Goal: Task Accomplishment & Management: Manage account settings

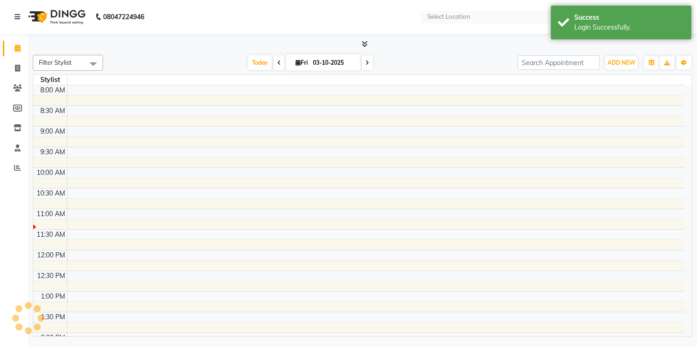
select select "en"
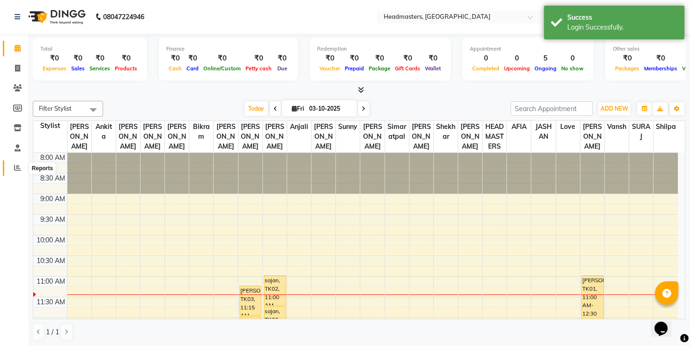
click at [9, 166] on span at bounding box center [17, 168] width 16 height 11
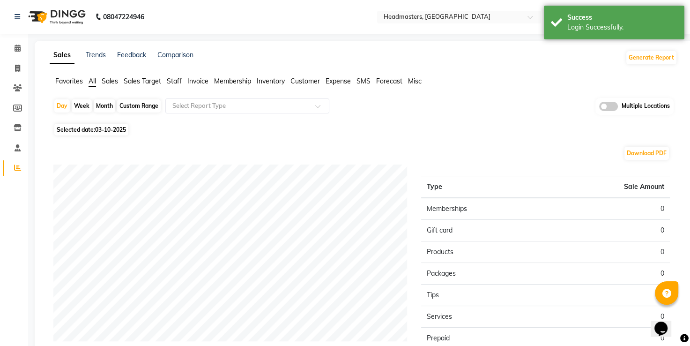
click at [74, 81] on span "Favorites" at bounding box center [69, 81] width 28 height 8
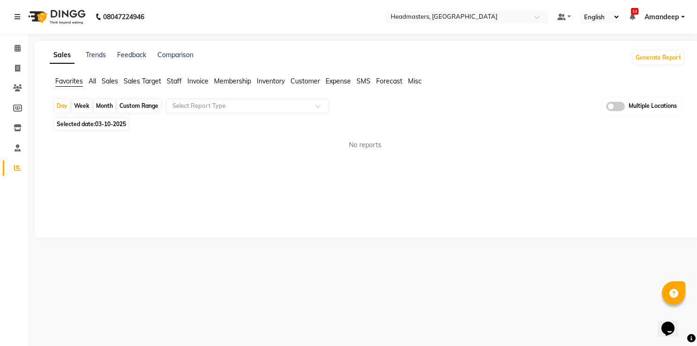
click at [111, 128] on span "Selected date: 03-10-2025" at bounding box center [91, 124] width 74 height 12
select select "10"
select select "2025"
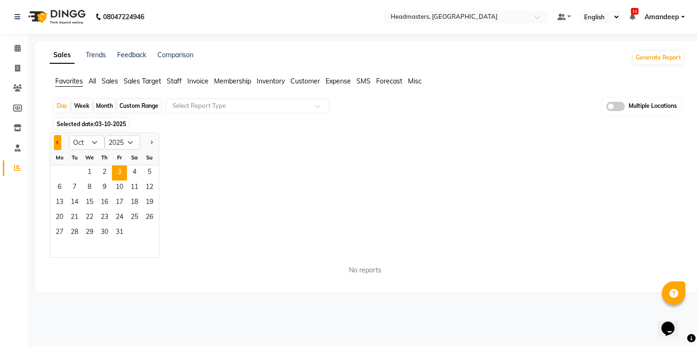
click at [60, 140] on button "Previous month" at bounding box center [57, 142] width 7 height 15
select select "9"
click at [73, 230] on span "30" at bounding box center [74, 232] width 15 height 15
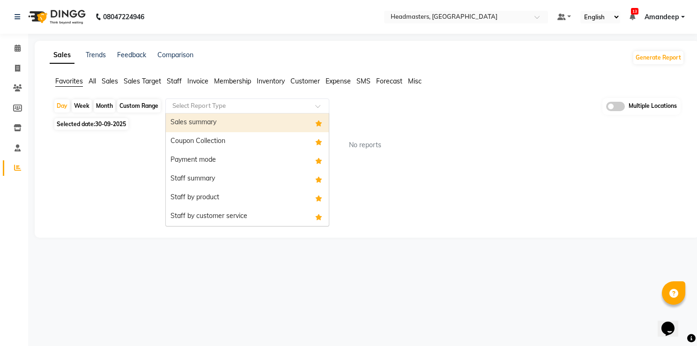
click at [247, 107] on input "text" at bounding box center [237, 105] width 135 height 9
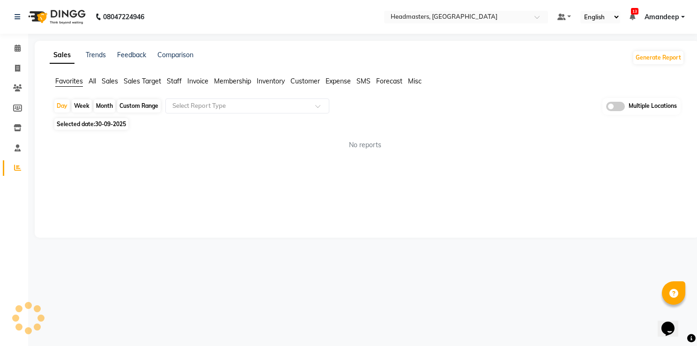
click at [332, 65] on div "Sales Trends Feedback Comparison Generate Report" at bounding box center [367, 57] width 646 height 15
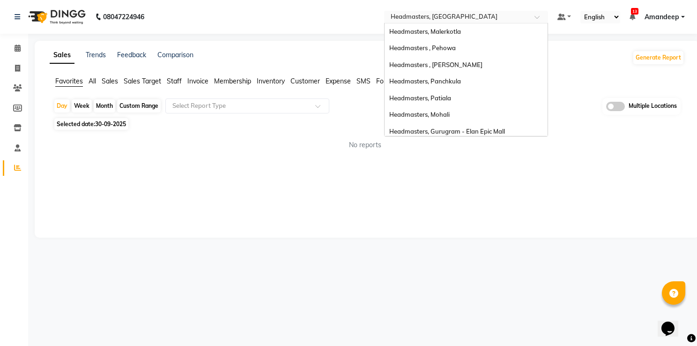
scroll to position [104, 0]
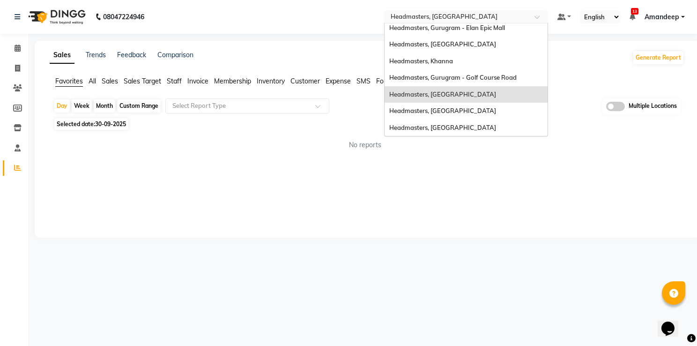
click at [463, 20] on input "text" at bounding box center [457, 17] width 136 height 9
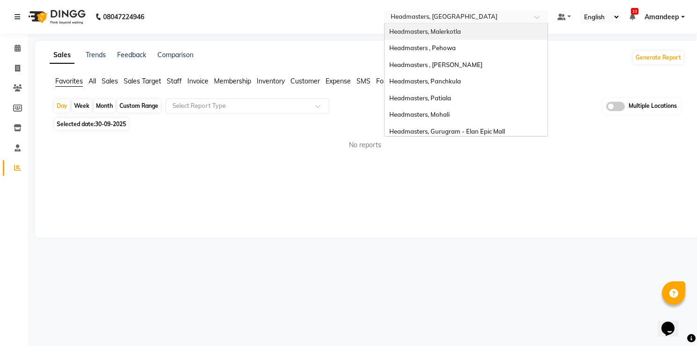
click at [443, 32] on span "Headmasters, Malerkotla" at bounding box center [425, 31] width 72 height 7
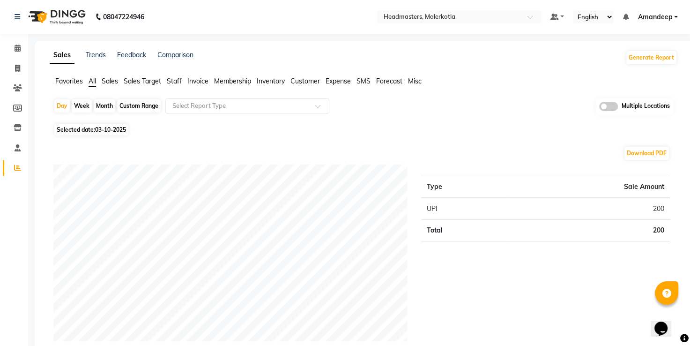
click at [90, 52] on link "Trends" at bounding box center [96, 55] width 20 height 8
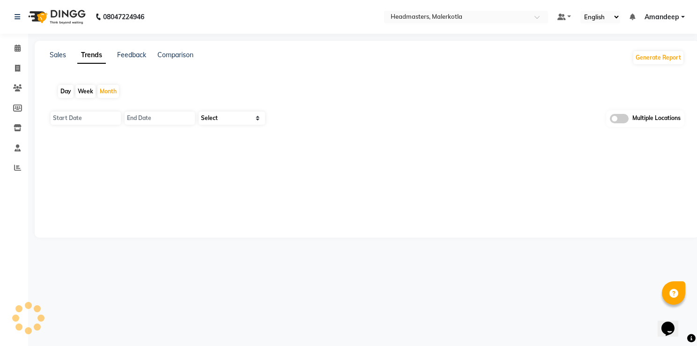
type input "01-10-2025"
type input "31-10-2025"
select select "by_client"
click at [62, 93] on div "Day" at bounding box center [65, 91] width 15 height 13
type input "03-10-2025"
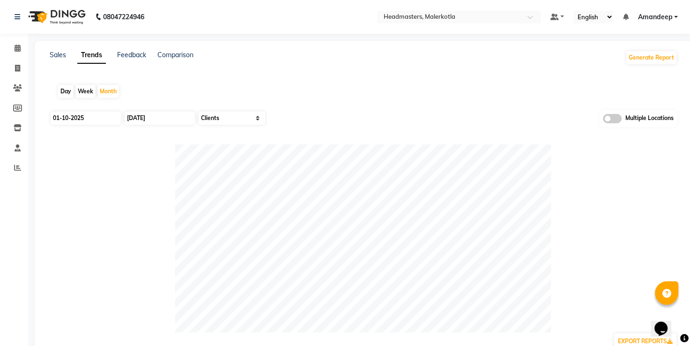
type input "03-10-2025"
click at [74, 122] on input "03-10-2025" at bounding box center [86, 117] width 70 height 13
select select "10"
select select "2025"
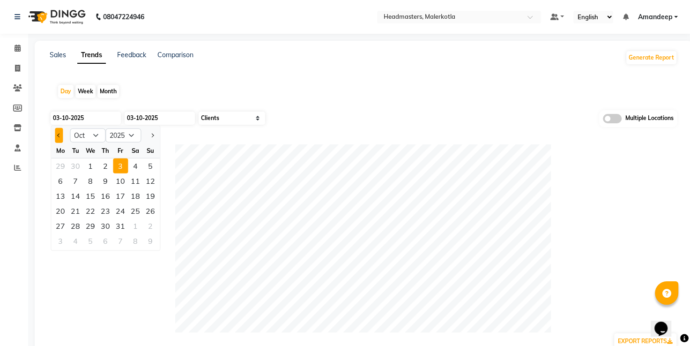
click at [61, 140] on button "Previous month" at bounding box center [59, 135] width 8 height 15
select select "9"
click at [77, 228] on div "30" at bounding box center [75, 225] width 15 height 15
type input "30-09-2025"
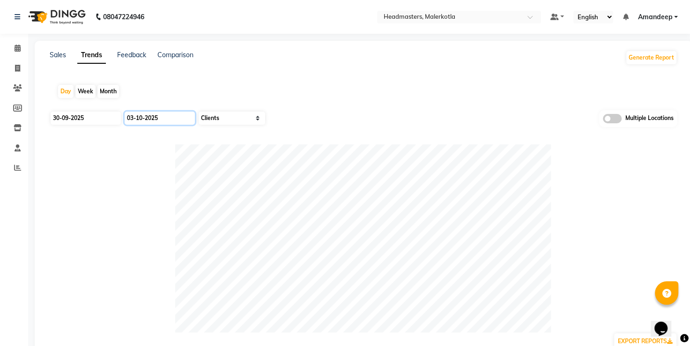
click at [155, 119] on input "03-10-2025" at bounding box center [160, 117] width 70 height 13
select select "10"
select select "2025"
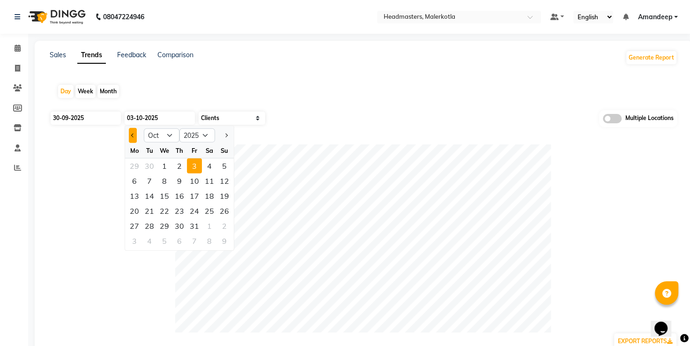
click at [132, 137] on button "Previous month" at bounding box center [133, 135] width 8 height 15
select select "9"
click at [152, 220] on div "30" at bounding box center [149, 225] width 15 height 15
type input "30-09-2025"
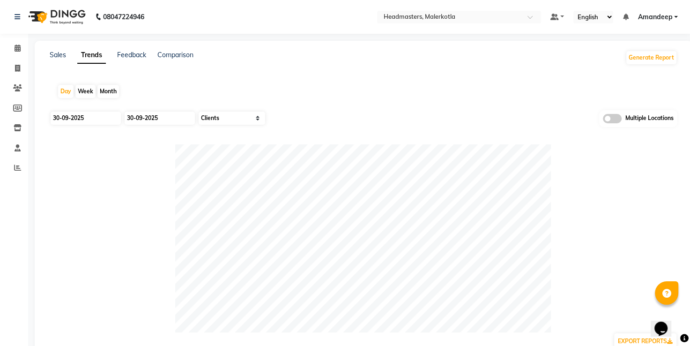
click at [300, 77] on div "Day Week Month" at bounding box center [364, 91] width 628 height 30
click at [52, 56] on link "Sales" at bounding box center [58, 55] width 16 height 8
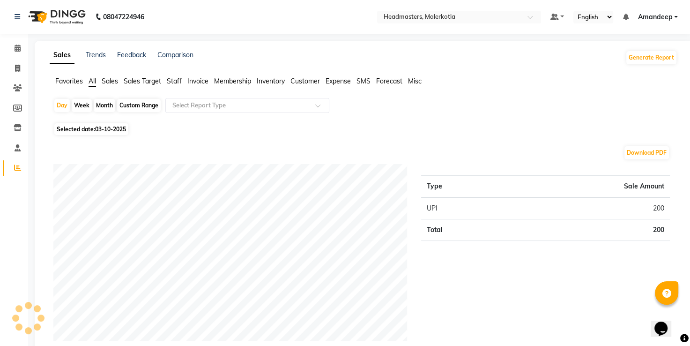
click at [68, 77] on span "Favorites" at bounding box center [69, 81] width 28 height 8
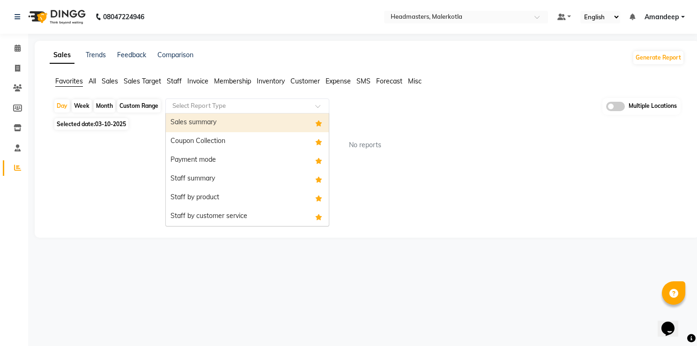
click at [202, 104] on input "text" at bounding box center [237, 105] width 135 height 9
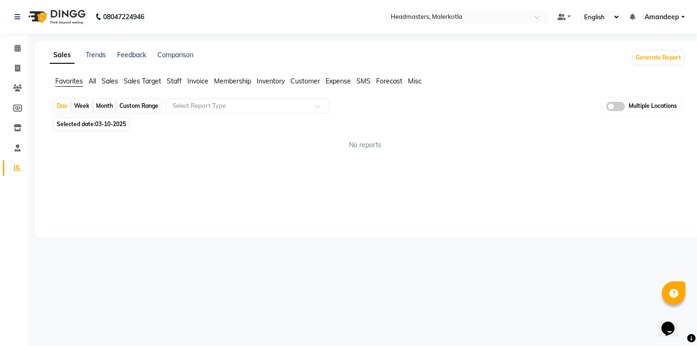
click at [104, 128] on span "Selected date: 03-10-2025" at bounding box center [91, 124] width 74 height 12
select select "10"
select select "2025"
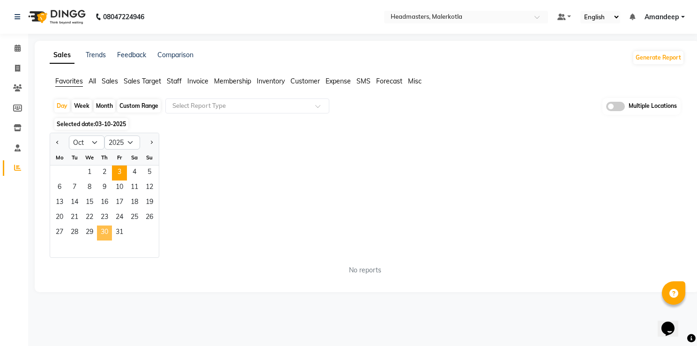
click at [101, 237] on span "30" at bounding box center [104, 232] width 15 height 15
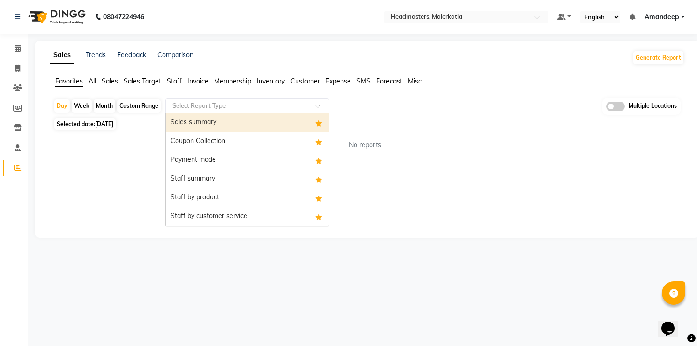
click at [214, 106] on input "text" at bounding box center [237, 105] width 135 height 9
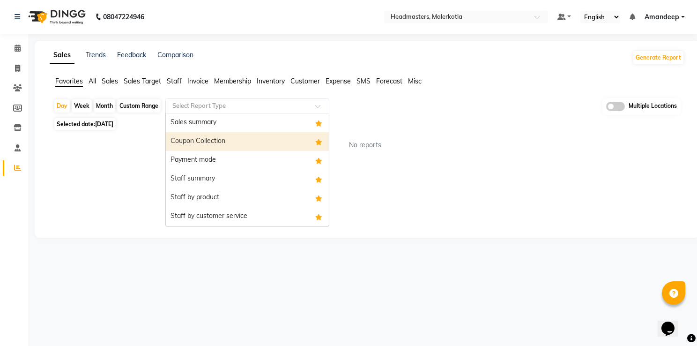
click at [212, 140] on div "Coupon Collection" at bounding box center [247, 141] width 163 height 19
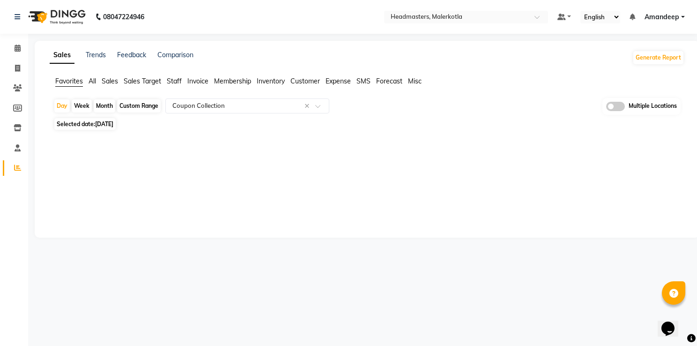
click at [259, 48] on div "Sales Trends Feedback Comparison Generate Report Favorites All Sales Sales Targ…" at bounding box center [367, 139] width 665 height 197
click at [449, 23] on nav "08047224946 Select Location × Headmasters, Malerkotla Default Panel My Panel En…" at bounding box center [348, 17] width 697 height 34
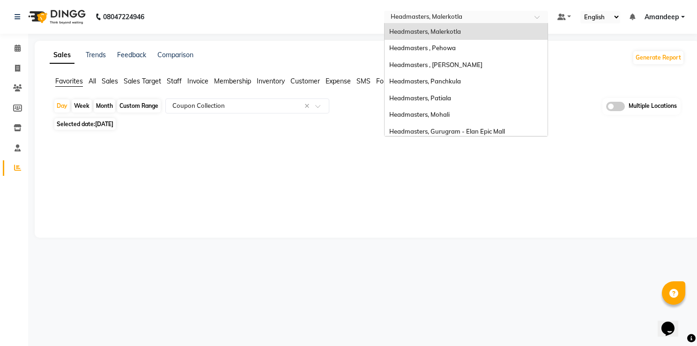
click at [459, 21] on input "text" at bounding box center [457, 17] width 136 height 9
click at [448, 80] on span "Headmasters, Panchkula" at bounding box center [425, 80] width 72 height 7
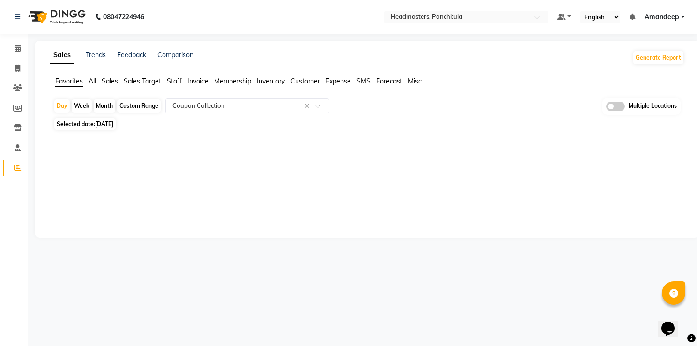
click at [277, 53] on div "Sales Trends Feedback Comparison Generate Report" at bounding box center [367, 57] width 646 height 15
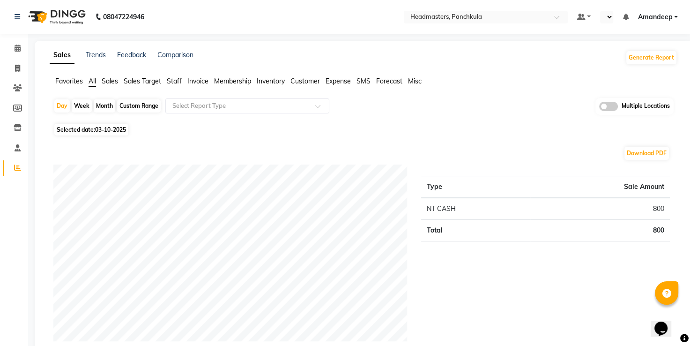
select select "en"
click at [67, 78] on span "Favorites" at bounding box center [69, 81] width 28 height 8
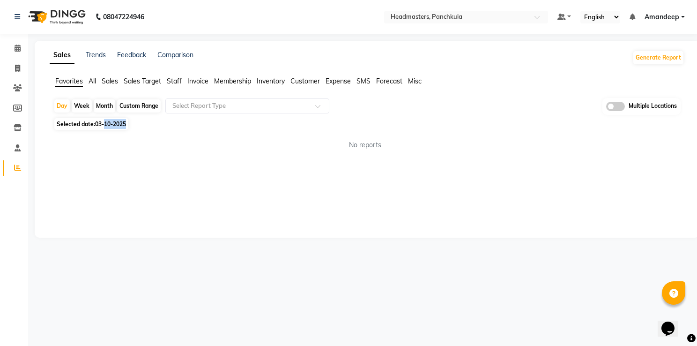
drag, startPoint x: 96, startPoint y: 131, endPoint x: 105, endPoint y: 128, distance: 10.1
click at [105, 128] on div "Day Week Month Custom Range Select Report Type Multiple Locations Selected date…" at bounding box center [367, 127] width 635 height 59
click at [105, 128] on span "Selected date: 03-10-2025" at bounding box center [91, 124] width 74 height 12
select select "10"
select select "2025"
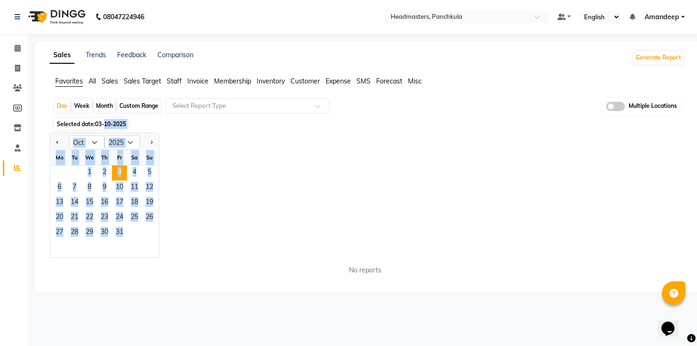
click at [178, 226] on div "Jan Feb Mar Apr May Jun [DATE] Aug Sep Oct Nov [DATE] 2016 2017 2018 2019 2020 …" at bounding box center [367, 195] width 635 height 125
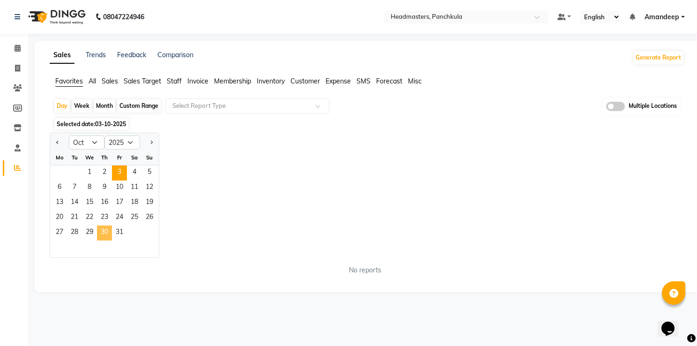
click at [98, 229] on span "30" at bounding box center [104, 232] width 15 height 15
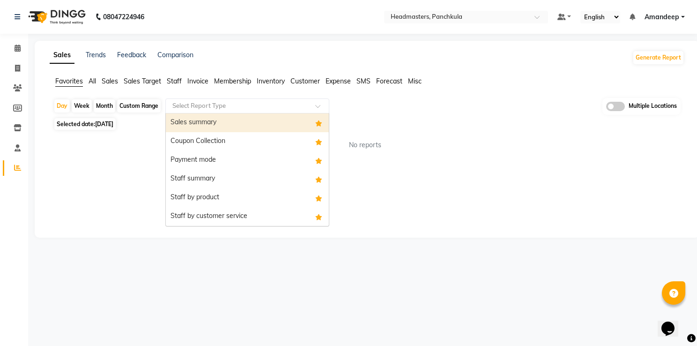
click at [190, 111] on div "Select Report Type" at bounding box center [247, 105] width 164 height 15
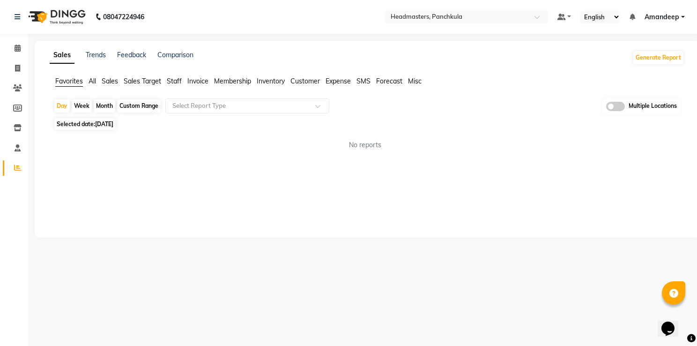
click at [98, 122] on span "30-10-2025" at bounding box center [104, 123] width 18 height 7
select select "10"
select select "2025"
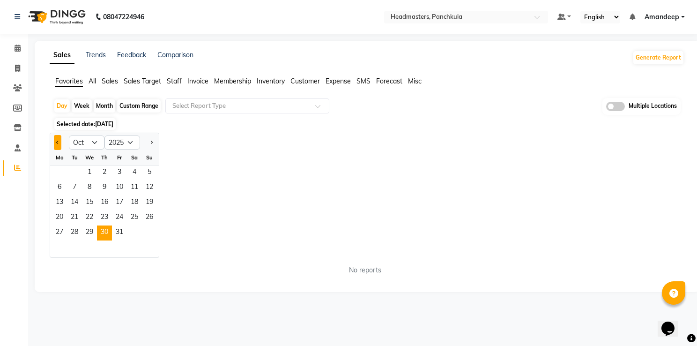
click at [55, 147] on button "Previous month" at bounding box center [57, 142] width 7 height 15
select select "9"
click at [76, 233] on span "30" at bounding box center [74, 232] width 15 height 15
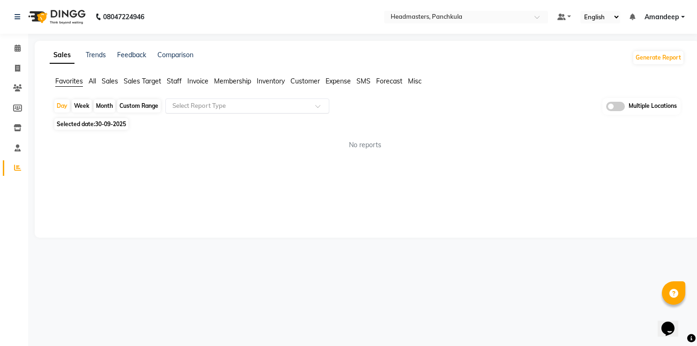
click at [211, 104] on input "text" at bounding box center [237, 105] width 135 height 9
click at [94, 55] on link "Trends" at bounding box center [96, 55] width 20 height 8
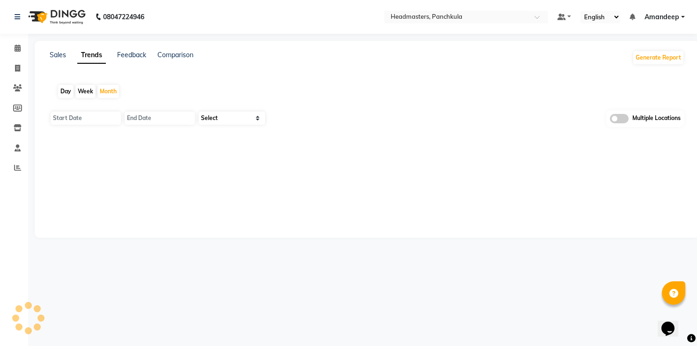
type input "01-10-2025"
type input "[DATE]"
select select "by_client"
click at [68, 87] on div "Day" at bounding box center [65, 91] width 15 height 13
type input "03-10-2025"
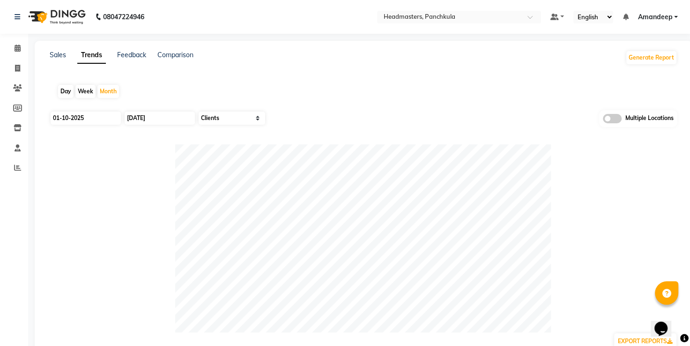
type input "03-10-2025"
click at [76, 119] on input "03-10-2025" at bounding box center [86, 117] width 70 height 13
select select "10"
select select "2025"
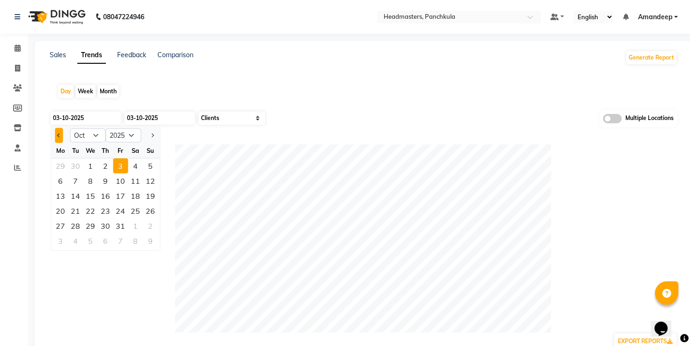
click at [58, 131] on button "Previous month" at bounding box center [59, 135] width 8 height 15
select select "9"
click at [81, 222] on div "30" at bounding box center [75, 225] width 15 height 15
type input "30-09-2025"
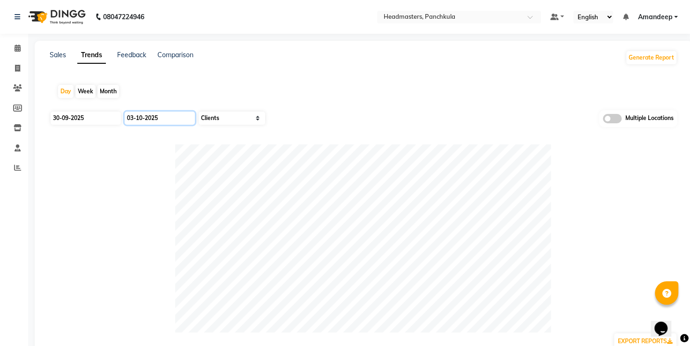
click at [159, 115] on input "03-10-2025" at bounding box center [160, 117] width 70 height 13
select select "10"
select select "2025"
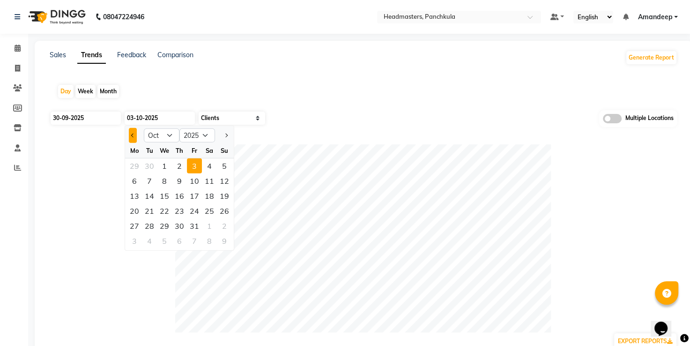
click at [130, 138] on button "Previous month" at bounding box center [133, 135] width 8 height 15
select select "9"
click at [153, 230] on div "30" at bounding box center [149, 225] width 15 height 15
type input "30-09-2025"
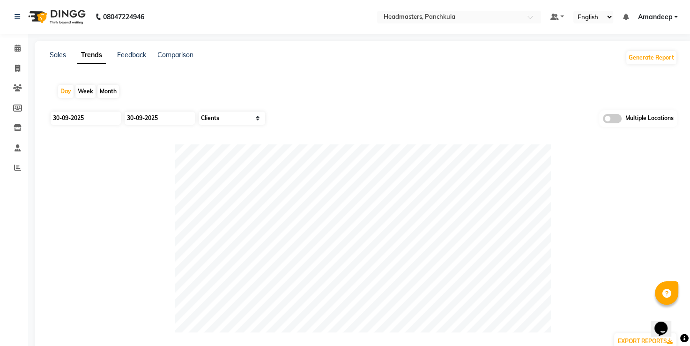
click at [357, 89] on div "Day Week Month" at bounding box center [364, 91] width 628 height 30
click at [58, 52] on link "Sales" at bounding box center [58, 55] width 16 height 8
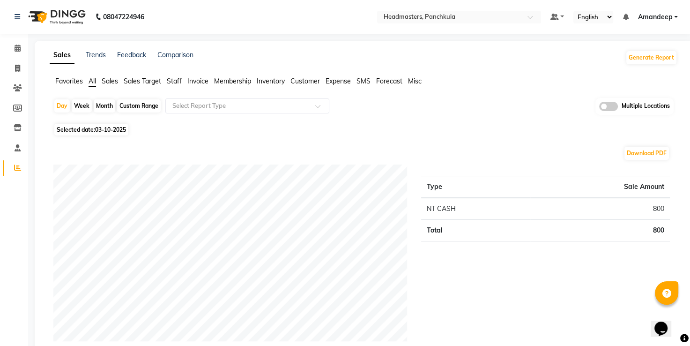
click at [82, 82] on span "Favorites" at bounding box center [69, 81] width 28 height 8
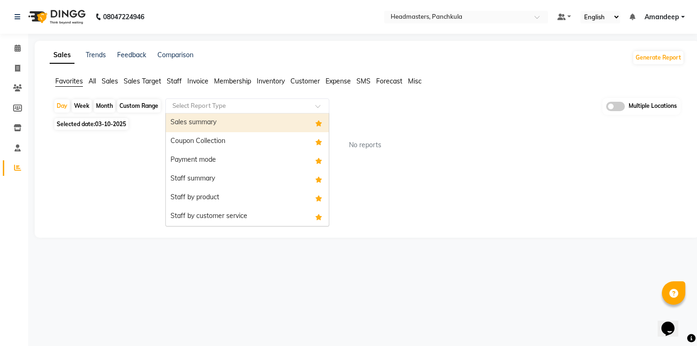
click at [203, 105] on input "text" at bounding box center [237, 105] width 135 height 9
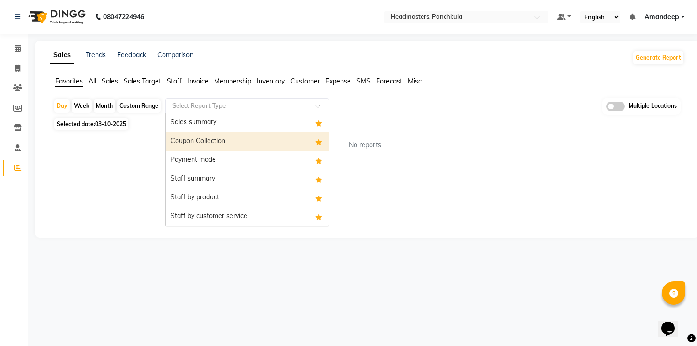
click at [219, 146] on div "Coupon Collection" at bounding box center [247, 141] width 163 height 19
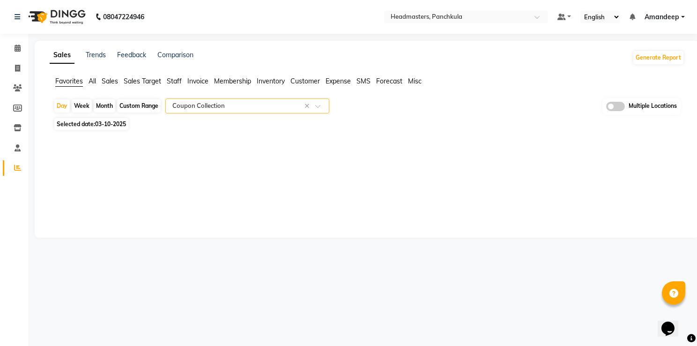
click at [106, 121] on span "03-10-2025" at bounding box center [110, 123] width 31 height 7
select select "10"
select select "2025"
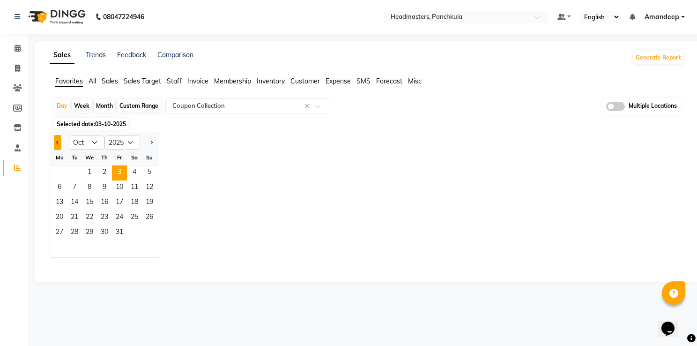
click at [59, 143] on button "Previous month" at bounding box center [57, 142] width 7 height 15
select select "9"
click at [79, 229] on span "30" at bounding box center [74, 232] width 15 height 15
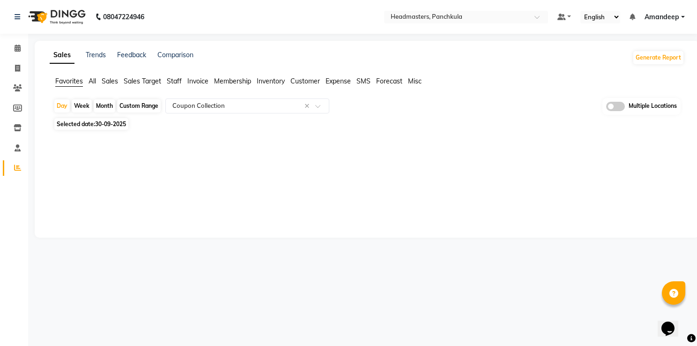
click at [295, 169] on div "Sales Trends Feedback Comparison Generate Report Favorites All Sales Sales Targ…" at bounding box center [367, 139] width 665 height 197
click at [341, 33] on nav "08047224946 Select Location × Headmasters, Panchkula Default Panel My Panel Eng…" at bounding box center [348, 17] width 697 height 34
click at [311, 13] on nav "08047224946 Select Location × Headmasters, Panchkula Default Panel My Panel Eng…" at bounding box center [348, 17] width 697 height 34
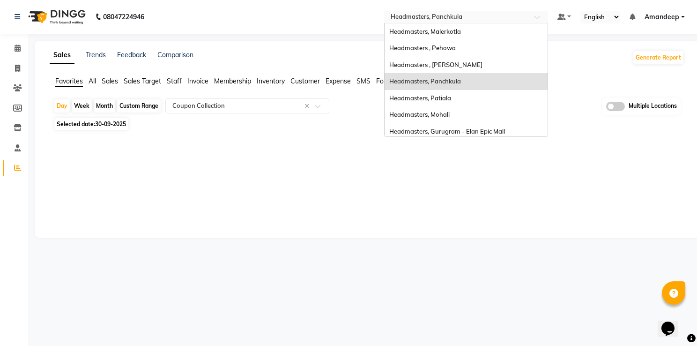
click at [420, 12] on div "× Headmasters, Panchkula" at bounding box center [427, 16] width 72 height 9
click at [452, 50] on span "Headmasters , Pehowa" at bounding box center [422, 47] width 67 height 7
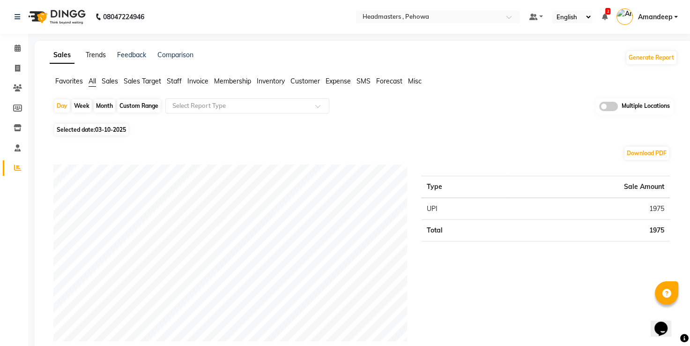
click at [101, 54] on link "Trends" at bounding box center [96, 55] width 20 height 8
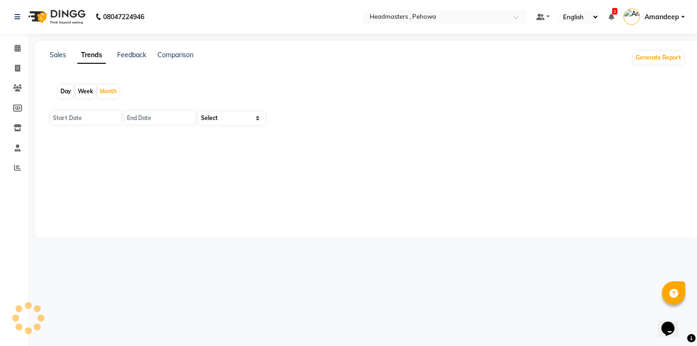
type input "01-10-2025"
type input "[DATE]"
select select "by_client"
click at [68, 94] on div "Day" at bounding box center [65, 91] width 15 height 13
type input "03-10-2025"
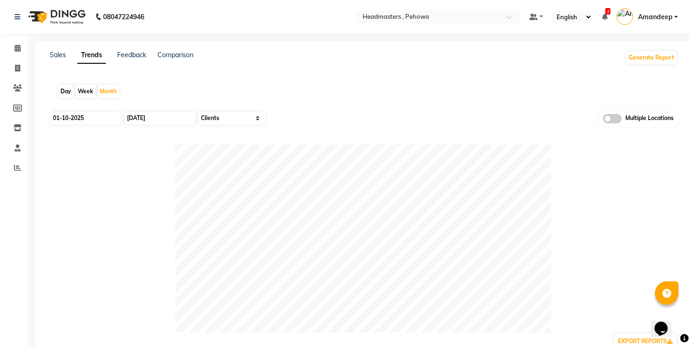
type input "03-10-2025"
click at [80, 115] on input "03-10-2025" at bounding box center [86, 117] width 70 height 13
select select "10"
select select "2025"
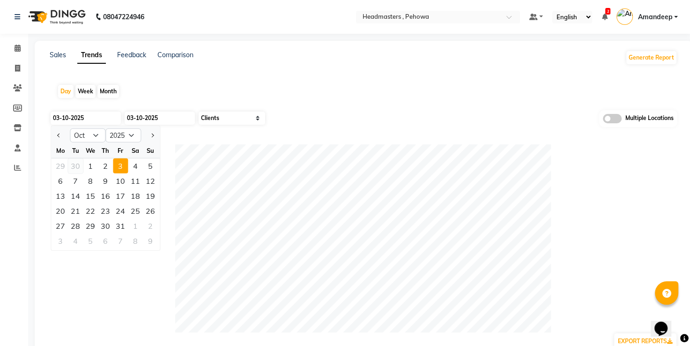
click at [75, 166] on div "30" at bounding box center [75, 165] width 15 height 15
type input "30-09-2025"
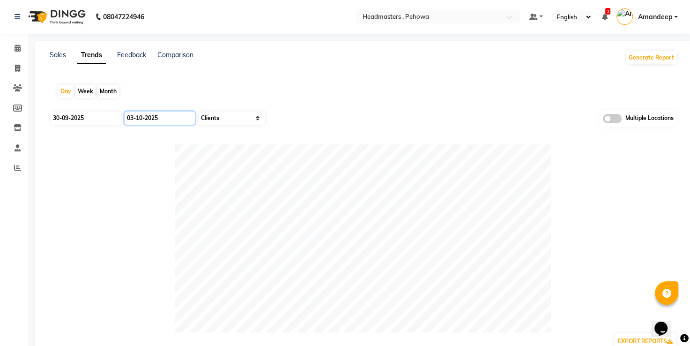
click at [150, 124] on input "03-10-2025" at bounding box center [160, 117] width 70 height 13
select select "10"
select select "2025"
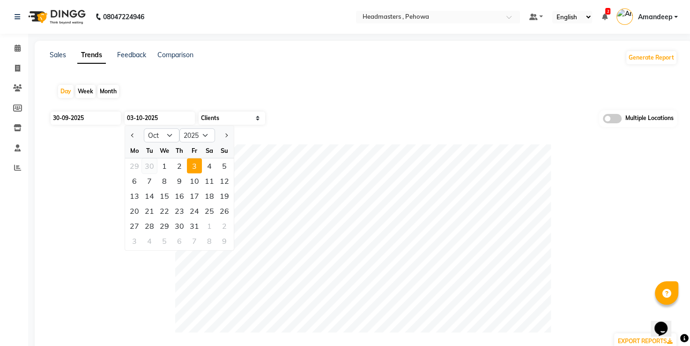
click at [150, 166] on div "30" at bounding box center [149, 165] width 15 height 15
type input "30-09-2025"
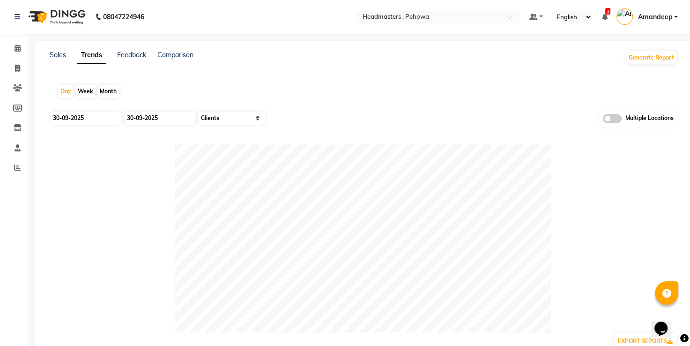
click at [274, 78] on div "Day Week Month" at bounding box center [364, 91] width 628 height 30
click at [58, 56] on link "Sales" at bounding box center [58, 55] width 16 height 8
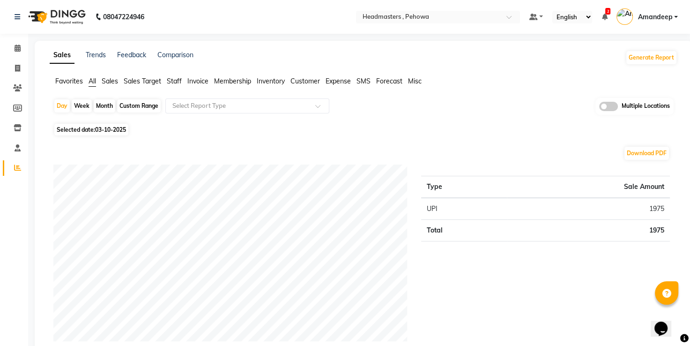
click at [69, 83] on span "Favorites" at bounding box center [69, 81] width 28 height 8
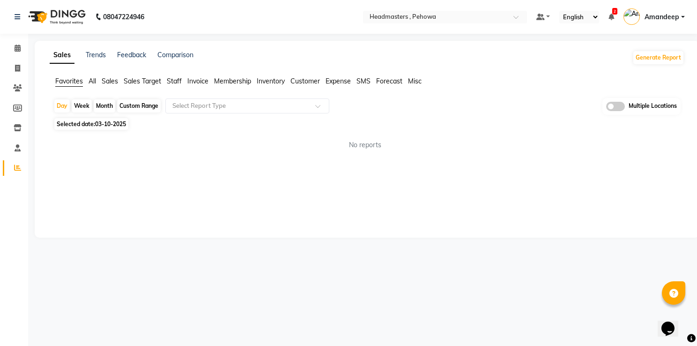
click at [104, 124] on span "03-10-2025" at bounding box center [110, 123] width 31 height 7
select select "10"
select select "2025"
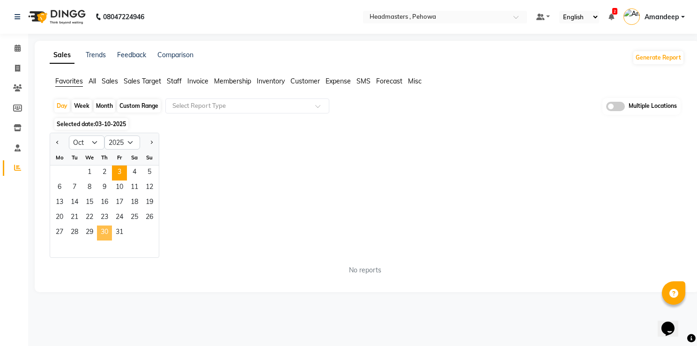
click at [104, 231] on span "30" at bounding box center [104, 232] width 15 height 15
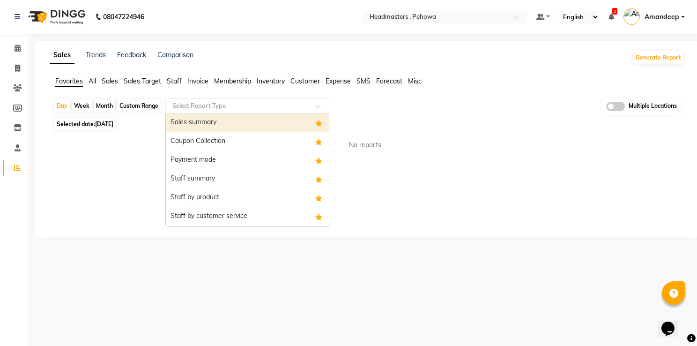
click at [255, 108] on input "text" at bounding box center [237, 105] width 135 height 9
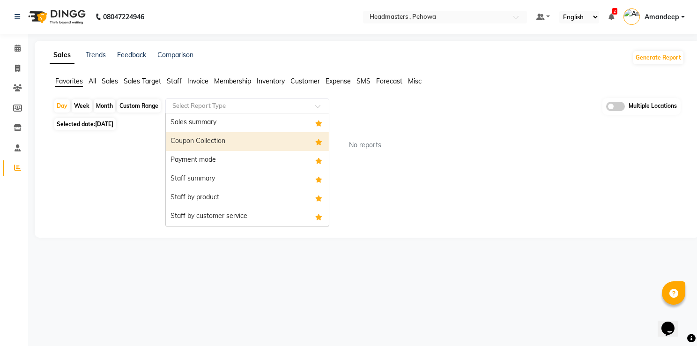
click at [234, 134] on div "Coupon Collection" at bounding box center [247, 141] width 163 height 19
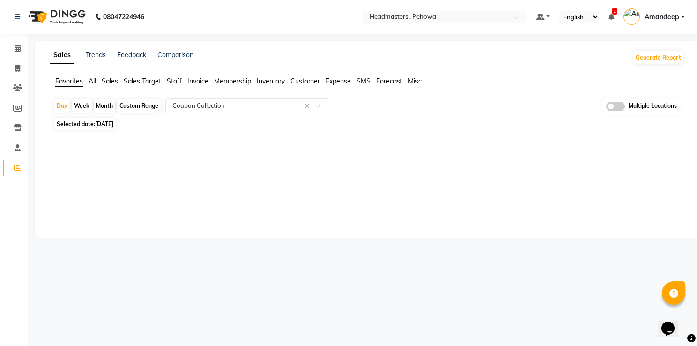
drag, startPoint x: 360, startPoint y: 195, endPoint x: 278, endPoint y: 171, distance: 86.0
click at [278, 171] on div "Sales Trends Feedback Comparison Generate Report Favorites All Sales Sales Targ…" at bounding box center [367, 139] width 665 height 197
click at [283, 15] on nav "08047224946 Select Location × Headmasters , Pehowa Default Panel My Panel Engli…" at bounding box center [348, 17] width 697 height 34
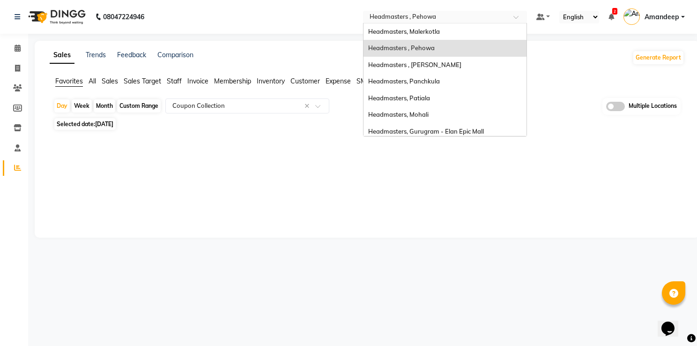
click at [455, 15] on input "text" at bounding box center [436, 17] width 136 height 9
click at [446, 65] on span "Headmasters , [PERSON_NAME]" at bounding box center [414, 64] width 93 height 7
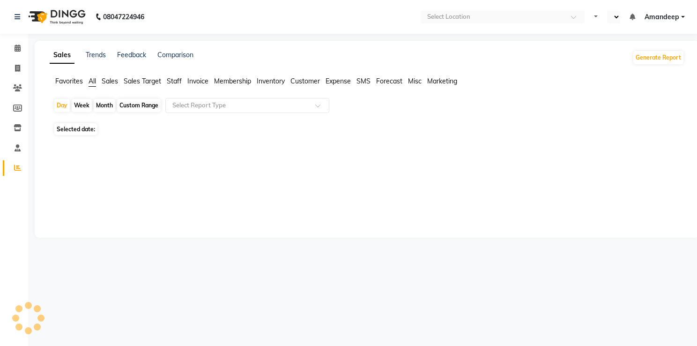
select select "en"
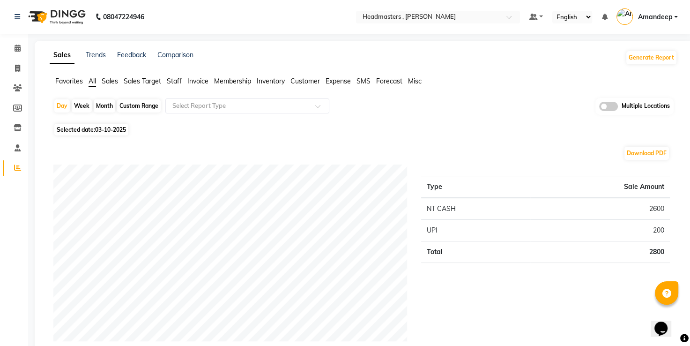
click at [75, 83] on span "Favorites" at bounding box center [69, 81] width 28 height 8
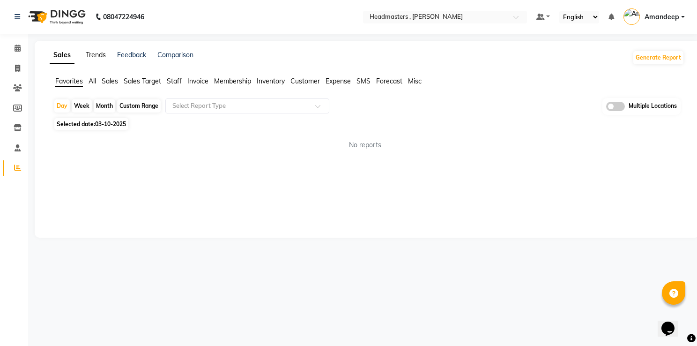
click at [94, 54] on link "Trends" at bounding box center [96, 55] width 20 height 8
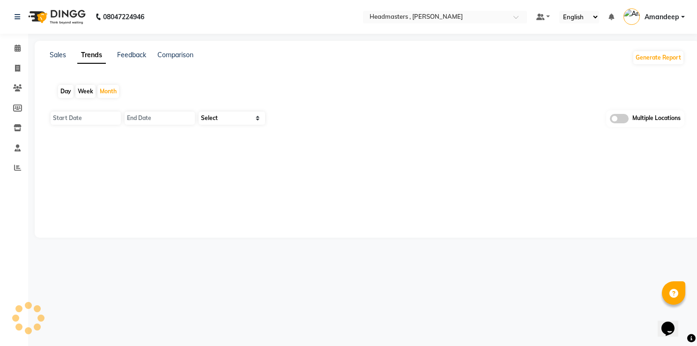
type input "01-10-2025"
type input "[DATE]"
select select "by_client"
click at [72, 92] on div "Day" at bounding box center [65, 91] width 15 height 13
type input "03-10-2025"
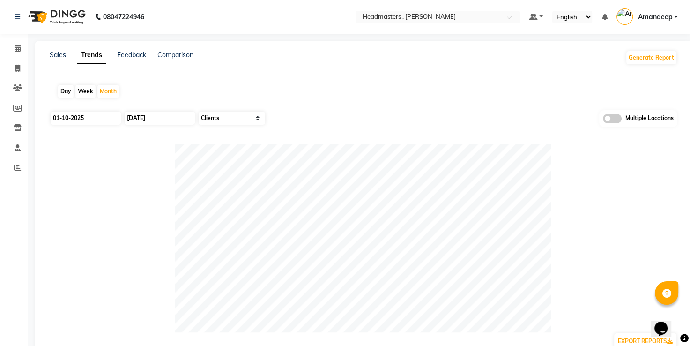
type input "03-10-2025"
click at [79, 123] on input "03-10-2025" at bounding box center [86, 117] width 70 height 13
select select "10"
select select "2025"
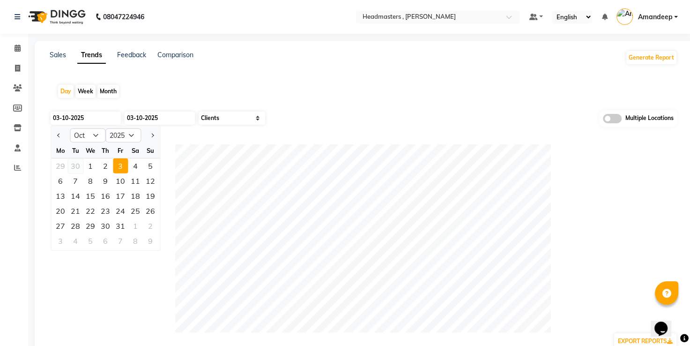
click at [77, 170] on div "30" at bounding box center [75, 165] width 15 height 15
type input "30-09-2025"
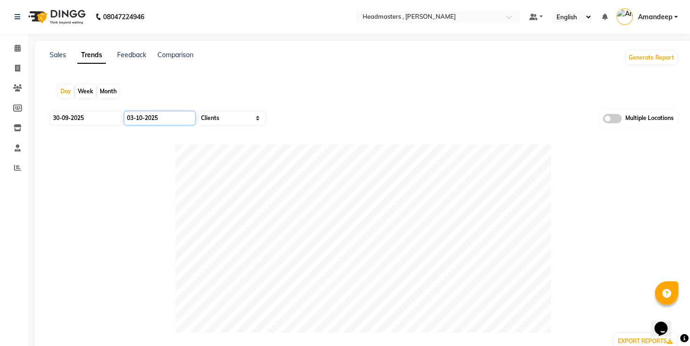
click at [158, 116] on input "03-10-2025" at bounding box center [160, 117] width 70 height 13
select select "10"
select select "2025"
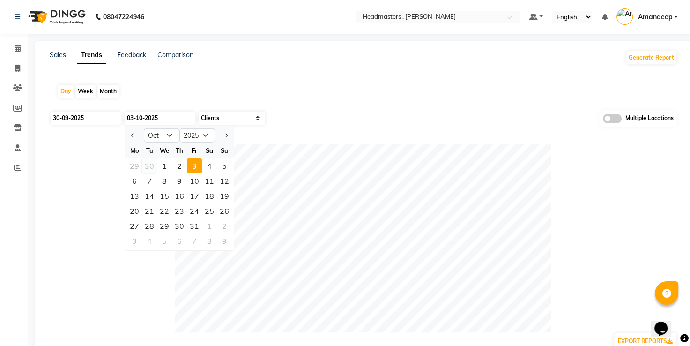
click at [155, 165] on div "30" at bounding box center [149, 165] width 15 height 15
type input "30-09-2025"
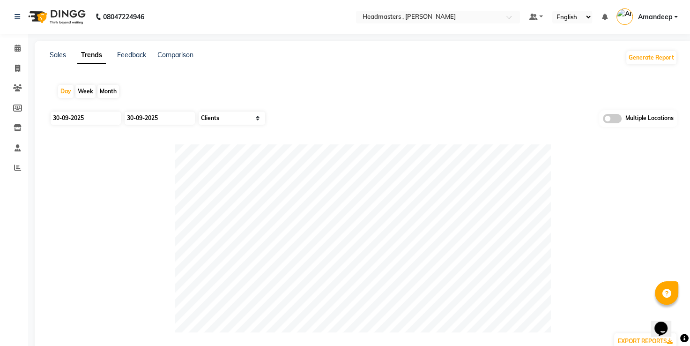
click at [247, 78] on div "Day Week Month" at bounding box center [364, 91] width 628 height 30
click at [60, 52] on link "Sales" at bounding box center [58, 55] width 16 height 8
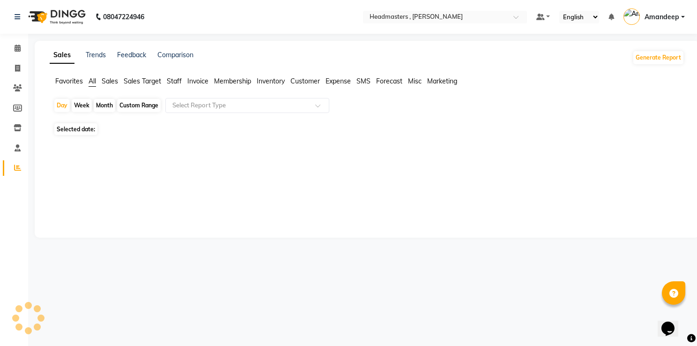
click at [74, 81] on span "Favorites" at bounding box center [69, 81] width 28 height 8
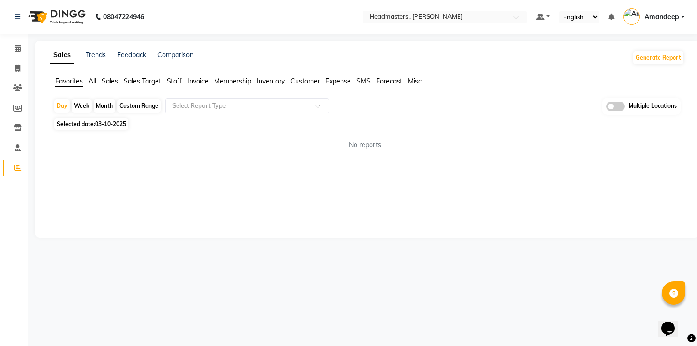
click at [107, 123] on span "03-10-2025" at bounding box center [110, 123] width 31 height 7
select select "10"
select select "2025"
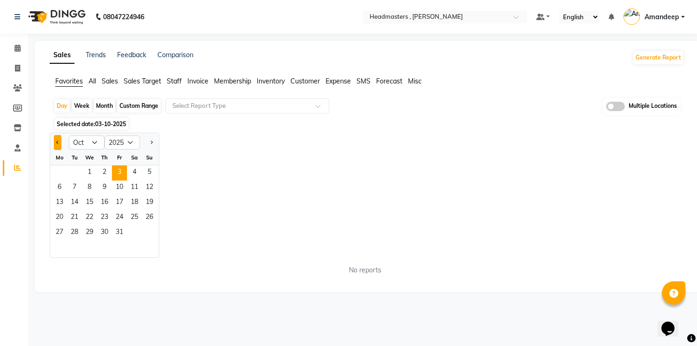
click at [59, 141] on button "Previous month" at bounding box center [57, 142] width 7 height 15
select select "9"
click at [77, 231] on span "30" at bounding box center [74, 232] width 15 height 15
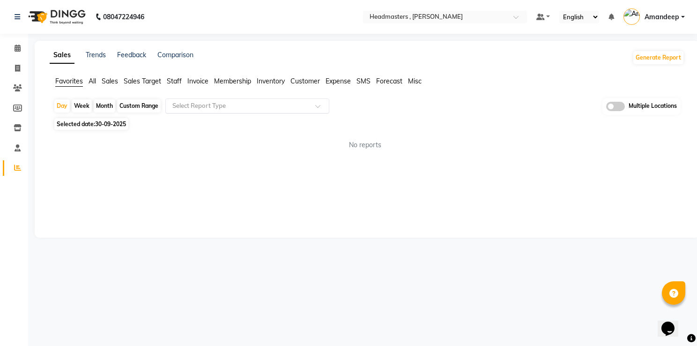
click at [216, 111] on div "Select Report Type" at bounding box center [247, 105] width 164 height 15
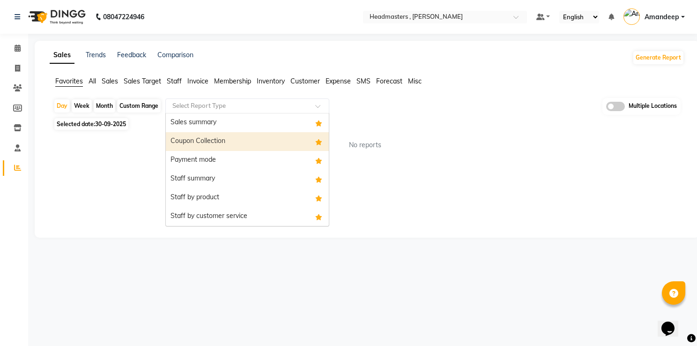
click at [221, 148] on div "Coupon Collection" at bounding box center [247, 141] width 163 height 19
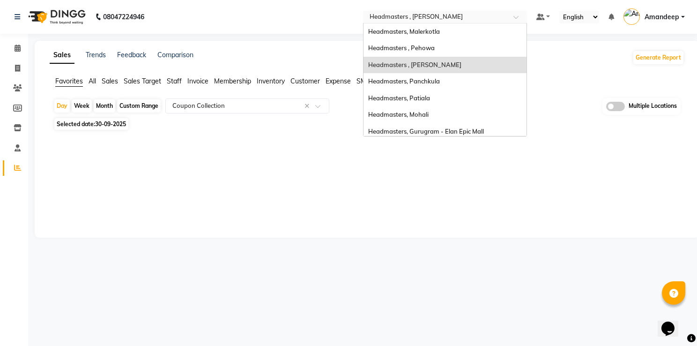
click at [416, 19] on input "text" at bounding box center [436, 17] width 136 height 9
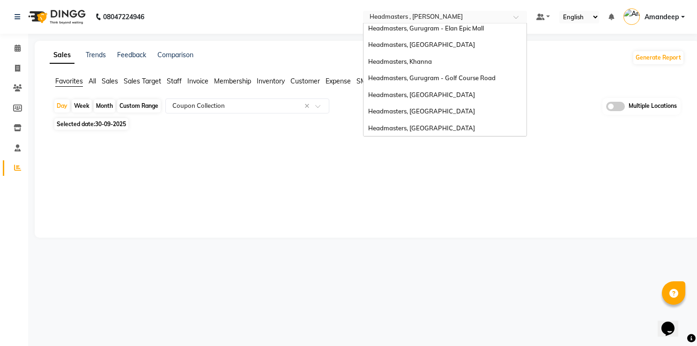
scroll to position [104, 0]
click at [423, 126] on span "Headmasters, [GEOGRAPHIC_DATA]" at bounding box center [421, 127] width 107 height 7
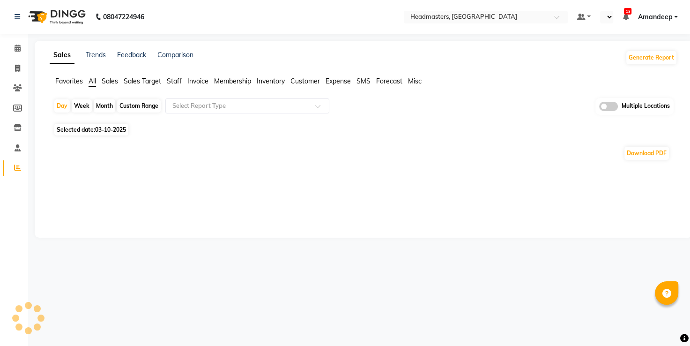
select select "en"
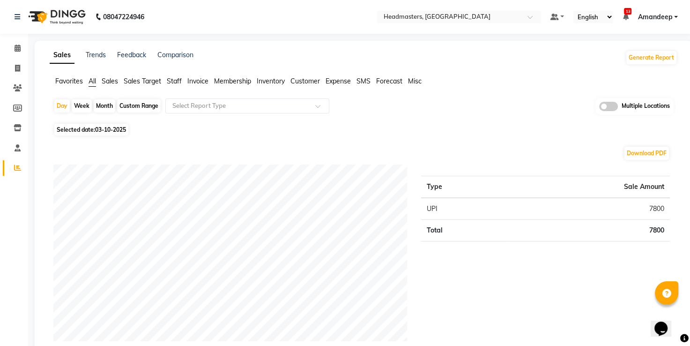
click at [100, 130] on span "03-10-2025" at bounding box center [110, 129] width 31 height 7
select select "10"
select select "2025"
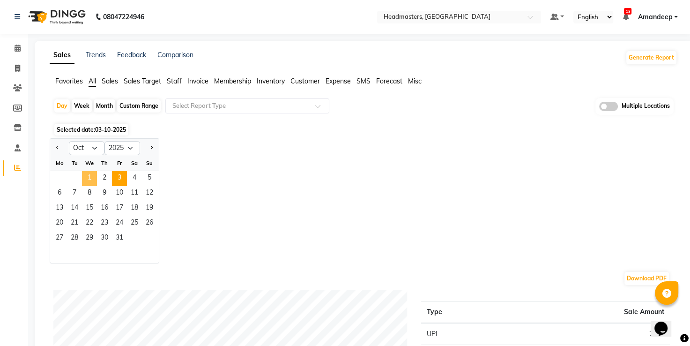
click at [90, 176] on span "1" at bounding box center [89, 178] width 15 height 15
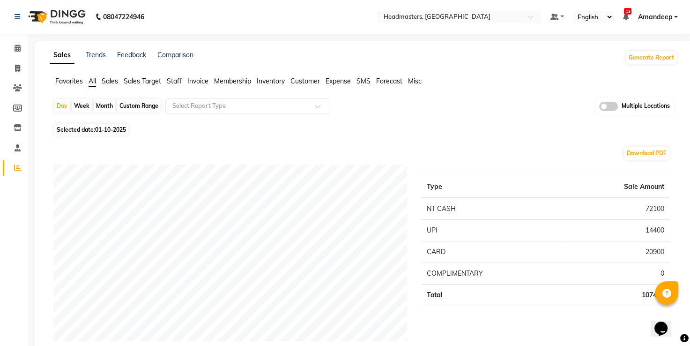
click at [209, 154] on div "Download PDF" at bounding box center [361, 153] width 616 height 15
click at [65, 80] on span "Favorites" at bounding box center [69, 81] width 28 height 8
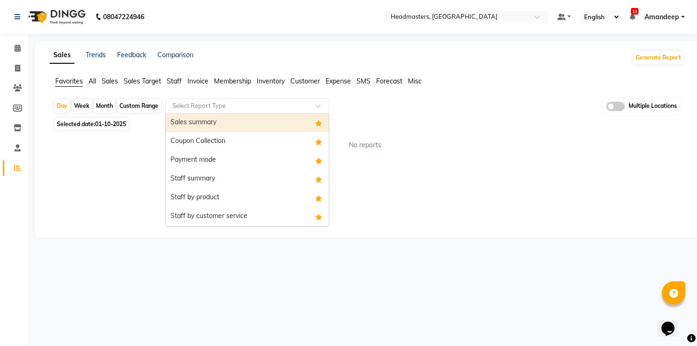
click at [206, 100] on div "Select Report Type" at bounding box center [247, 105] width 164 height 15
click at [207, 122] on div "Sales summary" at bounding box center [247, 122] width 163 height 19
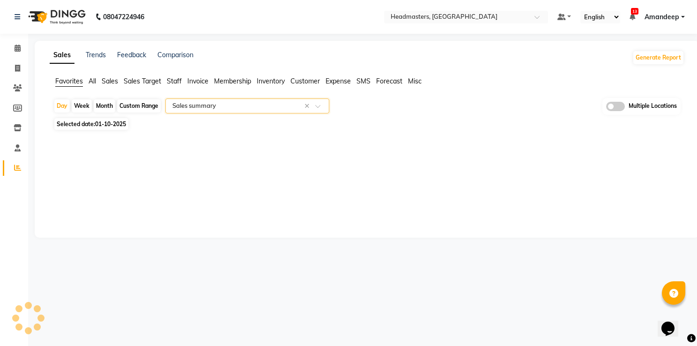
select select "full_report"
select select "csv"
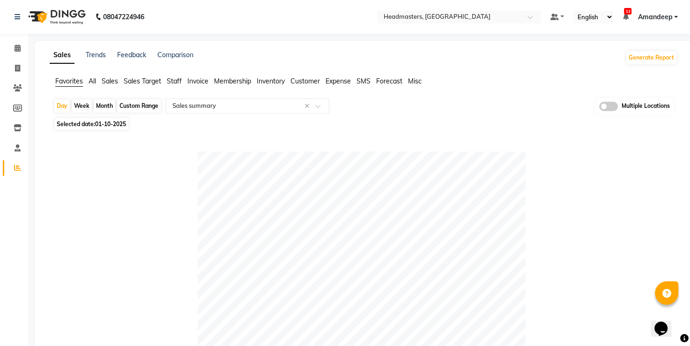
drag, startPoint x: 105, startPoint y: 131, endPoint x: 112, endPoint y: 123, distance: 10.6
click at [112, 123] on span "01-10-2025" at bounding box center [110, 123] width 31 height 7
select select "10"
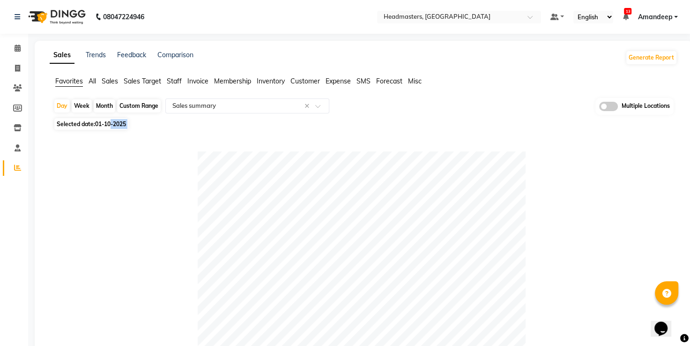
select select "2025"
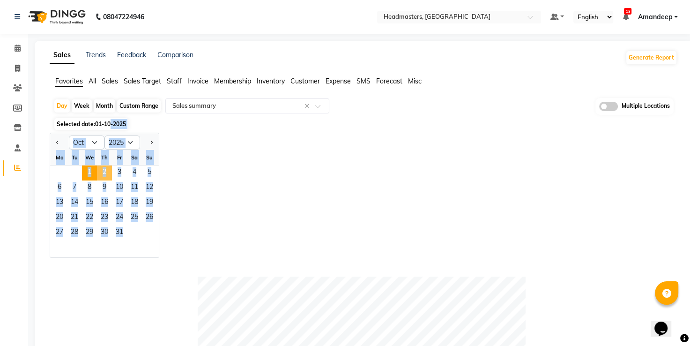
click at [100, 171] on span "2" at bounding box center [104, 172] width 15 height 15
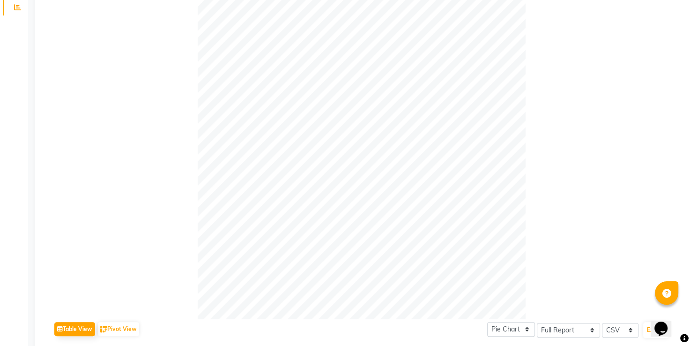
scroll to position [52, 0]
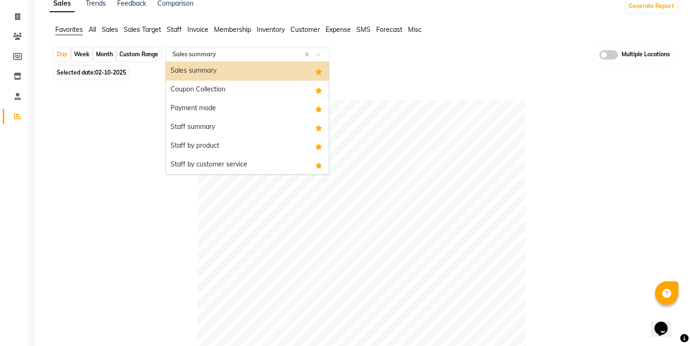
click at [200, 56] on input "text" at bounding box center [237, 54] width 135 height 9
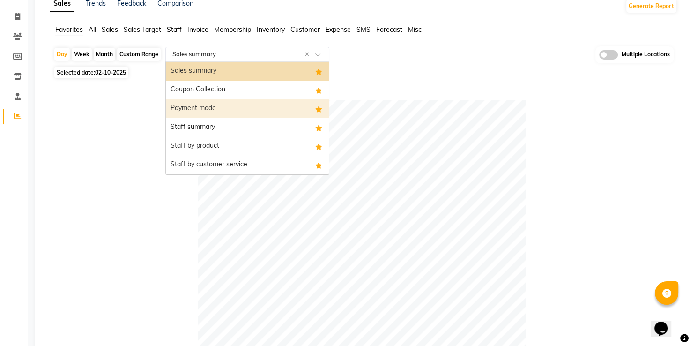
click at [200, 105] on div "Payment mode" at bounding box center [247, 108] width 163 height 19
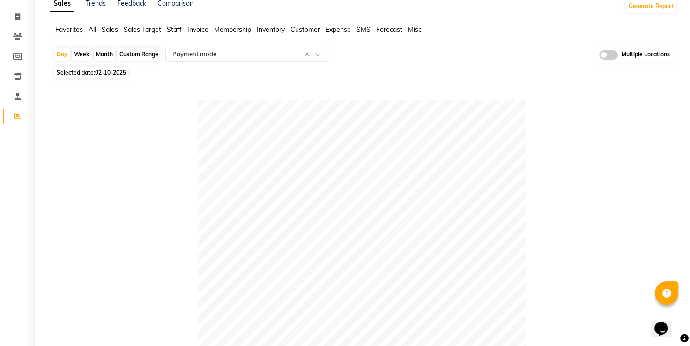
click at [111, 79] on div "Day Week Month Custom Range Select Report Type × Payment mode × Multiple Locati…" at bounding box center [364, 350] width 628 height 608
click at [111, 75] on span "02-10-2025" at bounding box center [110, 72] width 31 height 7
select select "10"
select select "2025"
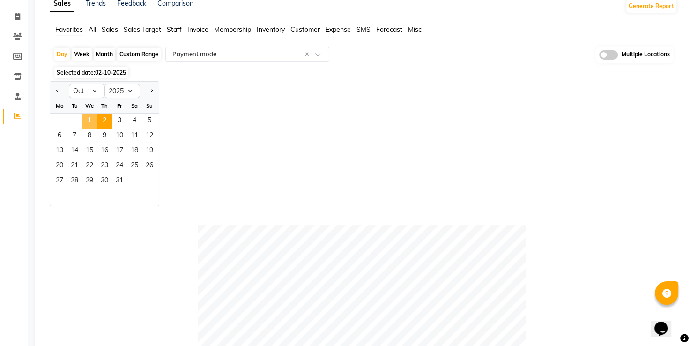
click at [92, 123] on span "1" at bounding box center [89, 121] width 15 height 15
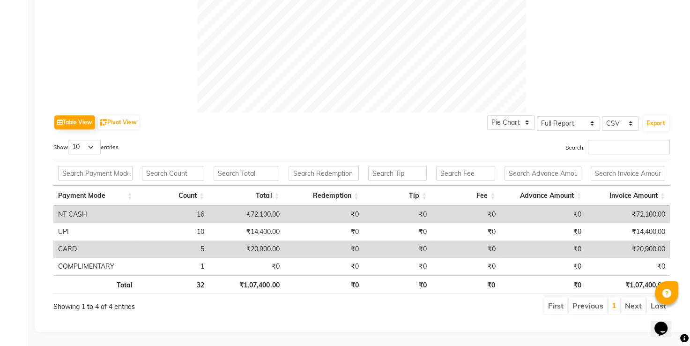
scroll to position [0, 0]
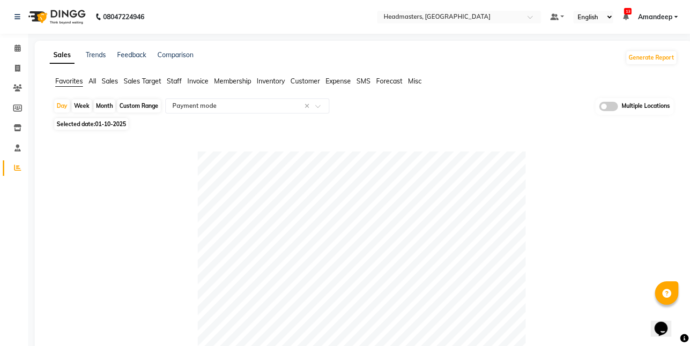
click at [124, 127] on span "01-10-2025" at bounding box center [110, 123] width 31 height 7
select select "10"
select select "2025"
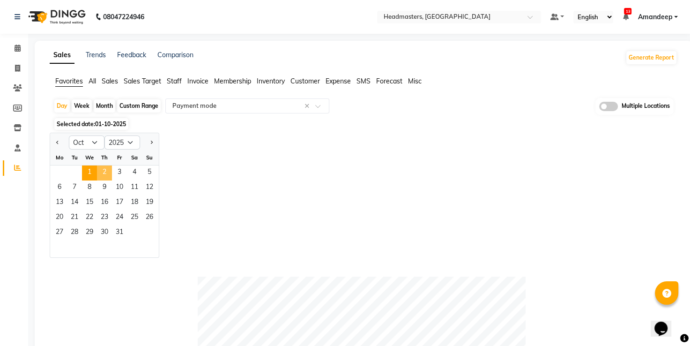
click at [105, 167] on span "2" at bounding box center [104, 172] width 15 height 15
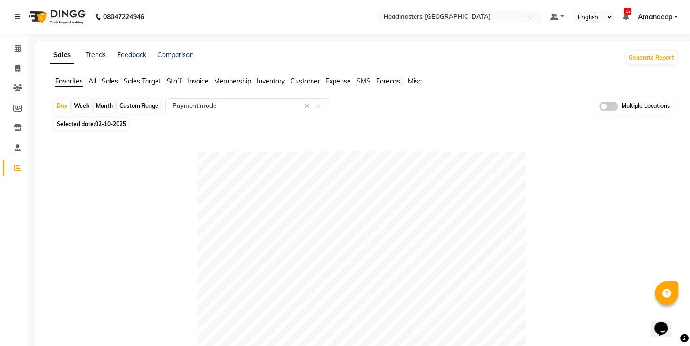
click at [86, 125] on span "Selected date: [DATE]" at bounding box center [91, 124] width 74 height 12
select select "10"
select select "2025"
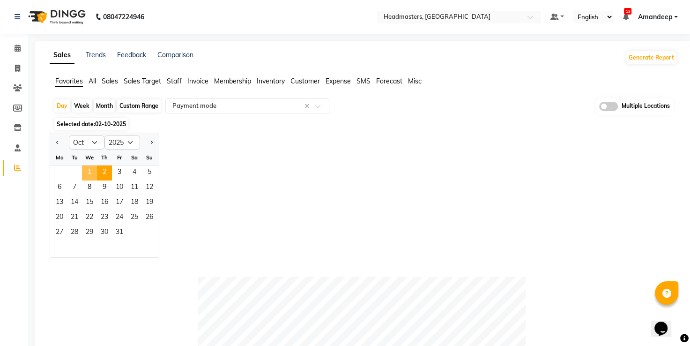
click at [90, 178] on span "1" at bounding box center [89, 172] width 15 height 15
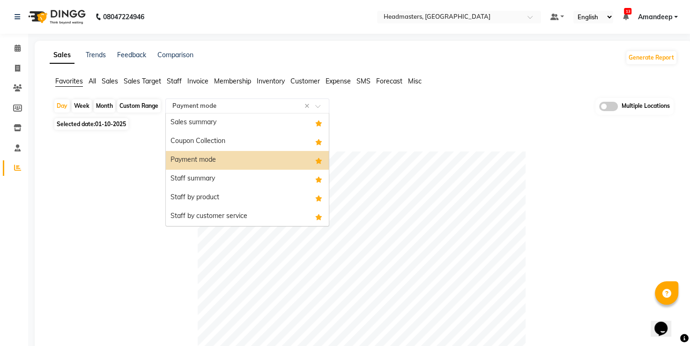
click at [198, 103] on input "text" at bounding box center [237, 105] width 135 height 9
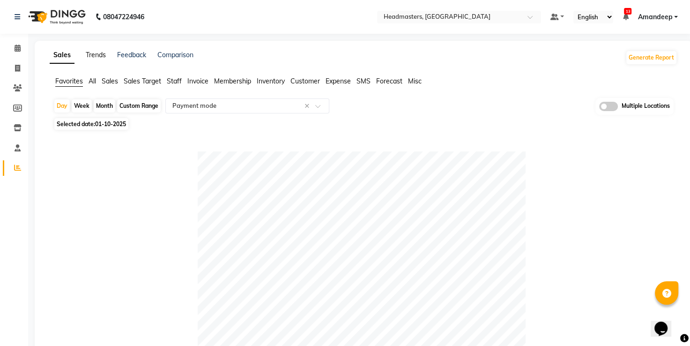
click at [93, 55] on link "Trends" at bounding box center [96, 55] width 20 height 8
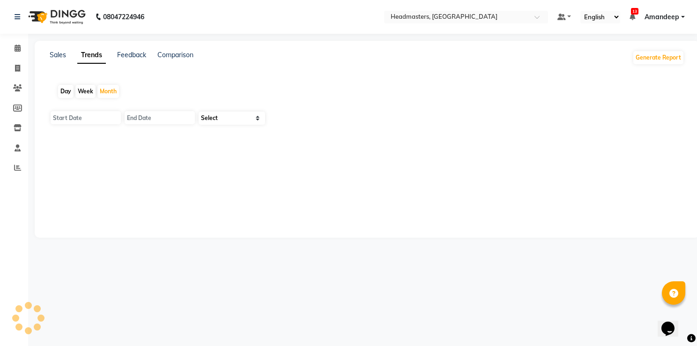
type input "01-10-2025"
type input "[DATE]"
select select "by_client"
click at [65, 87] on div "Day" at bounding box center [65, 91] width 15 height 13
type input "03-10-2025"
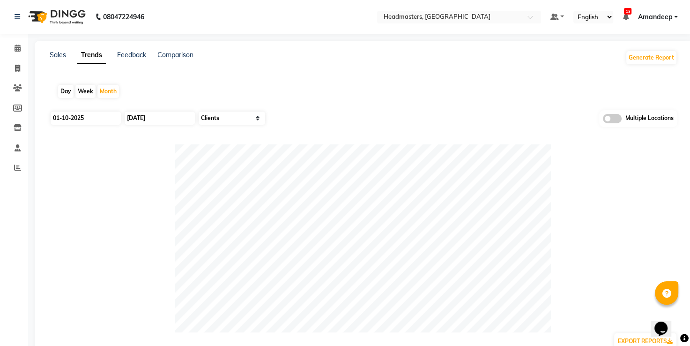
type input "03-10-2025"
click at [75, 115] on input "03-10-2025" at bounding box center [86, 117] width 70 height 13
select select "10"
select select "2025"
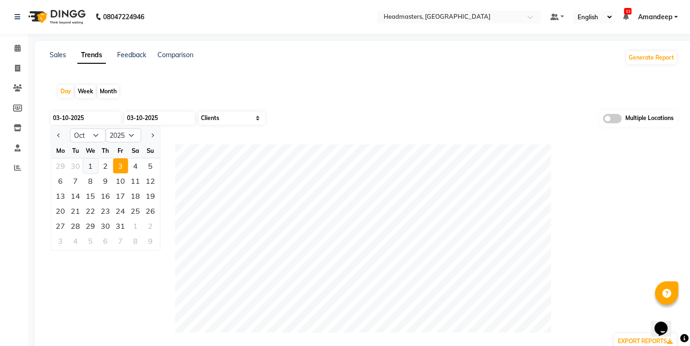
click at [91, 170] on div "1" at bounding box center [90, 165] width 15 height 15
type input "01-10-2025"
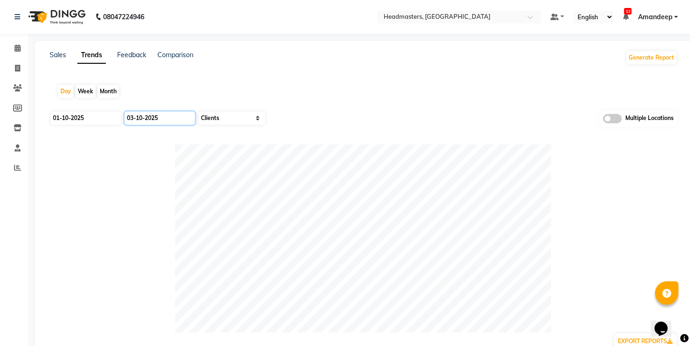
click at [171, 118] on input "03-10-2025" at bounding box center [160, 117] width 70 height 13
select select "10"
select select "2025"
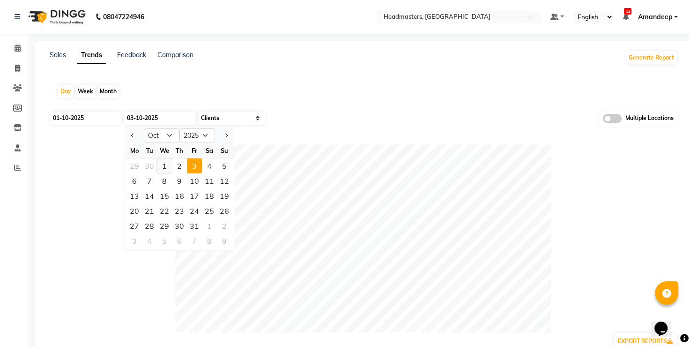
click at [160, 162] on div "1" at bounding box center [164, 165] width 15 height 15
type input "01-10-2025"
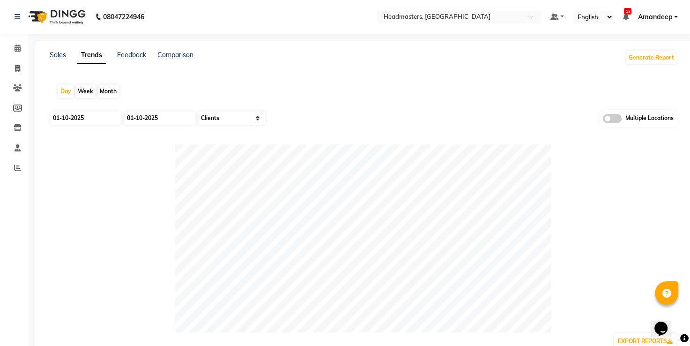
click at [237, 84] on div "Day Week Month" at bounding box center [364, 91] width 628 height 30
click at [73, 117] on input "01-10-2025" at bounding box center [86, 117] width 70 height 13
select select "10"
select select "2025"
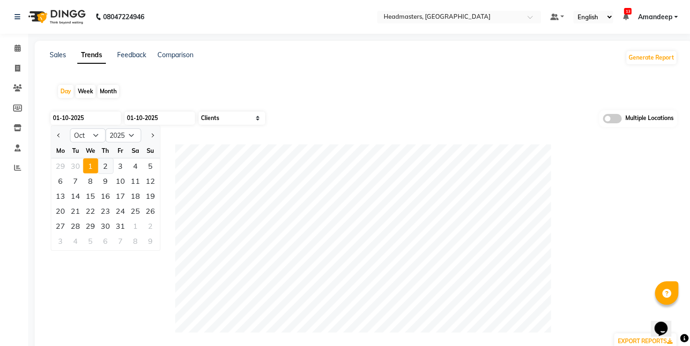
click at [101, 168] on div "2" at bounding box center [105, 165] width 15 height 15
type input "02-10-2025"
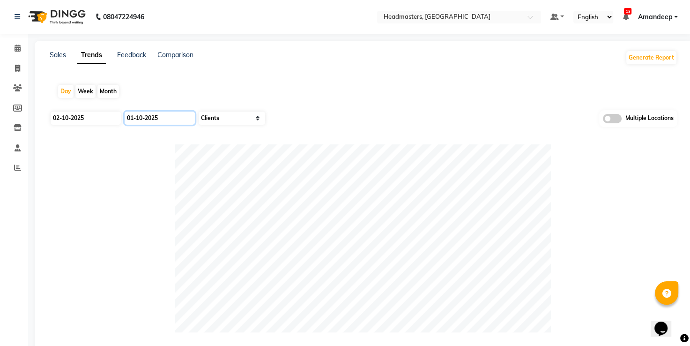
click at [158, 111] on input "01-10-2025" at bounding box center [160, 117] width 70 height 13
select select "10"
select select "2025"
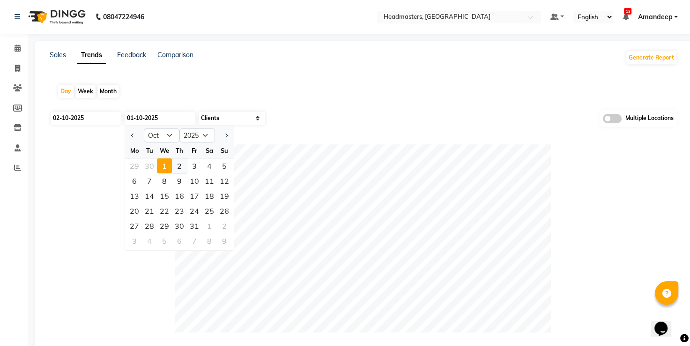
click at [179, 171] on div "2" at bounding box center [179, 165] width 15 height 15
type input "02-10-2025"
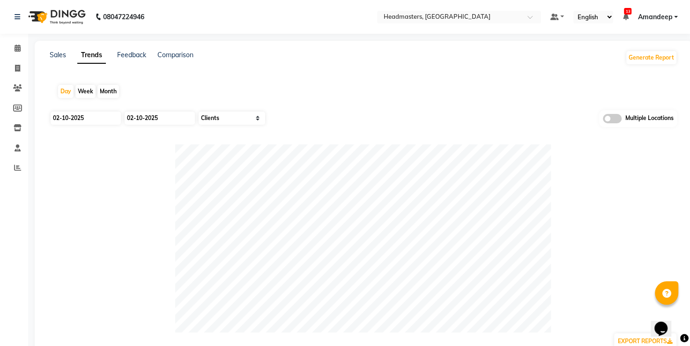
click at [251, 72] on div "Sales Trends Feedback Comparison Generate Report Day Week Month 02-10-2025 02-1…" at bounding box center [364, 246] width 658 height 411
click at [51, 54] on link "Sales" at bounding box center [58, 55] width 16 height 8
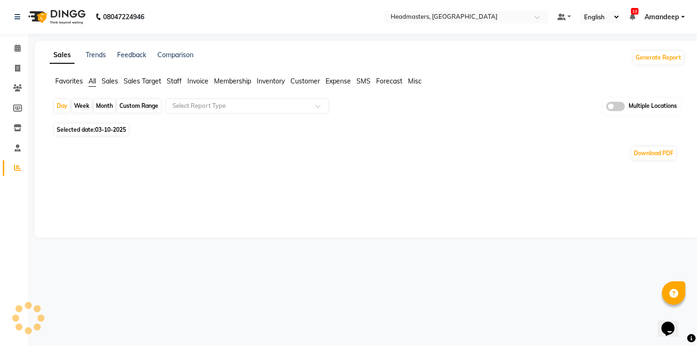
click at [74, 84] on span "Favorites" at bounding box center [69, 81] width 28 height 8
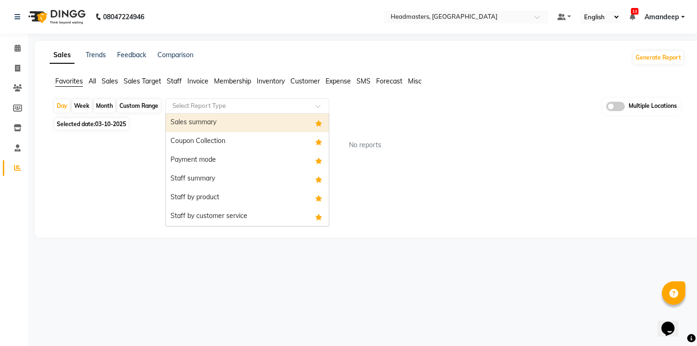
click at [222, 102] on input "text" at bounding box center [237, 105] width 135 height 9
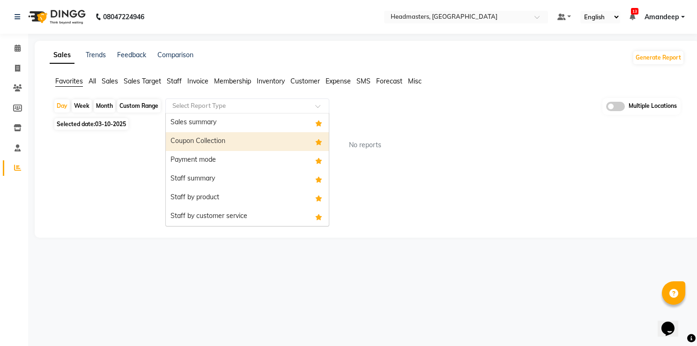
click at [222, 141] on div "Coupon Collection" at bounding box center [247, 141] width 163 height 19
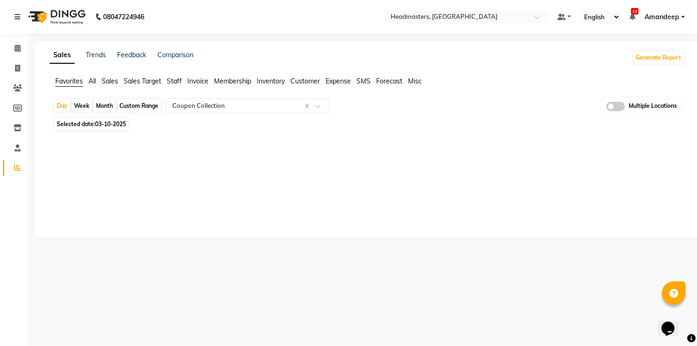
click at [101, 124] on span "03-10-2025" at bounding box center [110, 123] width 31 height 7
select select "10"
select select "2025"
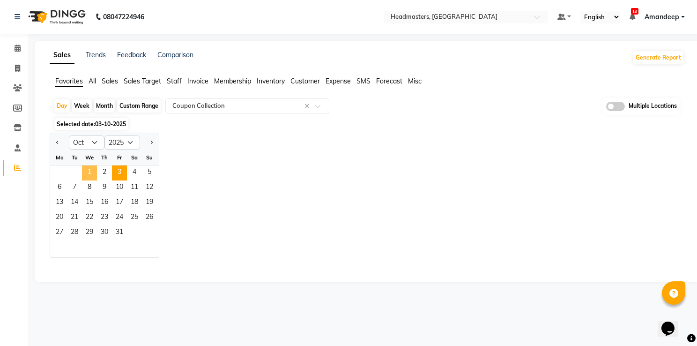
click at [92, 170] on span "1" at bounding box center [89, 172] width 15 height 15
select select "full_report"
select select "csv"
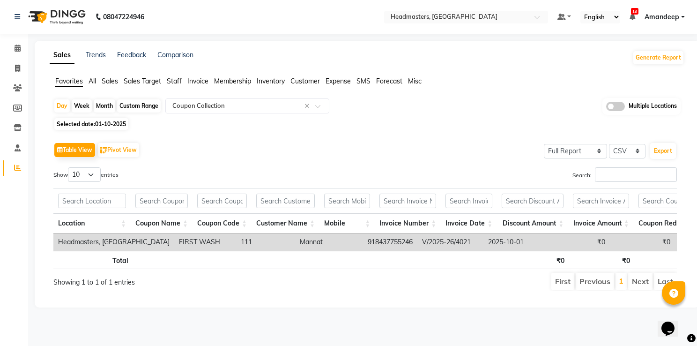
click at [217, 154] on div "Table View Pivot View Select Full Report Filtered Report Select CSV PDF Export" at bounding box center [364, 150] width 623 height 20
click at [107, 122] on span "01-10-2025" at bounding box center [110, 123] width 31 height 7
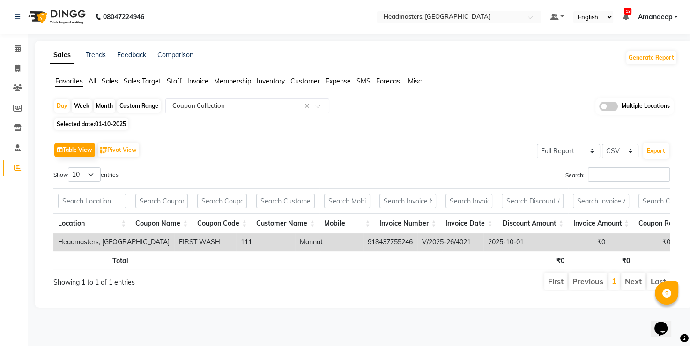
select select "10"
select select "2025"
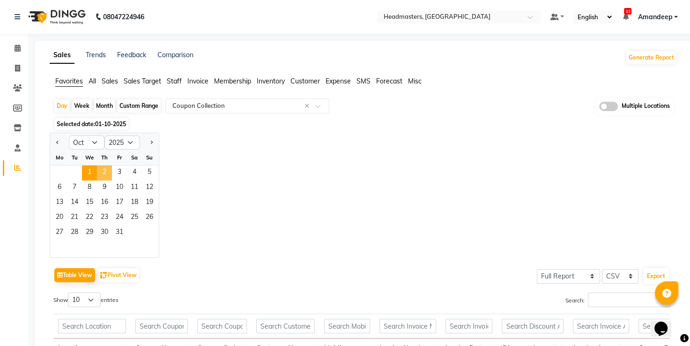
click at [103, 173] on span "2" at bounding box center [104, 172] width 15 height 15
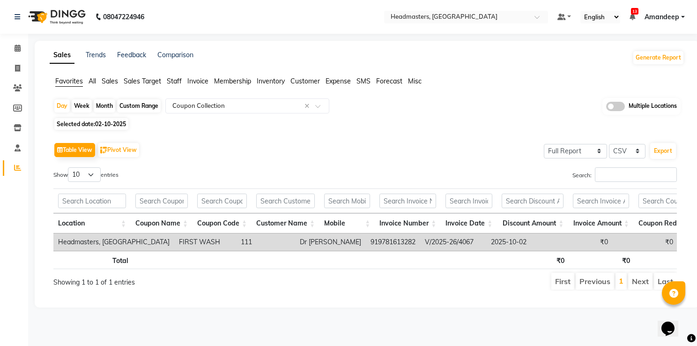
click at [235, 132] on div "Day Week Month Custom Range Select Report Type × Coupon Collection × Multiple L…" at bounding box center [367, 198] width 635 height 200
click at [112, 123] on span "02-10-2025" at bounding box center [110, 123] width 31 height 7
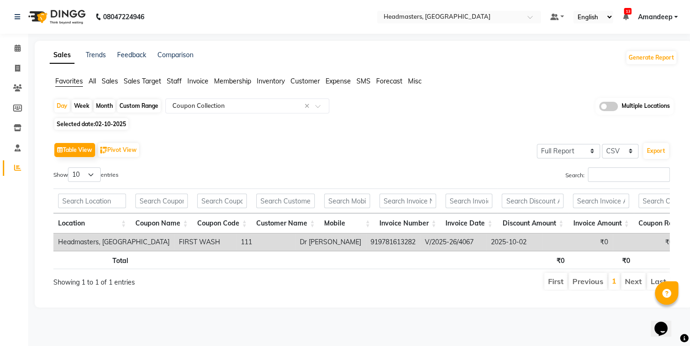
select select "10"
select select "2025"
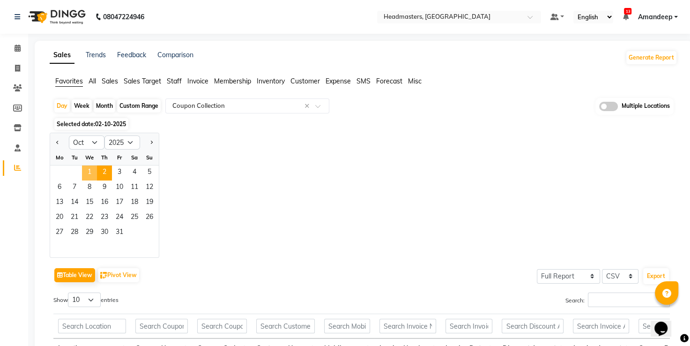
click at [88, 172] on span "1" at bounding box center [89, 172] width 15 height 15
click at [223, 142] on div "Jan Feb Mar Apr May Jun Jul Aug Sep Oct Nov Dec 2015 2016 2017 2018 2019 2020 2…" at bounding box center [364, 195] width 628 height 125
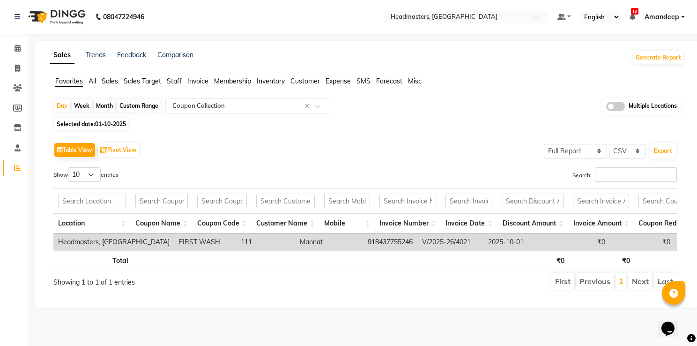
click at [108, 127] on span "01-10-2025" at bounding box center [110, 123] width 31 height 7
select select "10"
select select "2025"
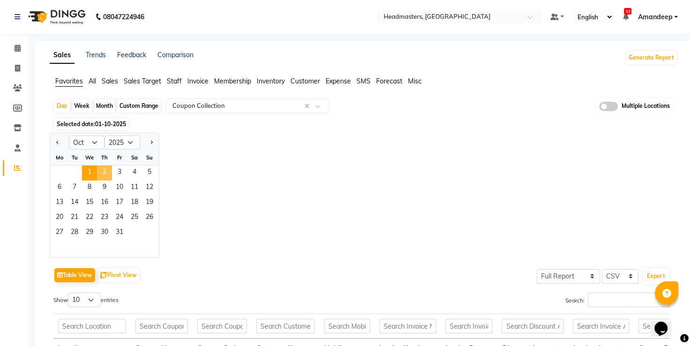
click at [104, 167] on span "2" at bounding box center [104, 172] width 15 height 15
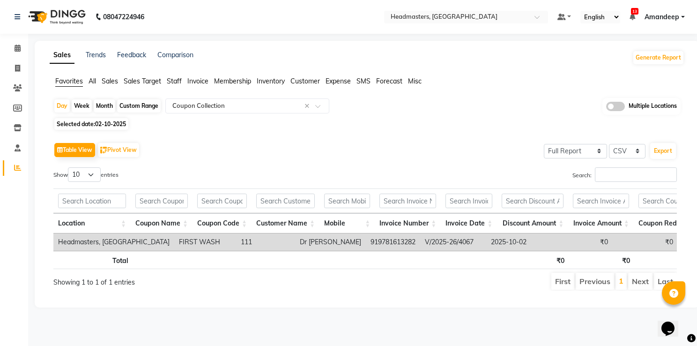
click at [223, 134] on div "Table View Pivot View Select Full Report Filtered Report Select CSV PDF Export …" at bounding box center [365, 215] width 638 height 165
click at [450, 8] on nav "08047224946 Select Location × Headmasters, Amritsar Default Panel My Panel Engl…" at bounding box center [348, 17] width 697 height 34
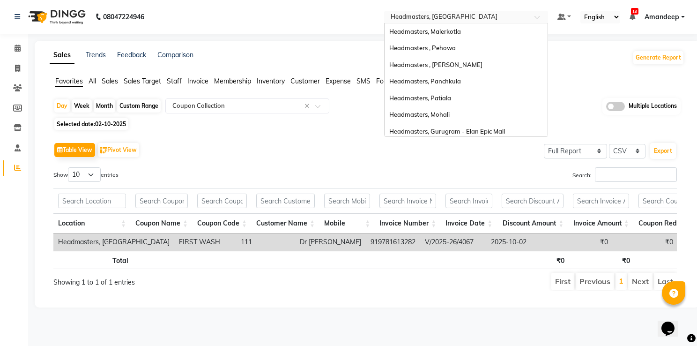
scroll to position [104, 0]
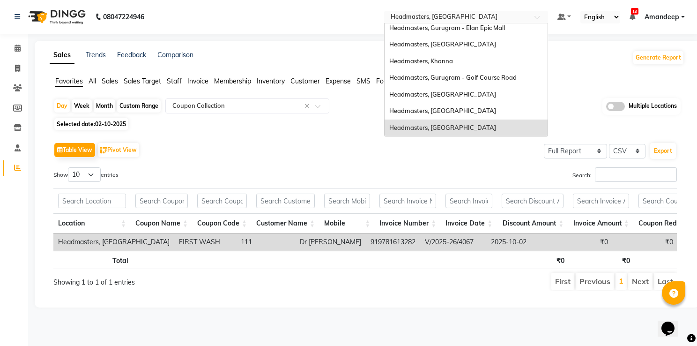
click at [449, 16] on input "text" at bounding box center [457, 17] width 136 height 9
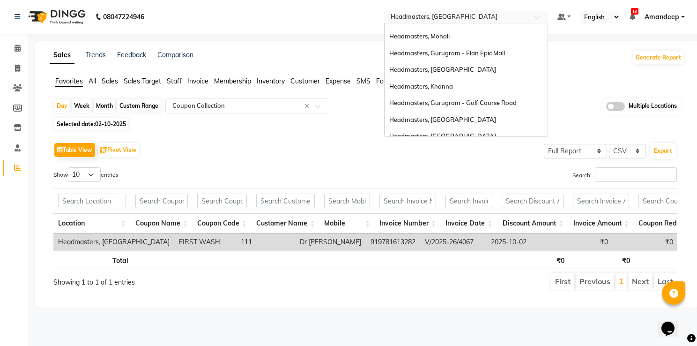
scroll to position [79, 0]
click at [447, 118] on span "Headmasters, Batala" at bounding box center [442, 118] width 107 height 7
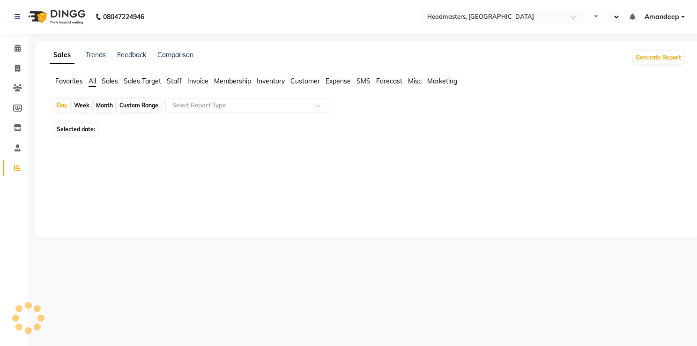
select select "en"
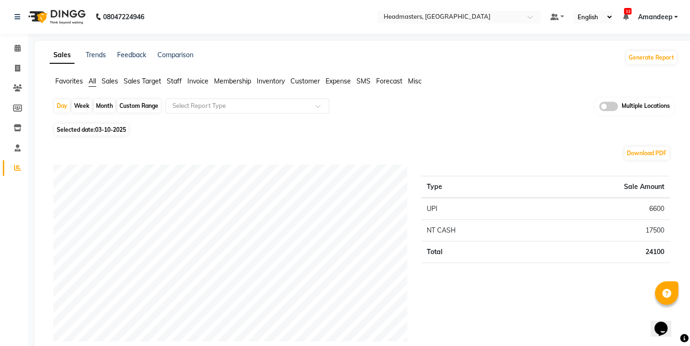
click at [72, 86] on li "Favorites" at bounding box center [69, 81] width 28 height 10
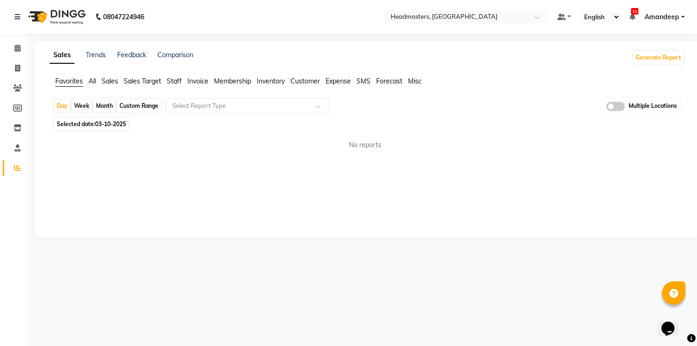
click at [104, 129] on span "Selected date: 03-10-2025" at bounding box center [91, 124] width 74 height 12
select select "10"
select select "2025"
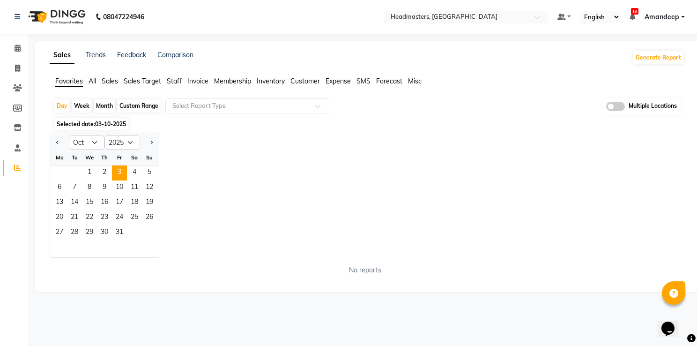
click at [104, 129] on span "Selected date: 03-10-2025" at bounding box center [91, 124] width 74 height 12
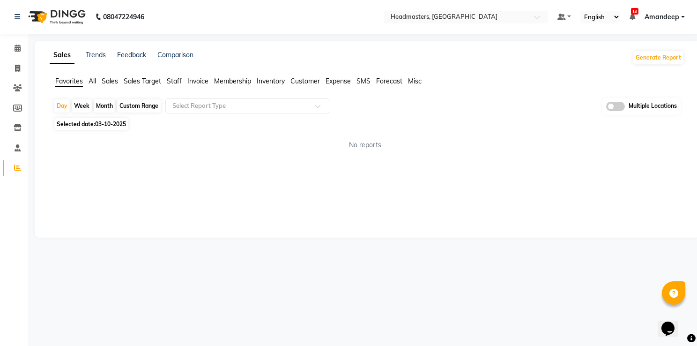
click at [108, 120] on span "03-10-2025" at bounding box center [110, 123] width 31 height 7
select select "10"
select select "2025"
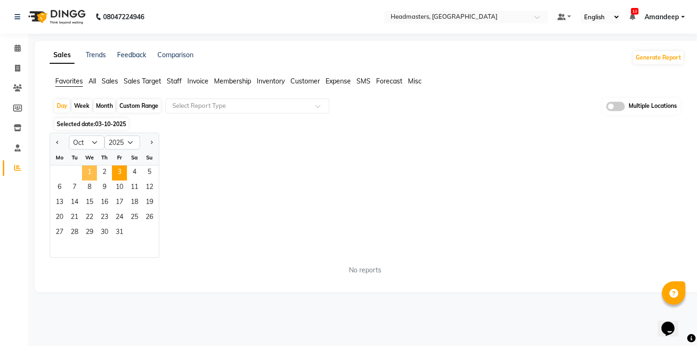
click at [86, 169] on span "1" at bounding box center [89, 172] width 15 height 15
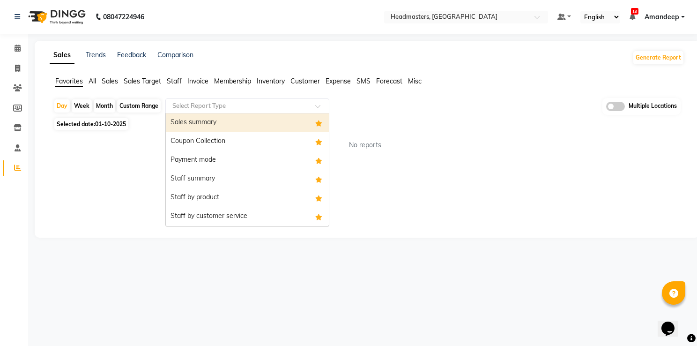
click at [191, 106] on input "text" at bounding box center [237, 105] width 135 height 9
click at [207, 126] on div "Sales summary" at bounding box center [247, 122] width 163 height 19
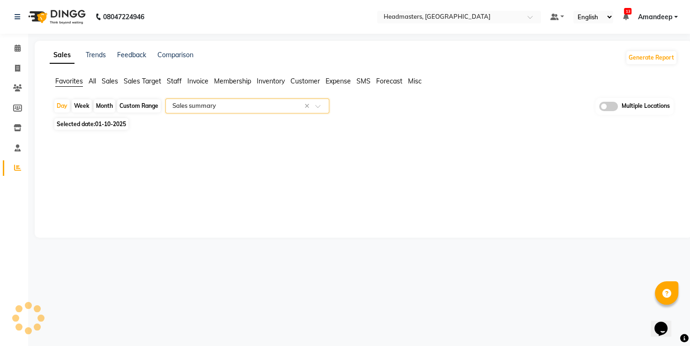
select select "full_report"
select select "csv"
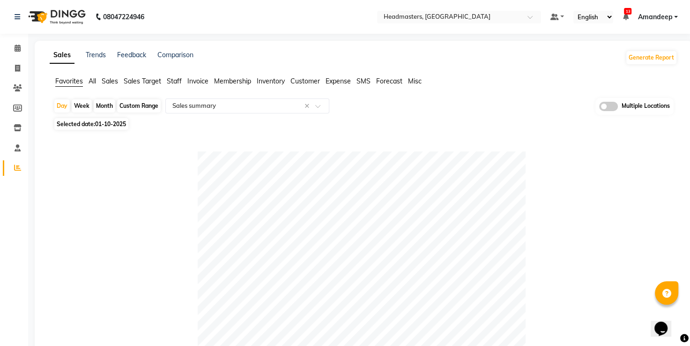
click at [126, 125] on span "01-10-2025" at bounding box center [110, 123] width 31 height 7
select select "10"
select select "2025"
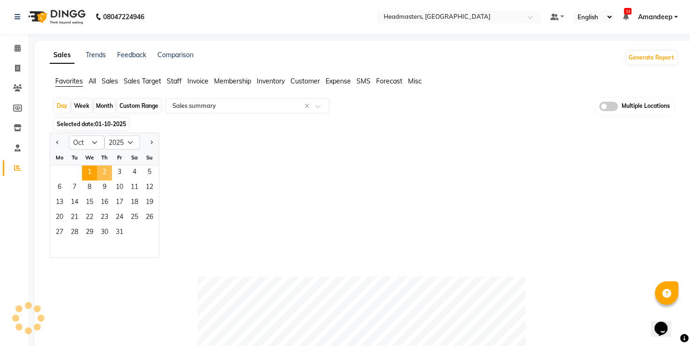
click at [103, 170] on span "2" at bounding box center [104, 172] width 15 height 15
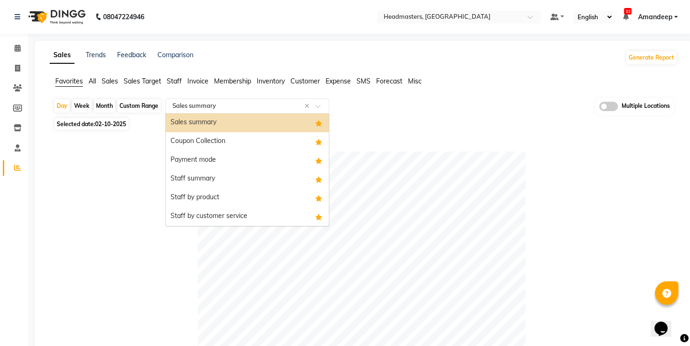
click at [187, 111] on div "Select Report Type × Sales summary ×" at bounding box center [247, 105] width 164 height 15
click at [197, 161] on div "Payment mode" at bounding box center [247, 160] width 163 height 19
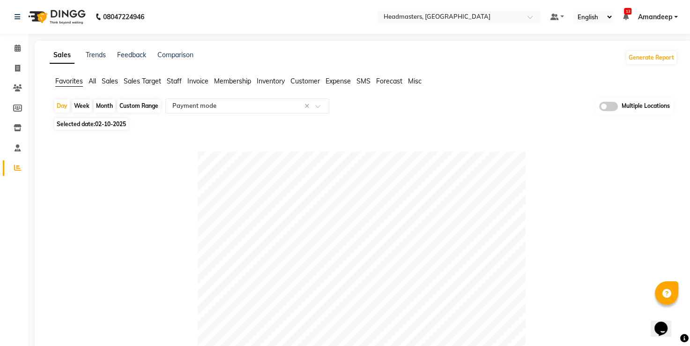
click at [107, 129] on span "Selected date: [DATE]" at bounding box center [91, 124] width 74 height 12
select select "10"
select select "2025"
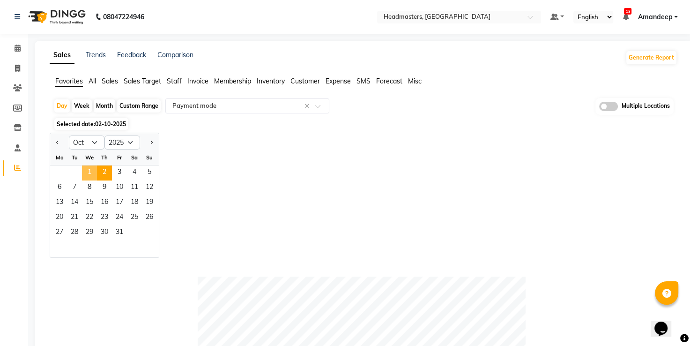
click at [94, 172] on span "1" at bounding box center [89, 172] width 15 height 15
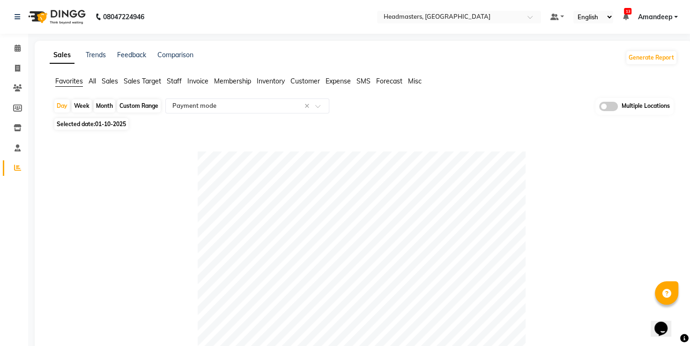
click at [98, 126] on span "01-10-2025" at bounding box center [110, 123] width 31 height 7
select select "10"
select select "2025"
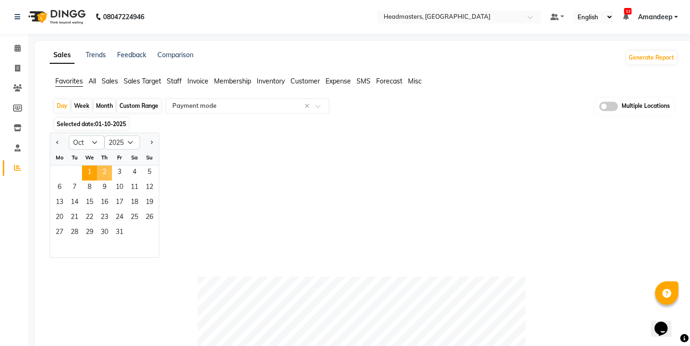
click at [98, 177] on span "2" at bounding box center [104, 172] width 15 height 15
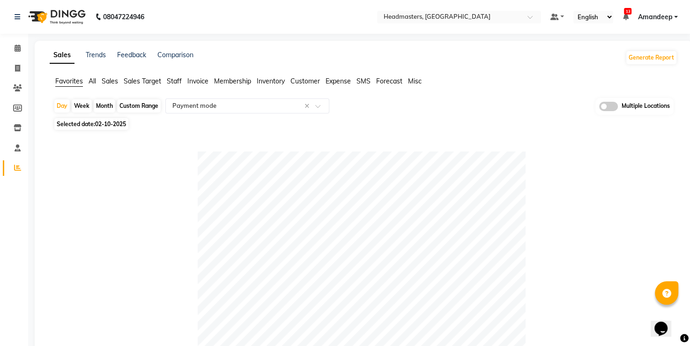
click at [287, 119] on div "Selected date: [DATE]" at bounding box center [365, 124] width 624 height 10
click at [109, 122] on span "02-10-2025" at bounding box center [110, 123] width 31 height 7
select select "10"
select select "2025"
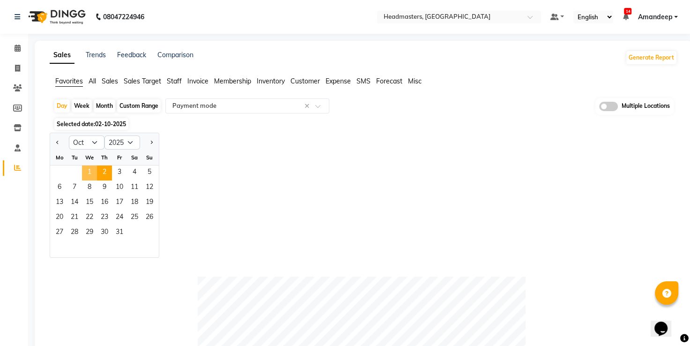
click at [88, 171] on span "1" at bounding box center [89, 172] width 15 height 15
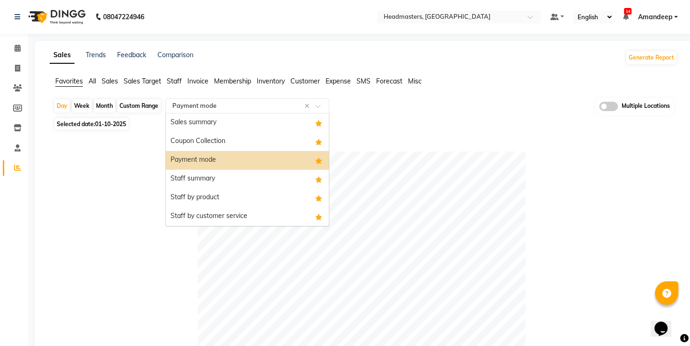
click at [206, 101] on input "text" at bounding box center [237, 105] width 135 height 9
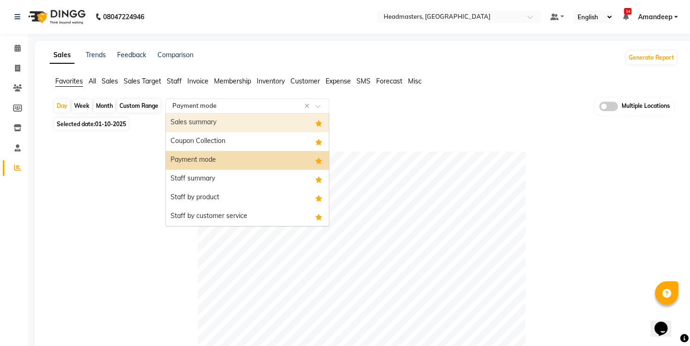
click at [213, 123] on div "Sales summary" at bounding box center [247, 122] width 163 height 19
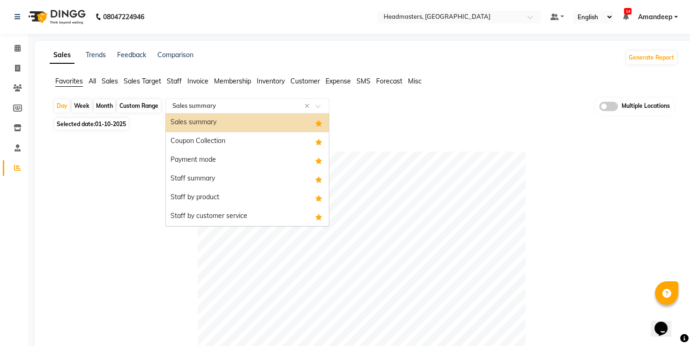
click at [178, 111] on div "Select Report Type × Sales summary ×" at bounding box center [247, 105] width 164 height 15
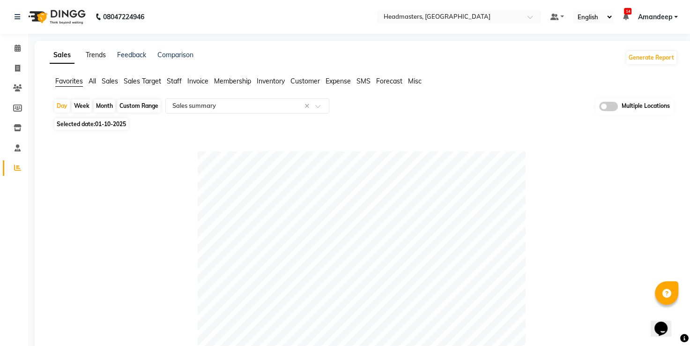
click at [88, 58] on link "Trends" at bounding box center [96, 55] width 20 height 8
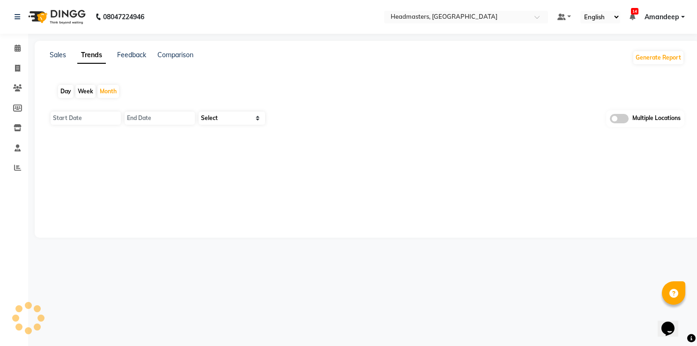
type input "01-10-2025"
type input "[DATE]"
select select "by_client"
click at [59, 90] on div "Day" at bounding box center [65, 91] width 15 height 13
type input "03-10-2025"
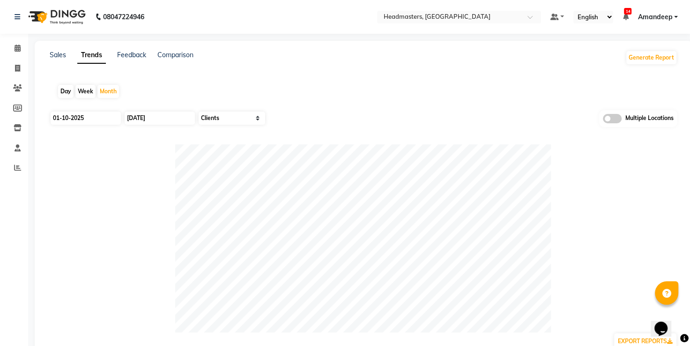
type input "03-10-2025"
click at [65, 115] on input "03-10-2025" at bounding box center [86, 117] width 70 height 13
select select "10"
select select "2025"
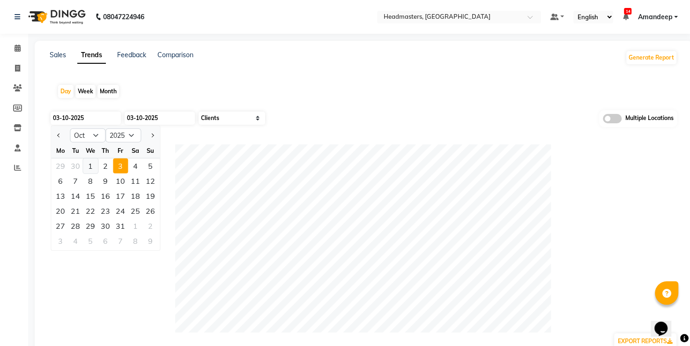
click at [88, 166] on div "1" at bounding box center [90, 165] width 15 height 15
type input "01-10-2025"
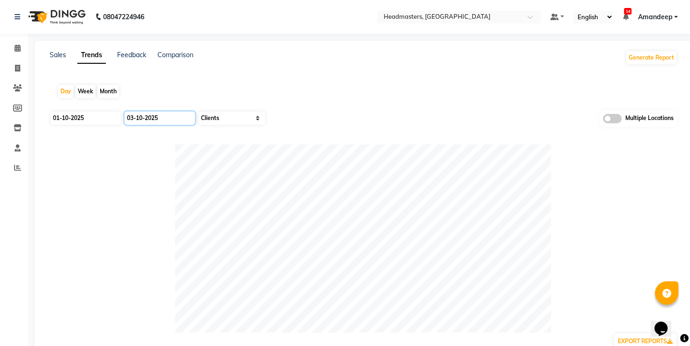
click at [165, 121] on input "03-10-2025" at bounding box center [160, 117] width 70 height 13
select select "10"
select select "2025"
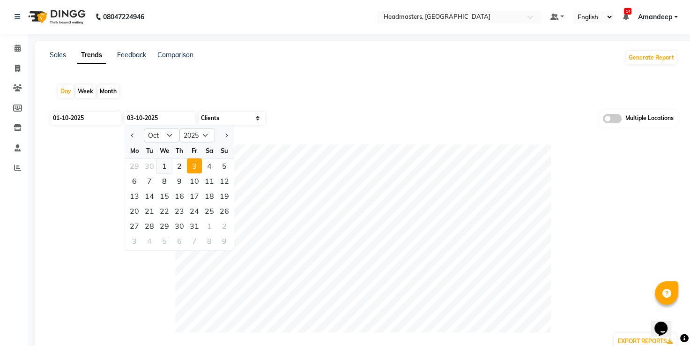
click at [162, 159] on div "1" at bounding box center [164, 165] width 15 height 15
type input "01-10-2025"
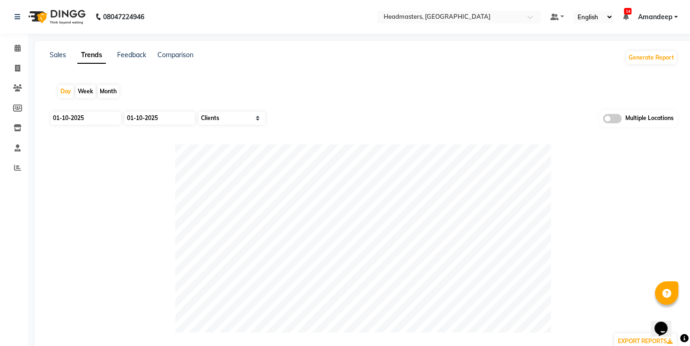
click at [258, 76] on div "Day Week Month" at bounding box center [364, 91] width 628 height 30
click at [86, 118] on input "01-10-2025" at bounding box center [86, 117] width 70 height 13
select select "10"
select select "2025"
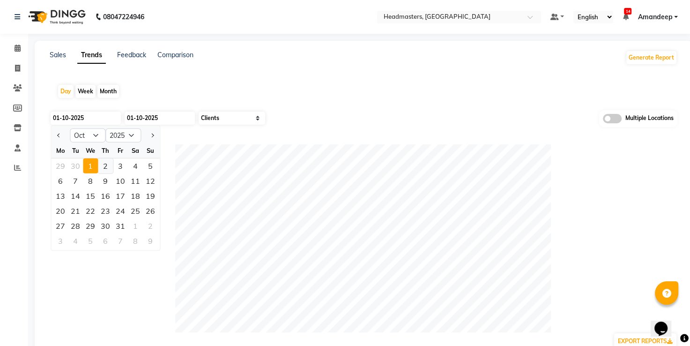
click at [104, 158] on div "2" at bounding box center [105, 165] width 15 height 15
type input "02-10-2025"
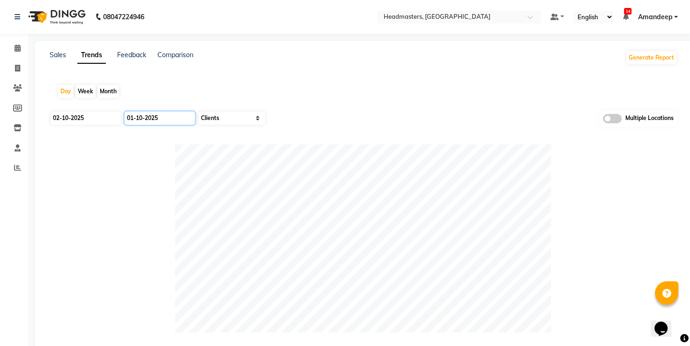
click at [151, 122] on input "01-10-2025" at bounding box center [160, 117] width 70 height 13
select select "10"
select select "2025"
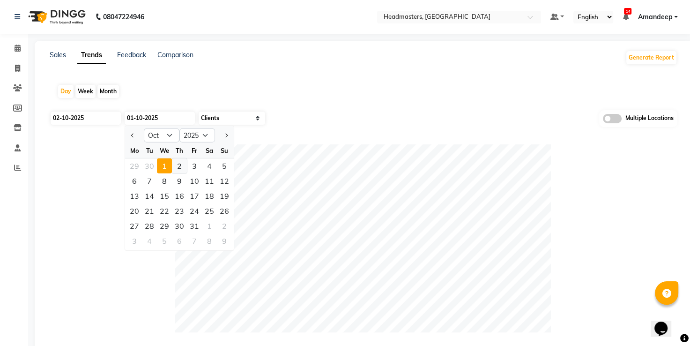
click at [185, 168] on div "2" at bounding box center [179, 165] width 15 height 15
type input "02-10-2025"
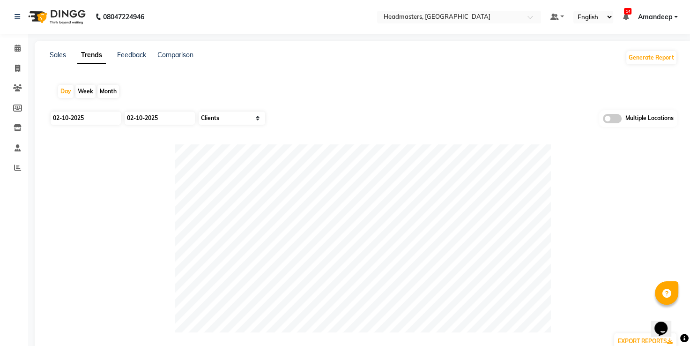
click at [308, 111] on div "02-10-2025 02-10-2025 Select Sales Clients Multiple Locations" at bounding box center [364, 121] width 628 height 23
click at [55, 52] on link "Sales" at bounding box center [58, 55] width 16 height 8
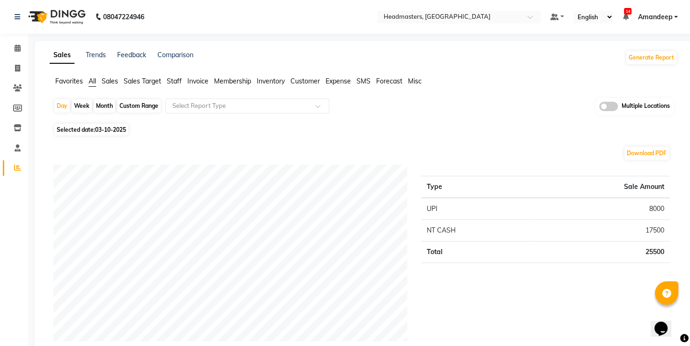
click at [69, 80] on span "Favorites" at bounding box center [69, 81] width 28 height 8
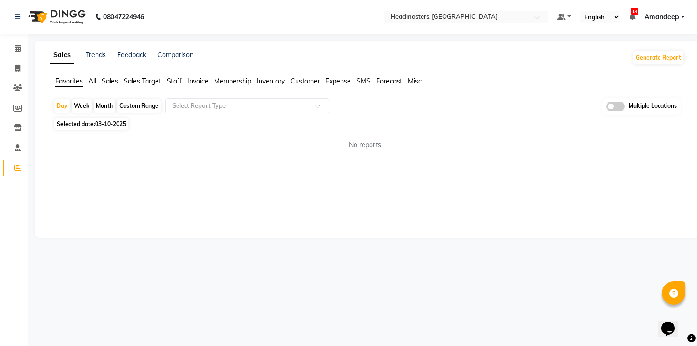
click at [82, 125] on span "Selected date: 03-10-2025" at bounding box center [91, 124] width 74 height 12
select select "10"
select select "2025"
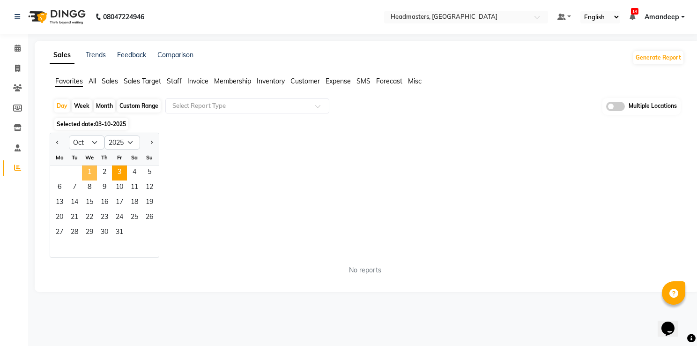
click at [94, 168] on span "1" at bounding box center [89, 172] width 15 height 15
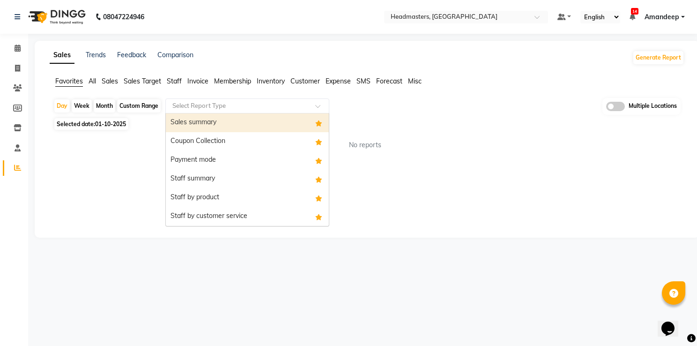
click at [230, 101] on input "text" at bounding box center [237, 105] width 135 height 9
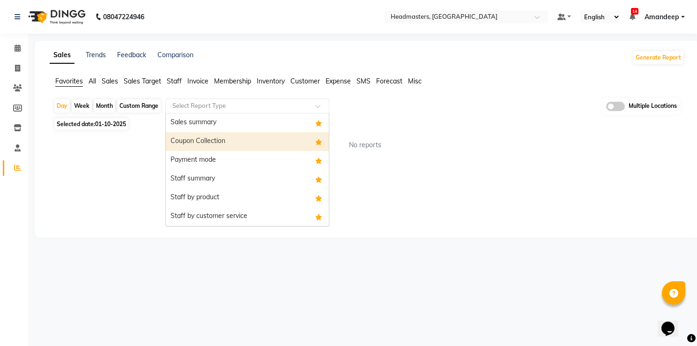
click at [230, 145] on div "Coupon Collection" at bounding box center [247, 141] width 163 height 19
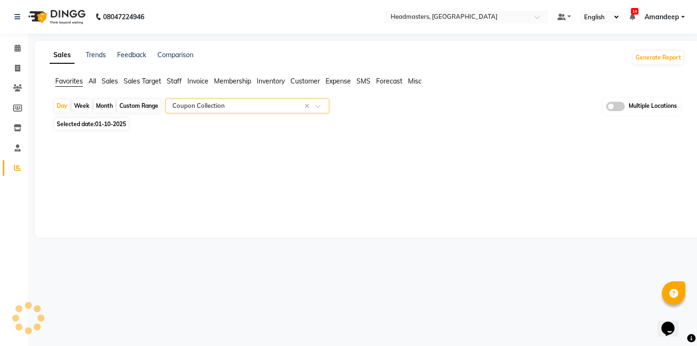
select select "full_report"
select select "csv"
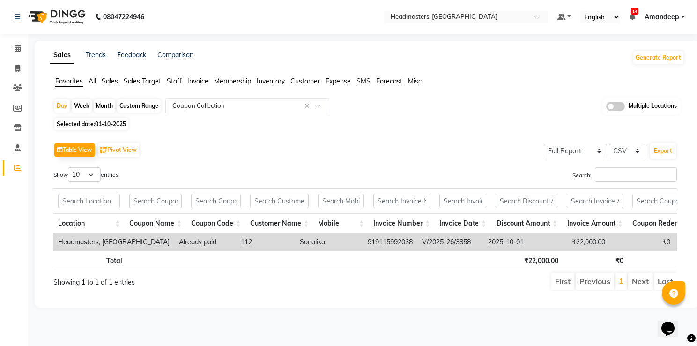
click at [120, 125] on span "01-10-2025" at bounding box center [110, 123] width 31 height 7
select select "10"
select select "2025"
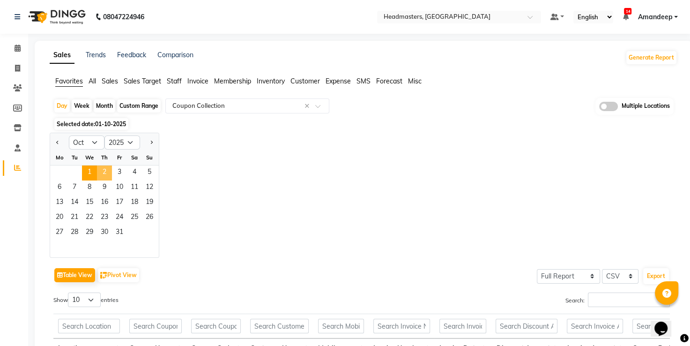
click at [102, 172] on span "2" at bounding box center [104, 172] width 15 height 15
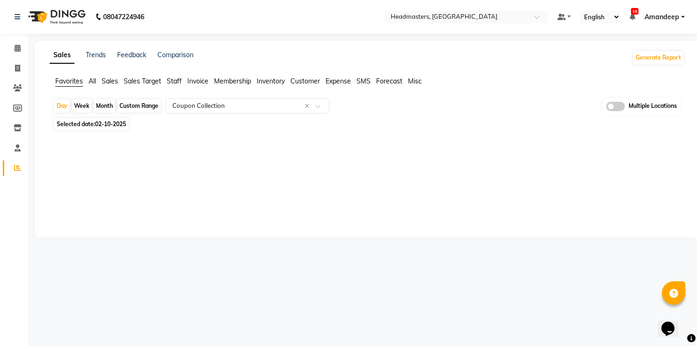
click at [203, 149] on div "Sales Trends Feedback Comparison Generate Report Favorites All Sales Sales Targ…" at bounding box center [367, 139] width 665 height 197
click at [15, 68] on icon at bounding box center [17, 68] width 5 height 7
select select "7136"
select select "service"
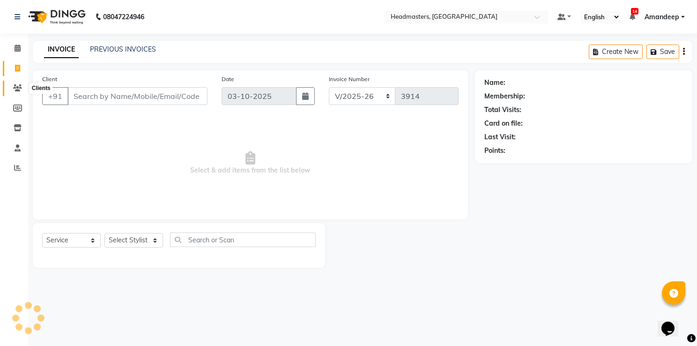
click at [20, 88] on icon at bounding box center [17, 87] width 9 height 7
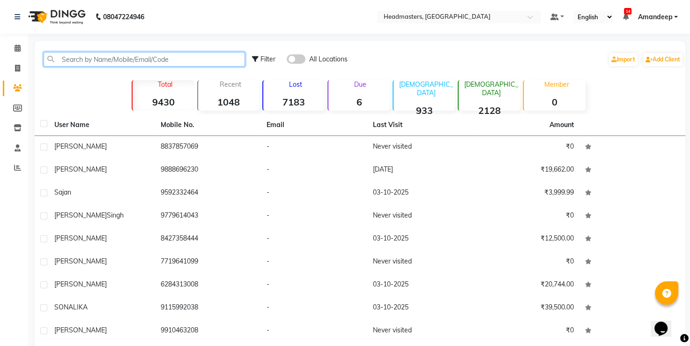
click at [107, 59] on input "text" at bounding box center [144, 59] width 201 height 15
paste input "9115992038"
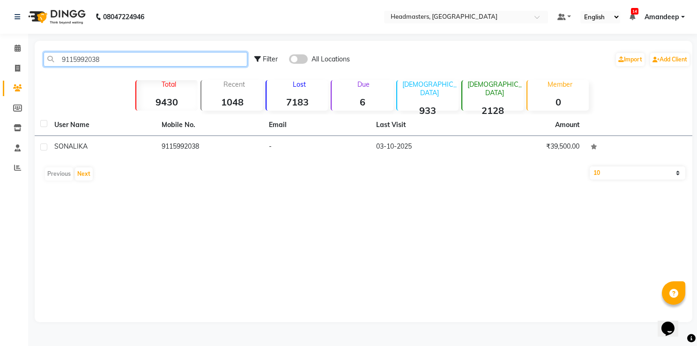
type input "9115992038"
click at [191, 11] on nav "08047224946 Select Location × Headmasters, Batala Default Panel My Panel Englis…" at bounding box center [348, 17] width 697 height 34
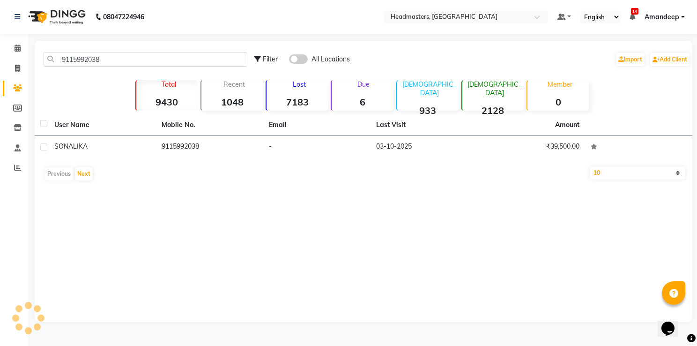
click at [210, 10] on nav "08047224946 Select Location × Headmasters, Batala Default Panel My Panel Englis…" at bounding box center [348, 17] width 697 height 34
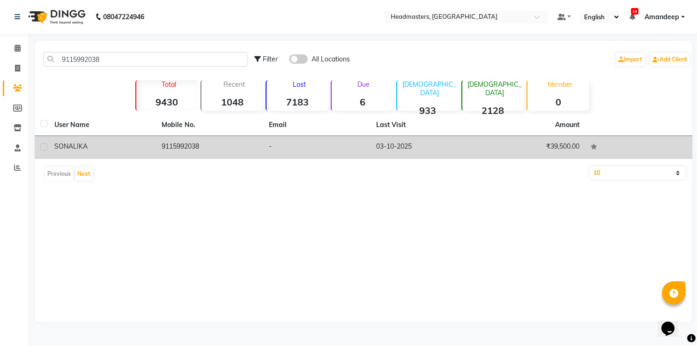
click at [174, 139] on td "9115992038" at bounding box center [209, 147] width 107 height 23
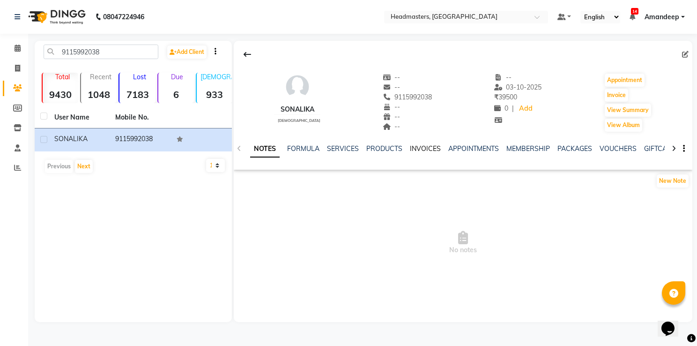
click at [415, 144] on link "INVOICES" at bounding box center [425, 148] width 31 height 8
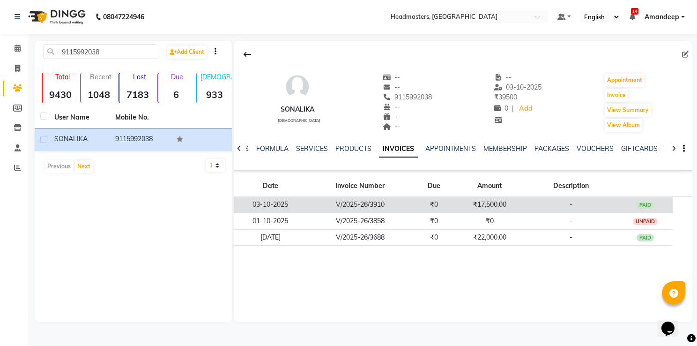
click at [392, 207] on td "V/2025-26/3910" at bounding box center [360, 205] width 106 height 16
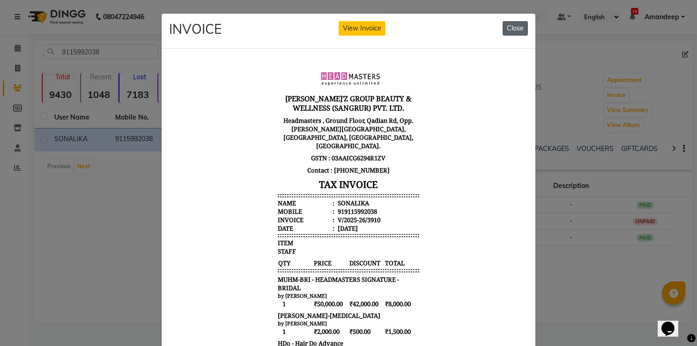
click at [506, 22] on button "Close" at bounding box center [515, 28] width 25 height 15
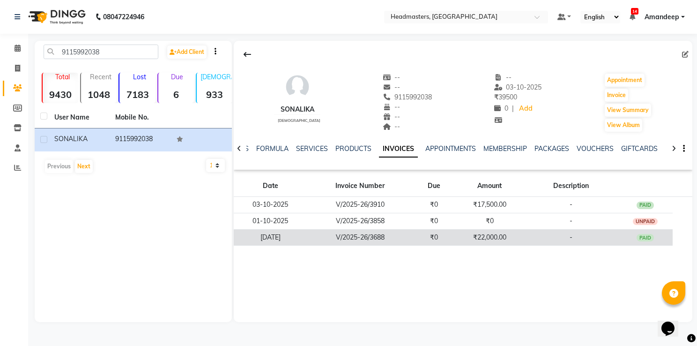
click at [370, 239] on td "V/2025-26/3688" at bounding box center [360, 237] width 106 height 16
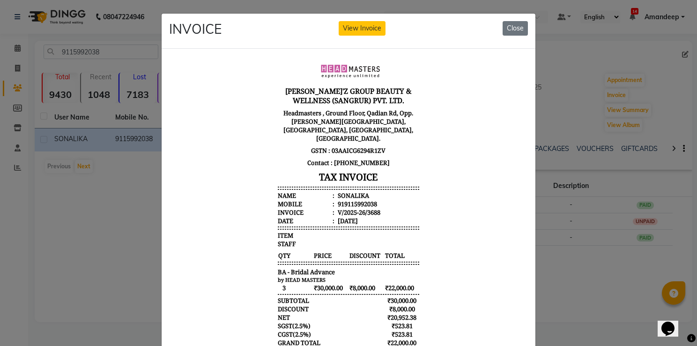
scroll to position [71, 0]
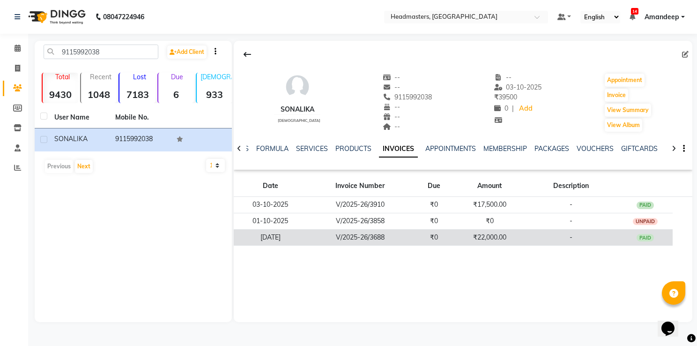
click at [388, 242] on td "V/2025-26/3688" at bounding box center [360, 237] width 106 height 16
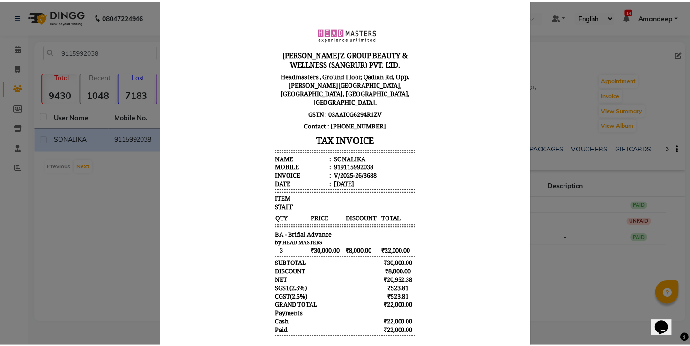
scroll to position [0, 0]
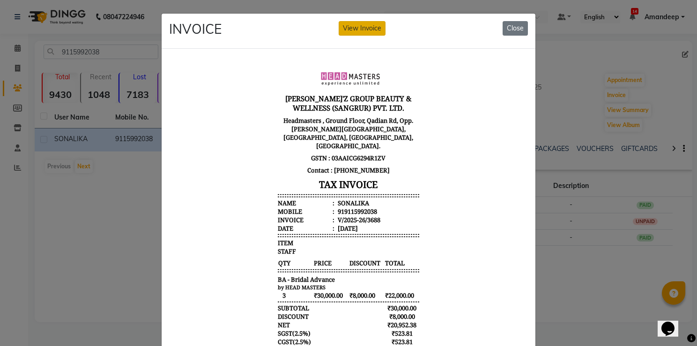
click at [349, 25] on button "View Invoice" at bounding box center [362, 28] width 47 height 15
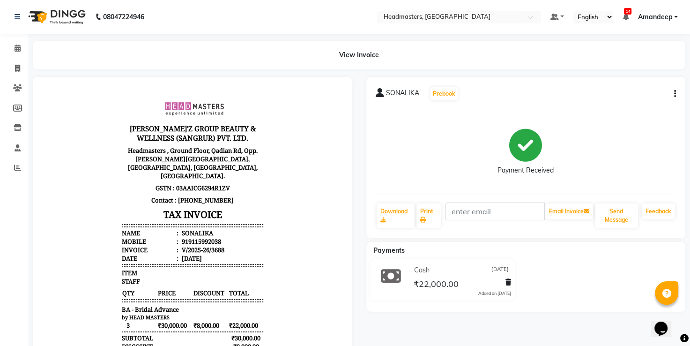
click at [672, 94] on button "button" at bounding box center [673, 94] width 6 height 10
click at [630, 110] on div "Edit Invoice" at bounding box center [628, 112] width 64 height 12
select select "service"
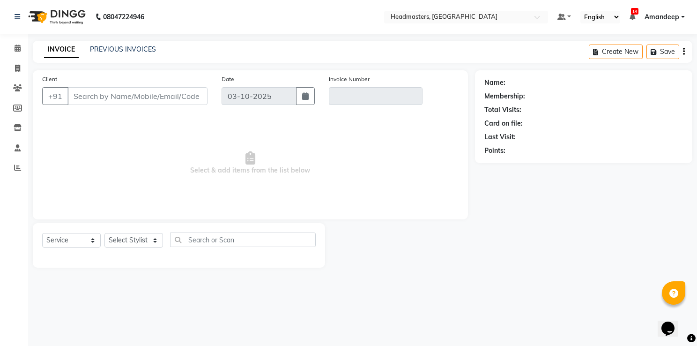
type input "9115992038"
type input "V/2025-26/3688"
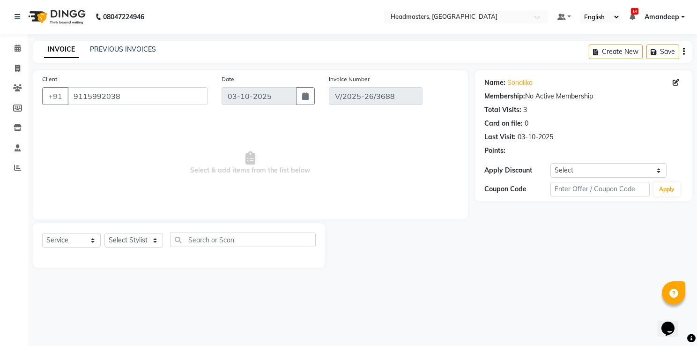
type input "23-09-2025"
select select "select"
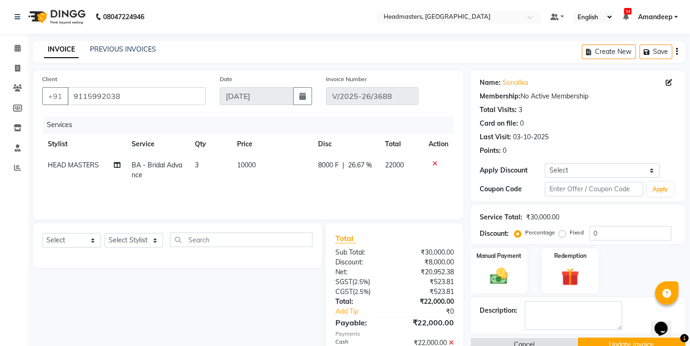
click at [92, 161] on td "HEAD MASTERS" at bounding box center [84, 170] width 84 height 31
select select "60708"
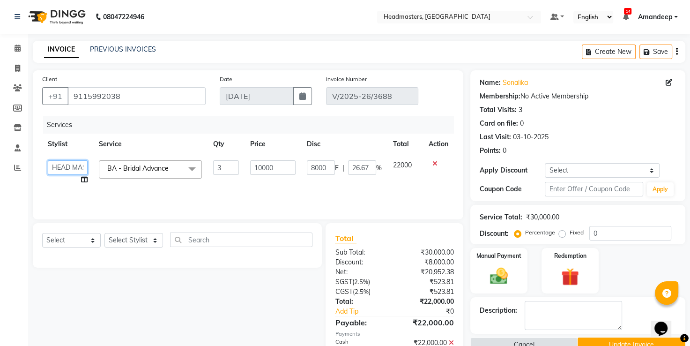
click at [74, 170] on select "AFIA Anjali Ankita Arwinder Bikram Harjinder HEAD MASTERS Inder Jashan JASHAN K…" at bounding box center [68, 167] width 40 height 15
select select "60669"
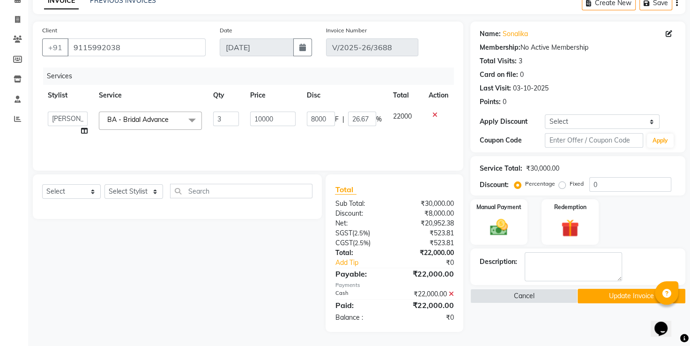
click at [632, 299] on button "Update Invoice" at bounding box center [632, 296] width 108 height 15
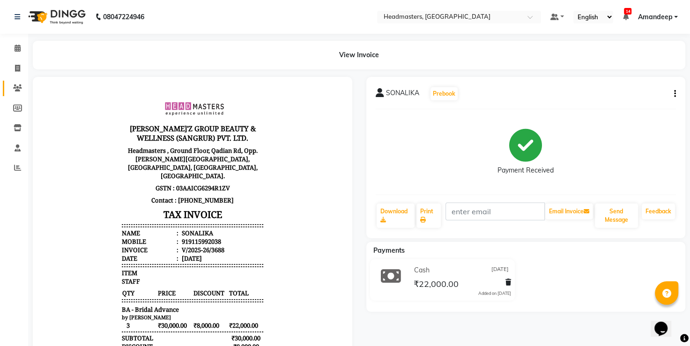
click at [15, 81] on link "Clients" at bounding box center [14, 88] width 22 height 15
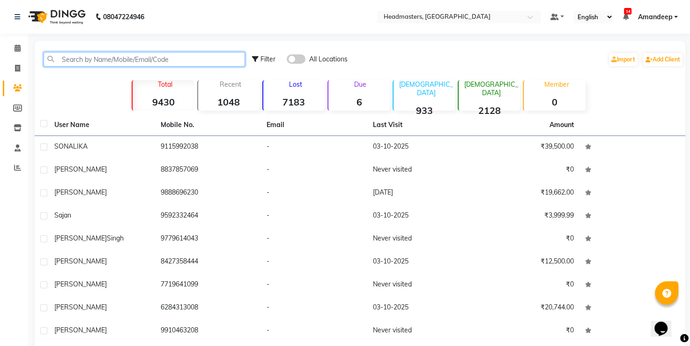
click at [104, 59] on input "text" at bounding box center [144, 59] width 201 height 15
paste input "8427358444"
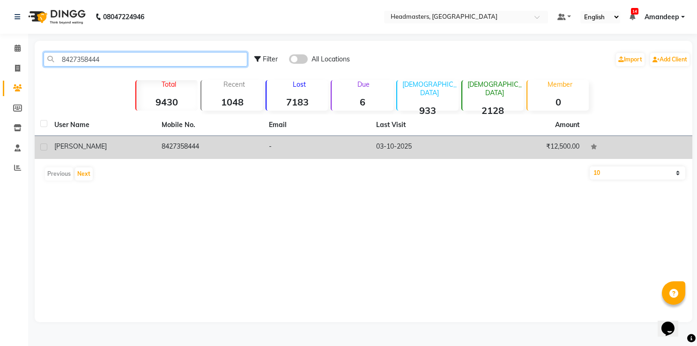
type input "8427358444"
click at [114, 153] on td "amandeep kaur" at bounding box center [102, 147] width 107 height 23
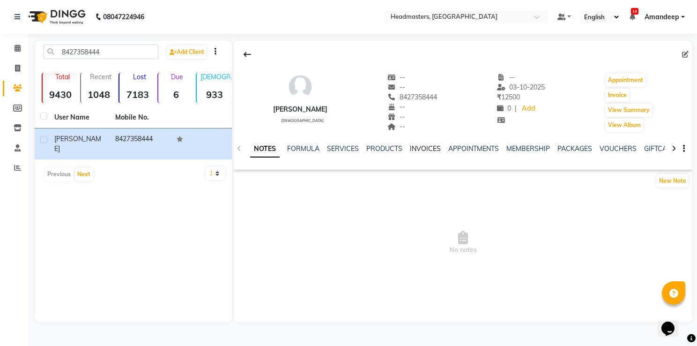
click at [427, 151] on link "INVOICES" at bounding box center [425, 148] width 31 height 8
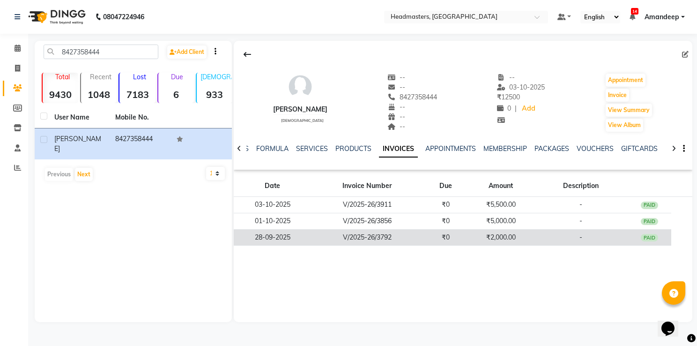
click at [437, 237] on td "₹0" at bounding box center [445, 237] width 44 height 16
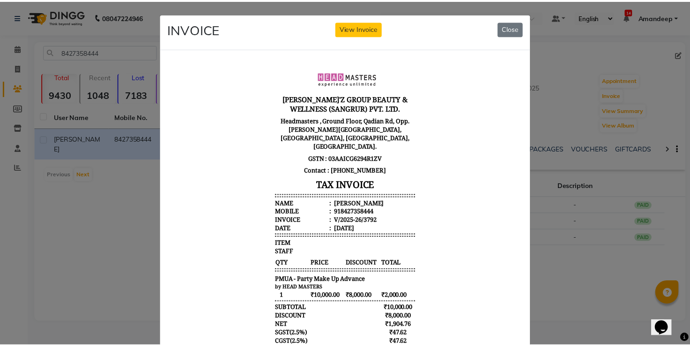
scroll to position [7, 0]
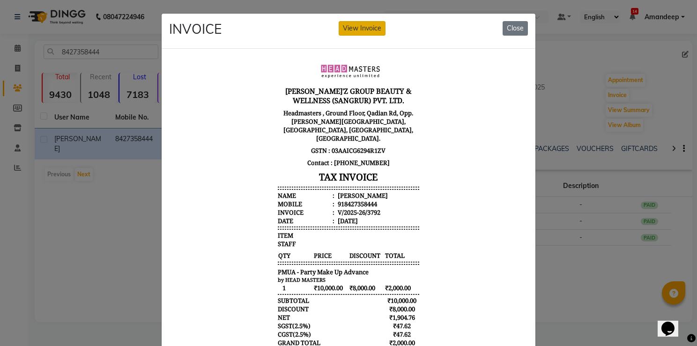
click at [359, 34] on button "View Invoice" at bounding box center [362, 28] width 47 height 15
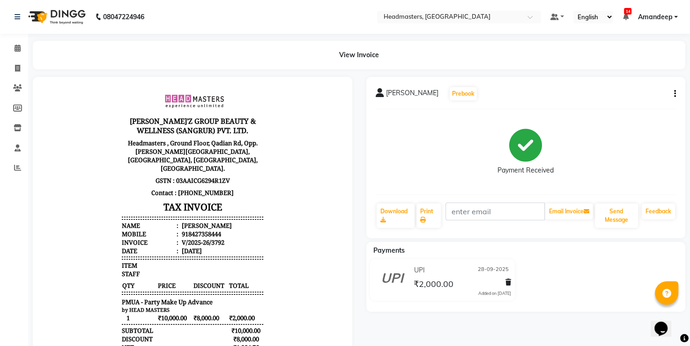
click at [677, 91] on div "amandeep kaur Prebook Payment Received Download Print Email Invoice Send Messag…" at bounding box center [525, 157] width 319 height 161
click at [675, 94] on icon "button" at bounding box center [675, 94] width 2 height 0
click at [611, 112] on div "Edit Invoice" at bounding box center [628, 112] width 64 height 12
select select "service"
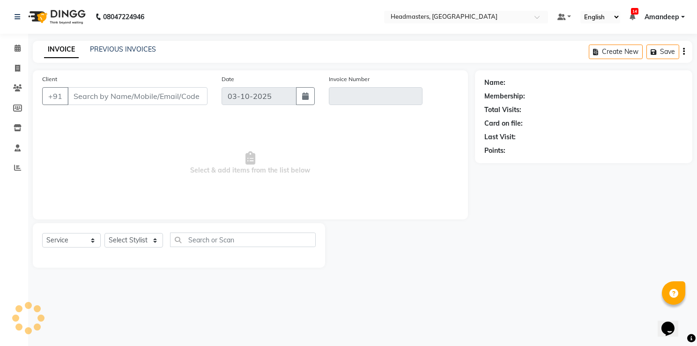
type input "8427358444"
type input "V/2025-26/3792"
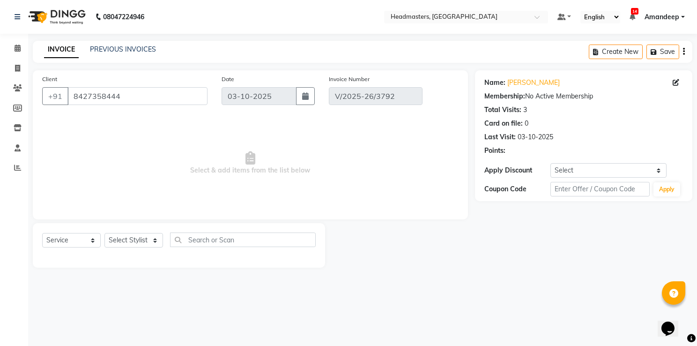
type input "28-09-2025"
select select "select"
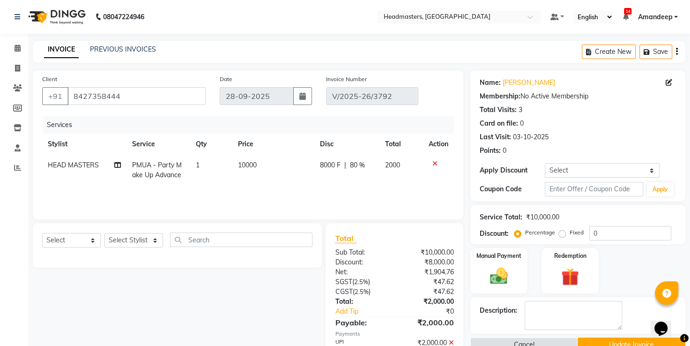
click at [87, 165] on span "HEAD MASTERS" at bounding box center [73, 165] width 51 height 8
select select "60708"
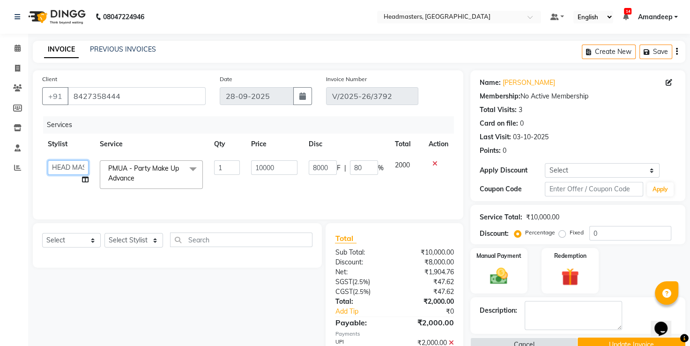
click at [68, 167] on select "AFIA Anjali Ankita Arwinder Bikram Harjinder HEAD MASTERS Inder Jashan JASHAN K…" at bounding box center [68, 167] width 41 height 15
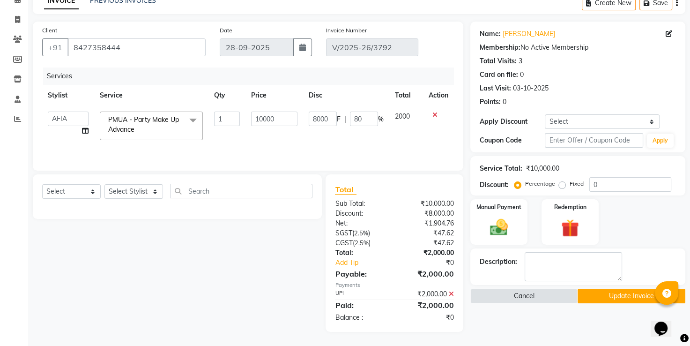
click at [643, 299] on button "Update Invoice" at bounding box center [632, 296] width 108 height 15
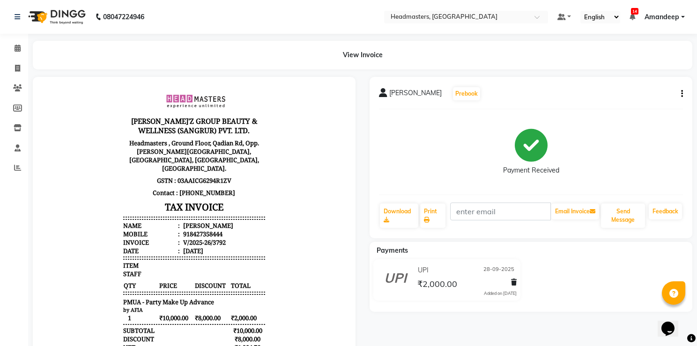
select select "service"
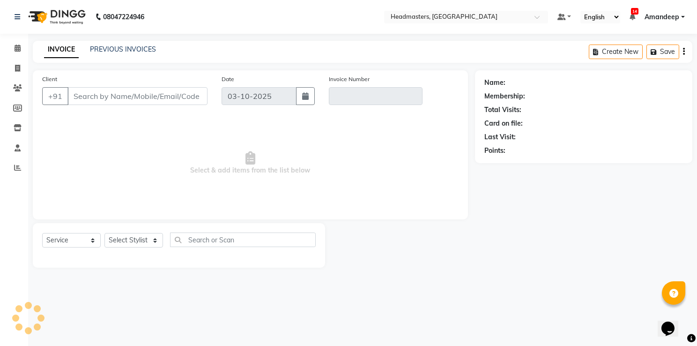
type input "8427358444"
type input "V/2025-26/3792"
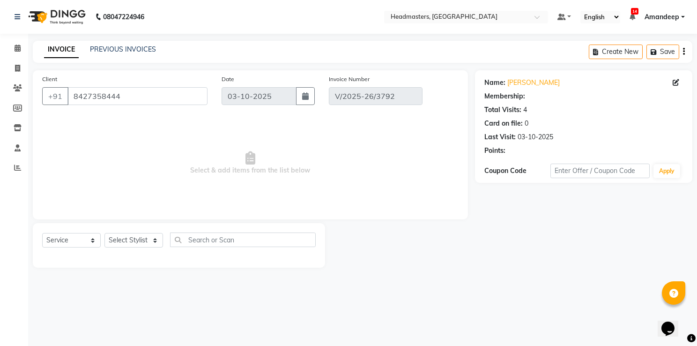
type input "28-09-2025"
select select "select"
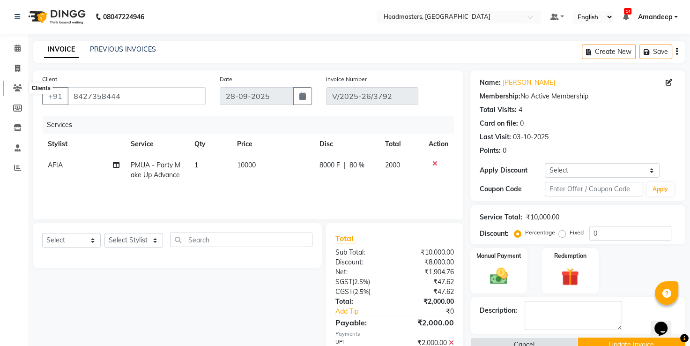
click at [15, 86] on icon at bounding box center [17, 87] width 9 height 7
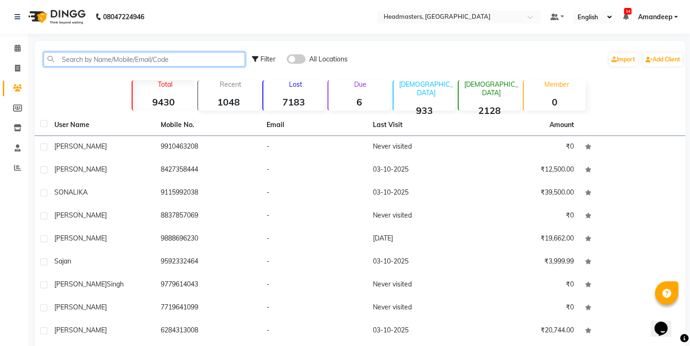
click at [111, 61] on input "text" at bounding box center [144, 59] width 201 height 15
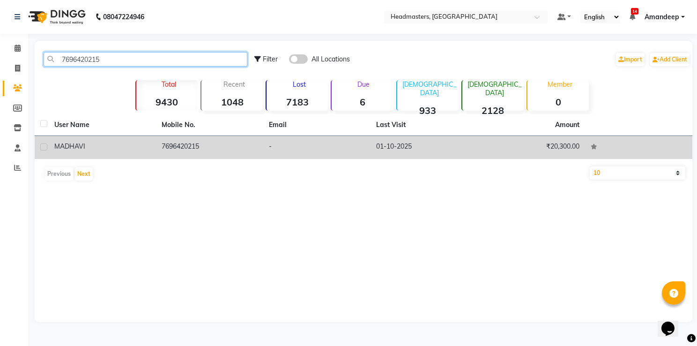
type input "7696420215"
click at [191, 155] on td "7696420215" at bounding box center [209, 147] width 107 height 23
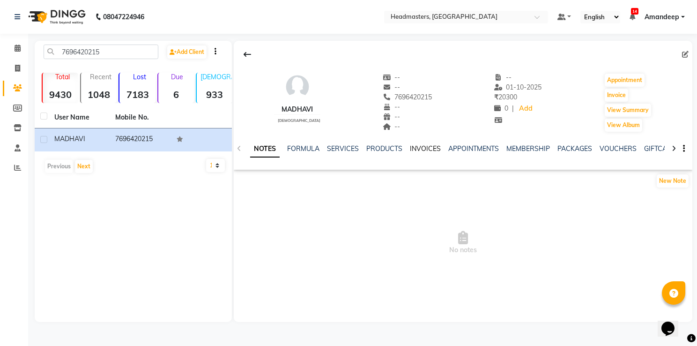
click at [434, 150] on link "INVOICES" at bounding box center [425, 148] width 31 height 8
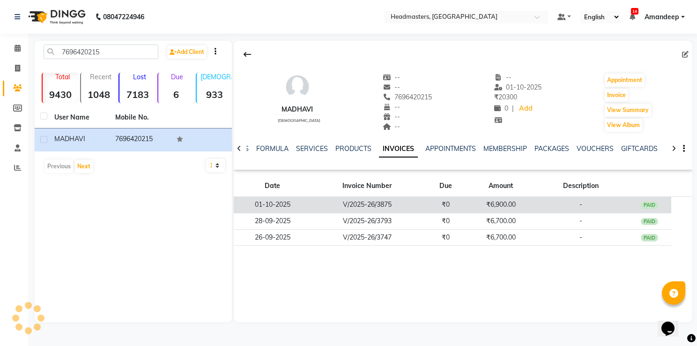
click at [540, 209] on td "-" at bounding box center [581, 205] width 94 height 16
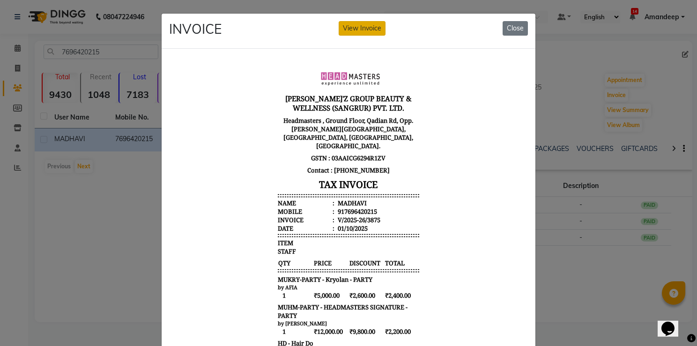
click at [358, 31] on button "View Invoice" at bounding box center [362, 28] width 47 height 15
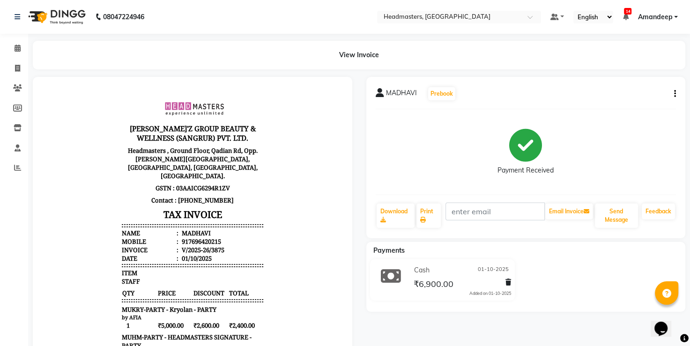
click at [672, 91] on button "button" at bounding box center [673, 94] width 6 height 10
click at [618, 72] on div "Cancel Invoice" at bounding box center [628, 77] width 64 height 12
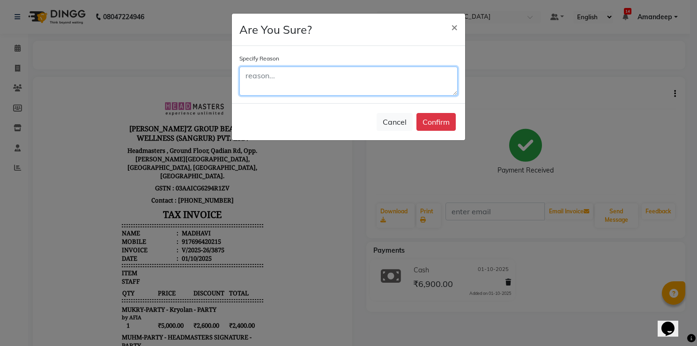
click at [336, 77] on textarea at bounding box center [348, 81] width 218 height 29
type textarea "o"
type textarea "Cancel"
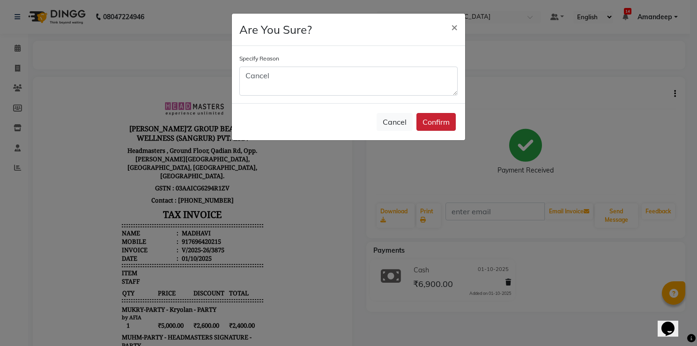
click at [441, 128] on button "Confirm" at bounding box center [435, 122] width 39 height 18
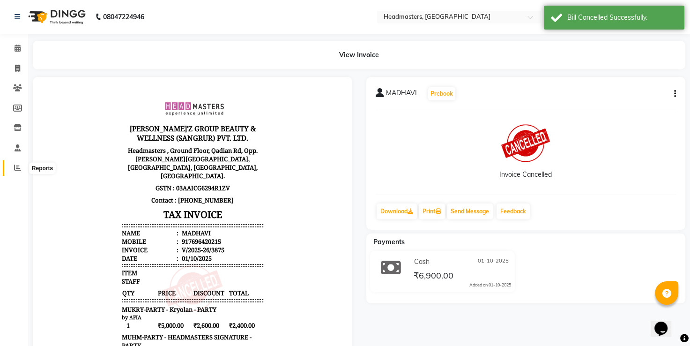
click at [15, 169] on icon at bounding box center [17, 167] width 7 height 7
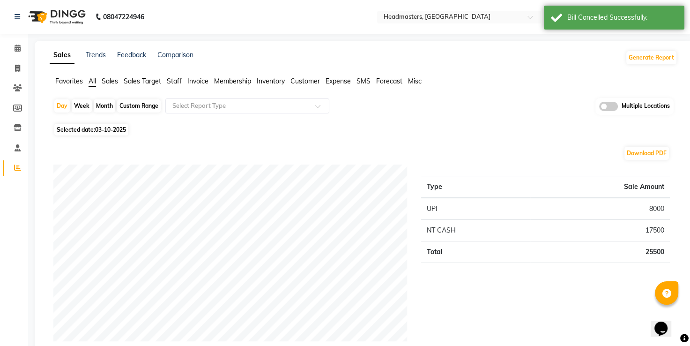
click at [87, 127] on span "Selected date: 03-10-2025" at bounding box center [91, 130] width 74 height 12
select select "10"
select select "2025"
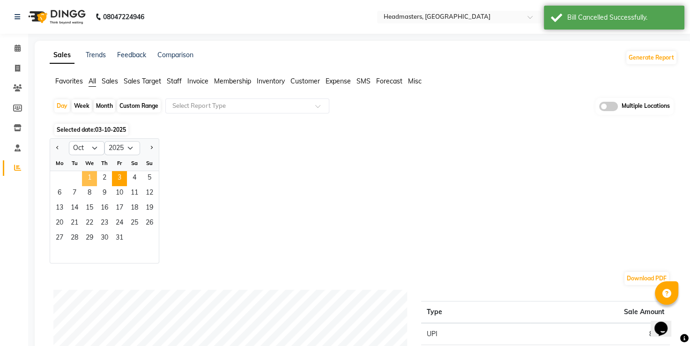
click at [93, 178] on span "1" at bounding box center [89, 178] width 15 height 15
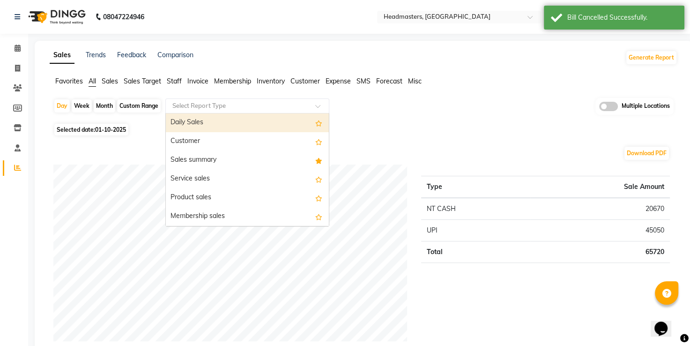
click at [232, 104] on input "text" at bounding box center [237, 105] width 135 height 9
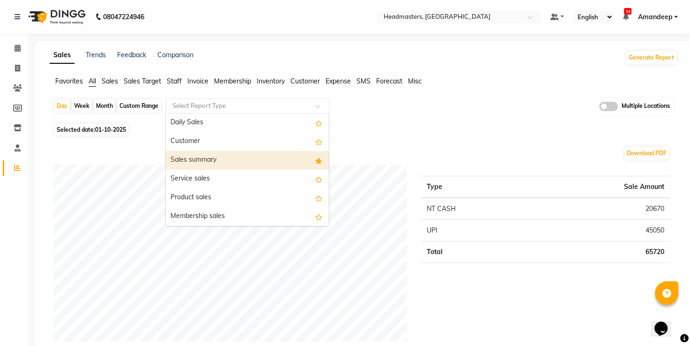
click at [216, 162] on div "Sales summary" at bounding box center [247, 160] width 163 height 19
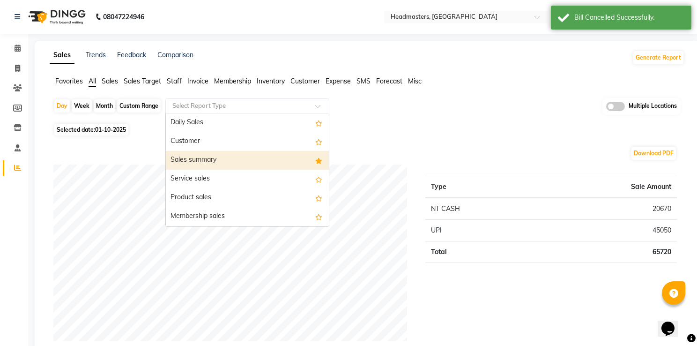
select select "full_report"
select select "csv"
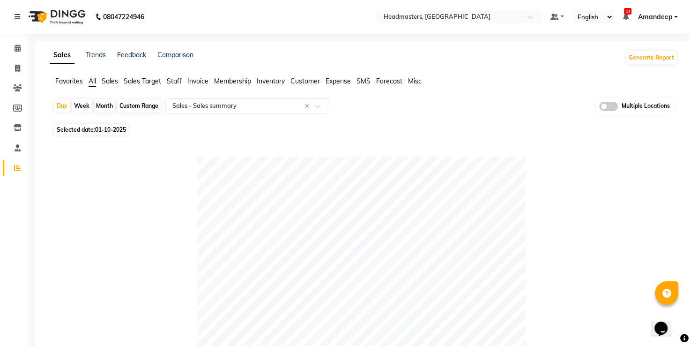
click at [66, 87] on div "Favorites All Sales Sales Target Staff Invoice Membership Inventory Customer Ex…" at bounding box center [364, 85] width 642 height 18
click at [70, 84] on span "Favorites" at bounding box center [69, 81] width 28 height 8
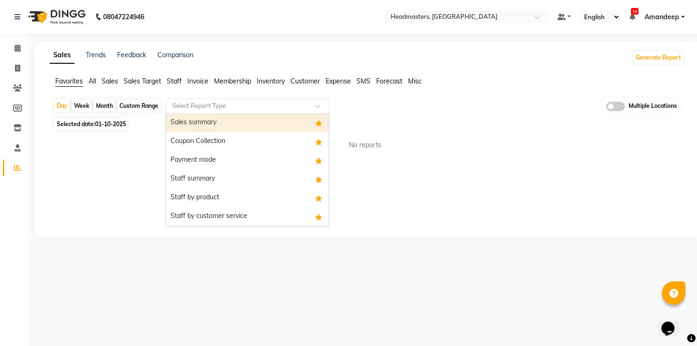
click at [207, 110] on div "Select Report Type" at bounding box center [247, 105] width 164 height 15
click at [207, 122] on div "Sales summary" at bounding box center [247, 122] width 163 height 19
select select "full_report"
select select "csv"
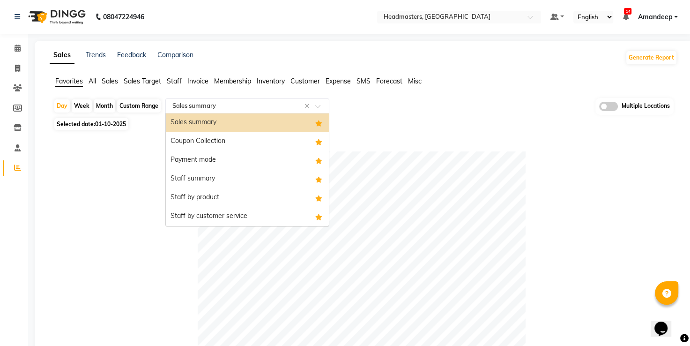
click at [219, 105] on input "text" at bounding box center [237, 105] width 135 height 9
click at [217, 160] on div "Payment mode" at bounding box center [247, 160] width 163 height 19
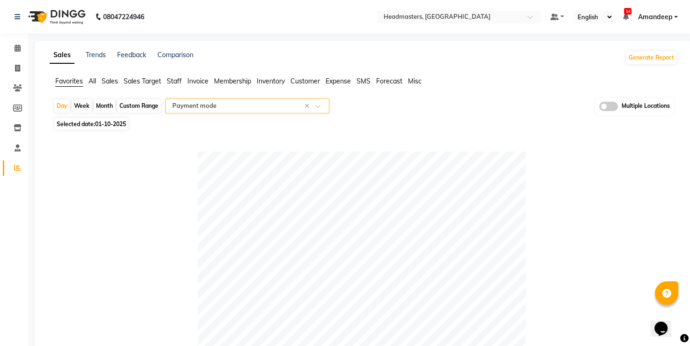
click at [67, 61] on link "Sales" at bounding box center [62, 55] width 25 height 17
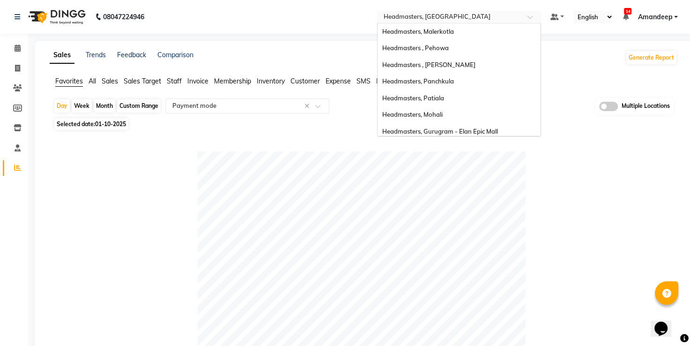
click at [425, 17] on input "text" at bounding box center [450, 17] width 136 height 9
click at [457, 33] on div "Headmasters, Malerkotla" at bounding box center [459, 31] width 163 height 17
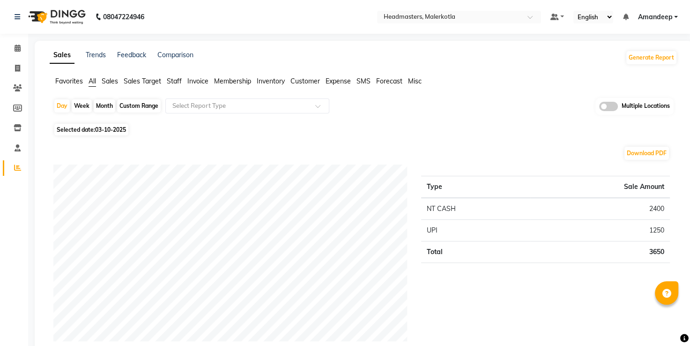
click at [68, 80] on span "Favorites" at bounding box center [69, 81] width 28 height 8
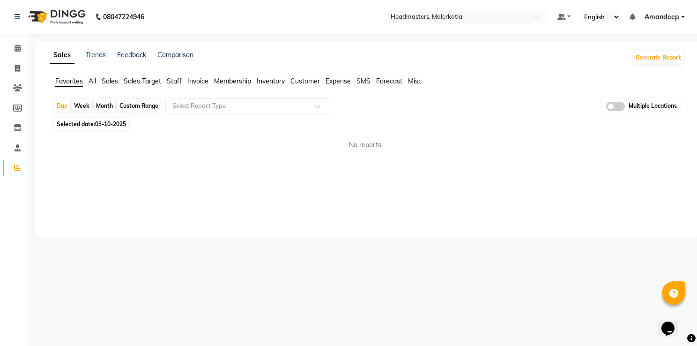
click at [106, 126] on span "03-10-2025" at bounding box center [110, 123] width 31 height 7
select select "10"
select select "2025"
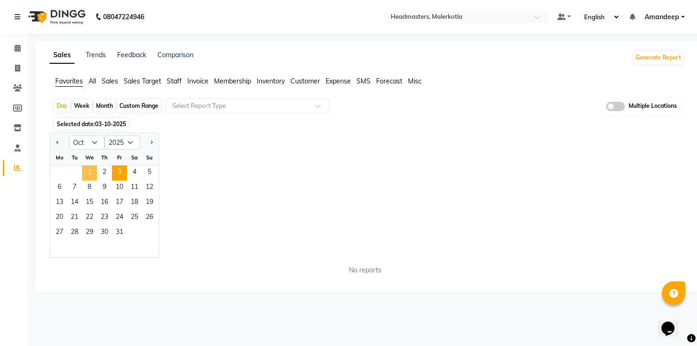
click at [85, 173] on span "1" at bounding box center [89, 172] width 15 height 15
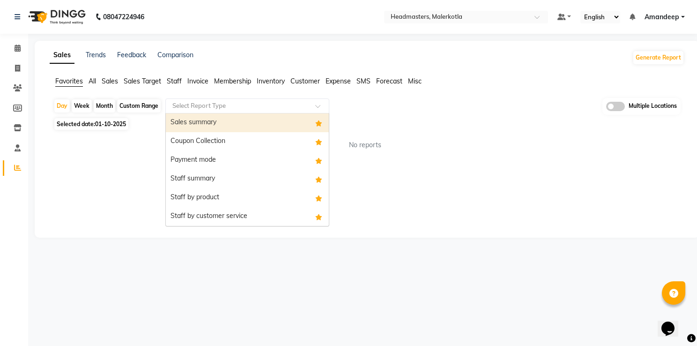
click at [214, 104] on input "text" at bounding box center [237, 105] width 135 height 9
click at [214, 115] on div "Sales summary" at bounding box center [247, 122] width 163 height 19
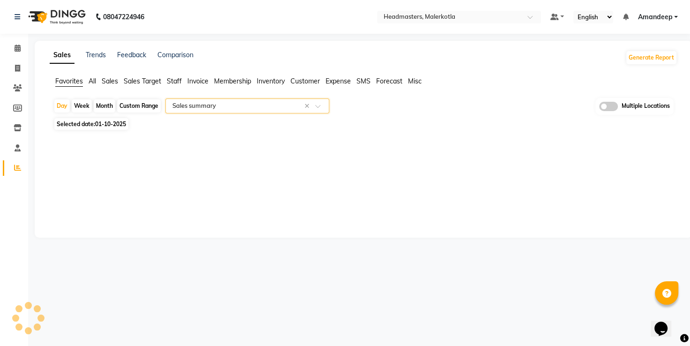
select select "full_report"
select select "csv"
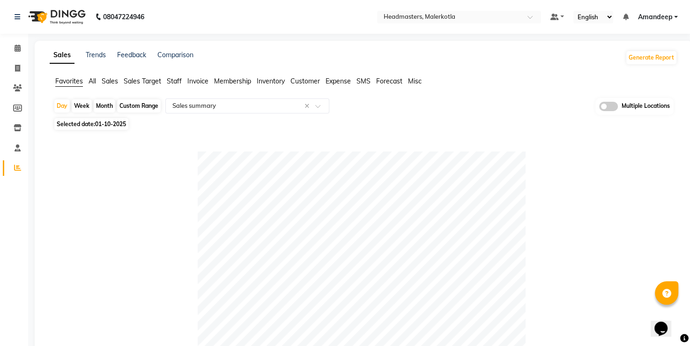
click at [186, 154] on div at bounding box center [361, 315] width 616 height 328
click at [100, 126] on span "01-10-2025" at bounding box center [110, 123] width 31 height 7
select select "10"
select select "2025"
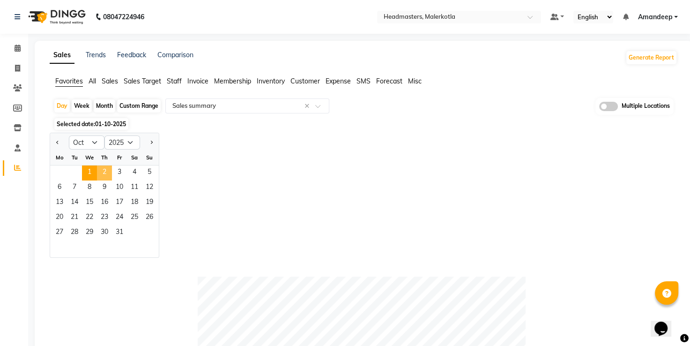
click at [105, 171] on span "2" at bounding box center [104, 172] width 15 height 15
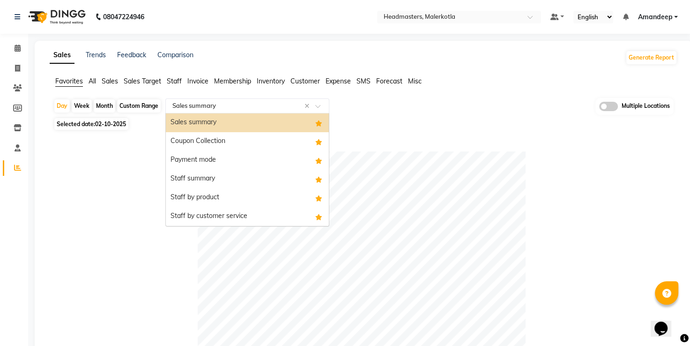
click at [207, 102] on input "text" at bounding box center [237, 105] width 135 height 9
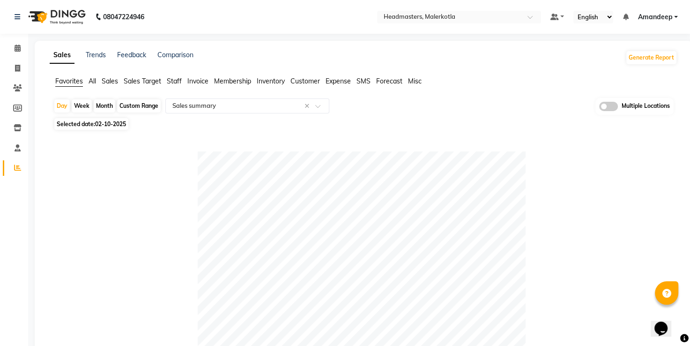
click at [107, 125] on span "02-10-2025" at bounding box center [110, 123] width 31 height 7
select select "10"
select select "2025"
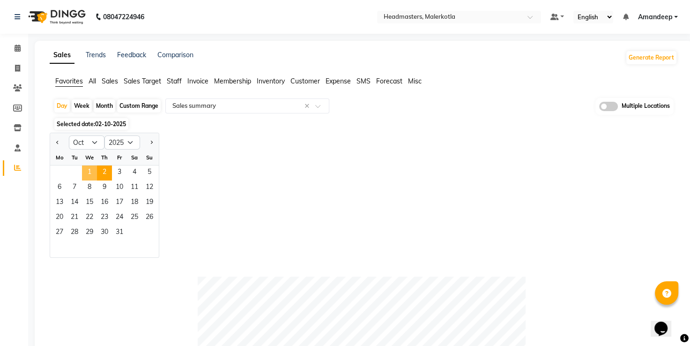
click at [88, 169] on span "1" at bounding box center [89, 172] width 15 height 15
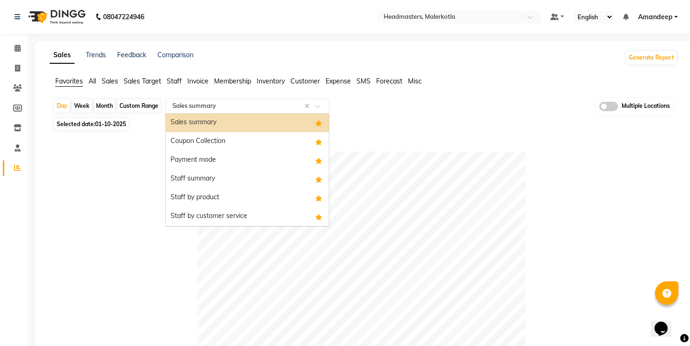
click at [227, 103] on input "text" at bounding box center [237, 105] width 135 height 9
click at [215, 159] on div "Payment mode" at bounding box center [247, 160] width 163 height 19
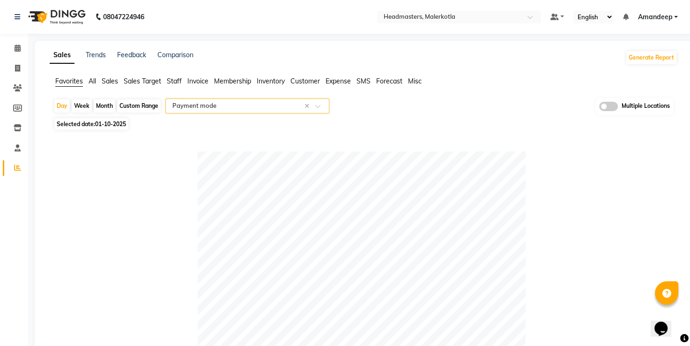
click at [235, 110] on div "Select Report Type × Payment mode ×" at bounding box center [247, 105] width 164 height 15
click at [96, 128] on span "Selected date: [DATE]" at bounding box center [91, 124] width 74 height 12
select select "10"
select select "2025"
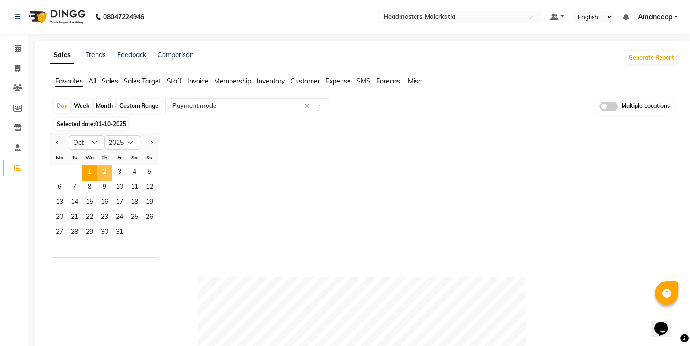
click at [107, 177] on span "2" at bounding box center [104, 172] width 15 height 15
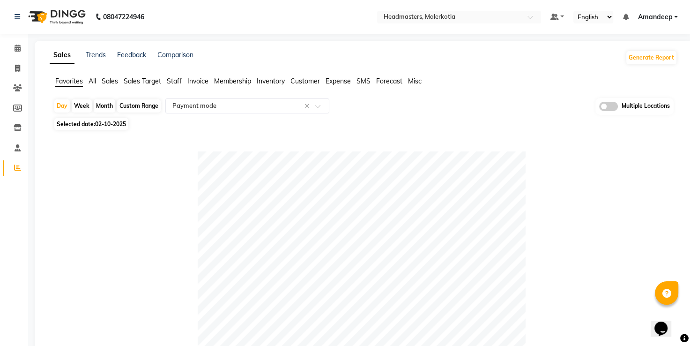
click at [298, 7] on nav "08047224946 Select Location × Headmasters, Malerkotla Default Panel My Panel En…" at bounding box center [345, 17] width 690 height 34
click at [92, 56] on link "Trends" at bounding box center [96, 55] width 20 height 8
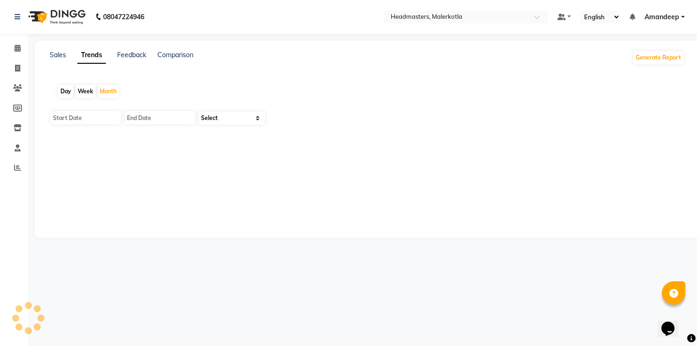
type input "01-10-2025"
type input "[DATE]"
select select "by_client"
click at [60, 95] on div "Day" at bounding box center [65, 91] width 15 height 13
type input "03-10-2025"
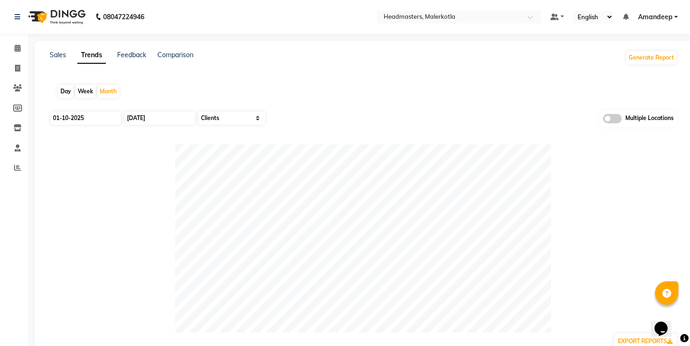
type input "03-10-2025"
click at [78, 113] on input "03-10-2025" at bounding box center [86, 117] width 70 height 13
select select "10"
select select "2025"
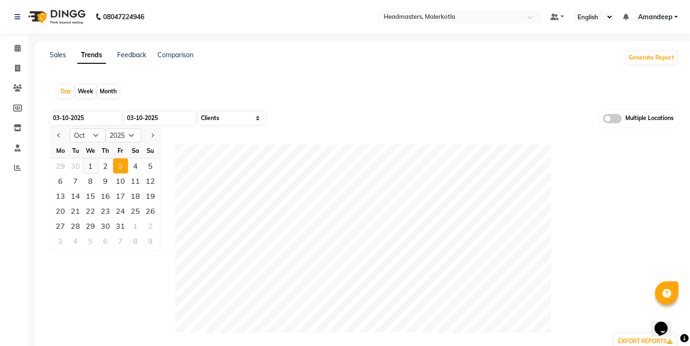
click at [94, 164] on div "1" at bounding box center [90, 165] width 15 height 15
type input "01-10-2025"
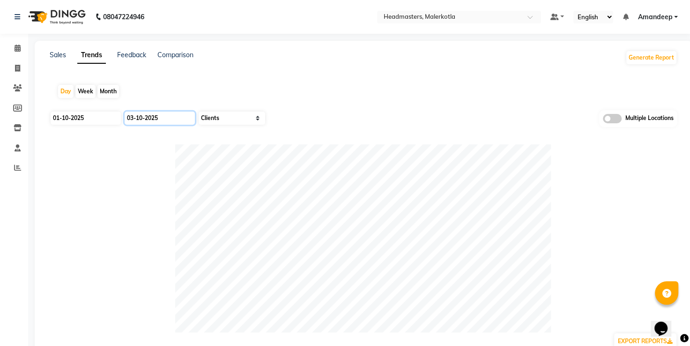
click at [152, 120] on input "03-10-2025" at bounding box center [160, 117] width 70 height 13
select select "10"
select select "2025"
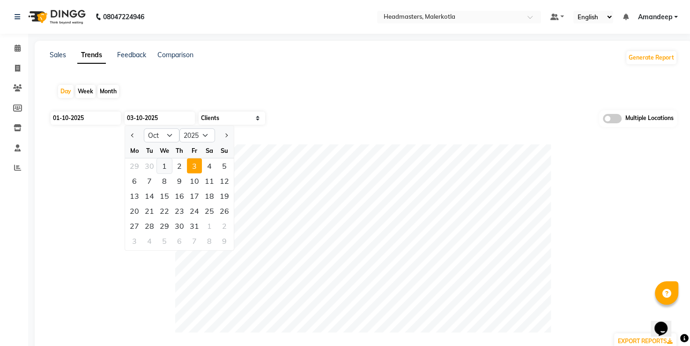
click at [166, 162] on div "1" at bounding box center [164, 165] width 15 height 15
type input "01-10-2025"
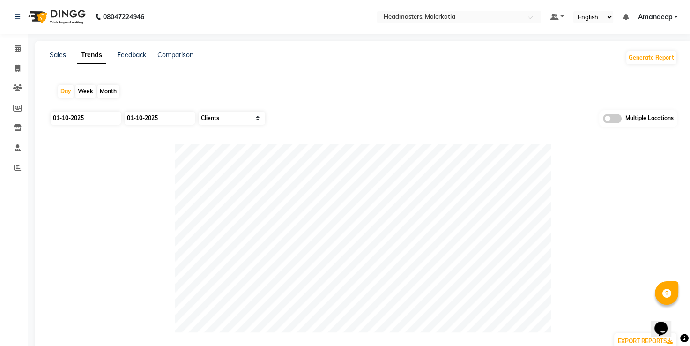
click at [365, 60] on div "Sales Trends Feedback Comparison Generate Report" at bounding box center [363, 57] width 639 height 15
click at [70, 121] on input "01-10-2025" at bounding box center [86, 117] width 70 height 13
select select "10"
select select "2025"
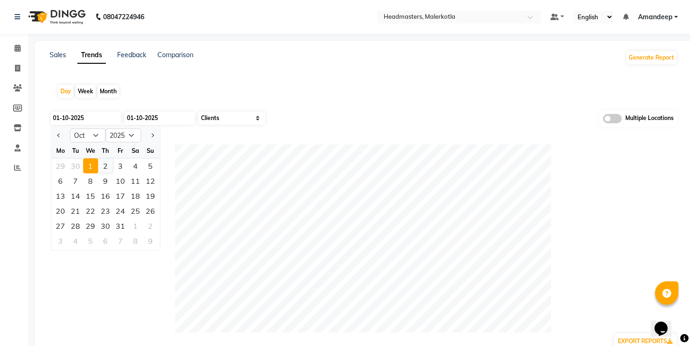
click at [103, 166] on div "2" at bounding box center [105, 165] width 15 height 15
type input "02-10-2025"
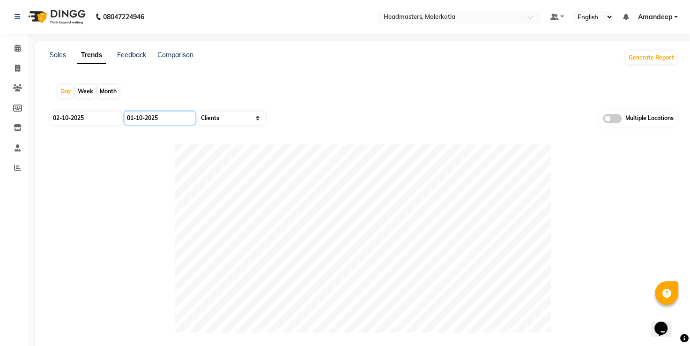
click at [157, 121] on input "01-10-2025" at bounding box center [160, 117] width 70 height 13
select select "10"
select select "2025"
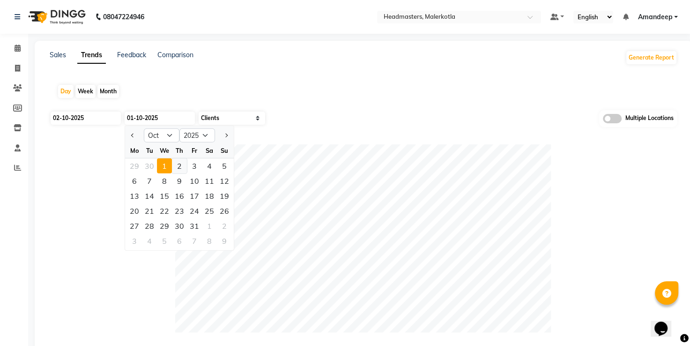
click at [178, 166] on div "2" at bounding box center [179, 165] width 15 height 15
type input "02-10-2025"
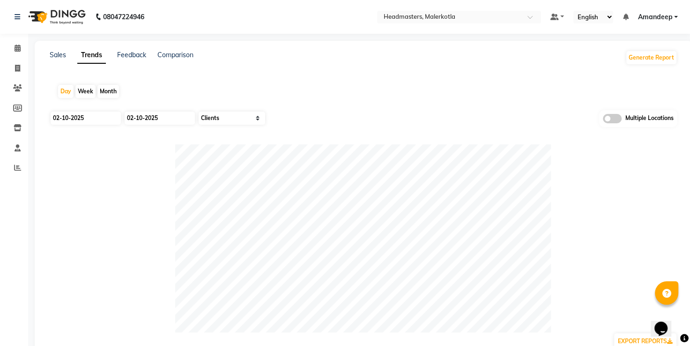
click at [300, 61] on div "Sales Trends Feedback Comparison Generate Report" at bounding box center [363, 57] width 639 height 15
click at [58, 56] on link "Sales" at bounding box center [58, 55] width 16 height 8
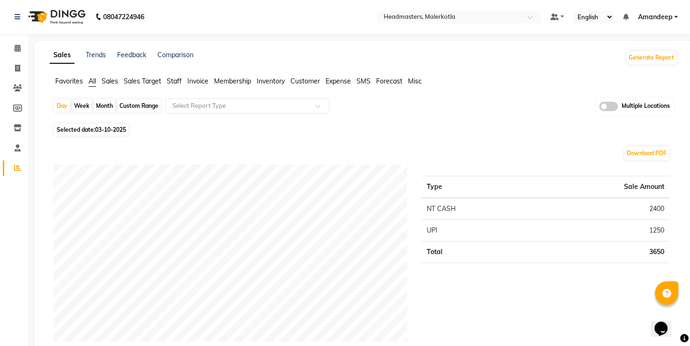
click at [74, 80] on span "Favorites" at bounding box center [69, 81] width 28 height 8
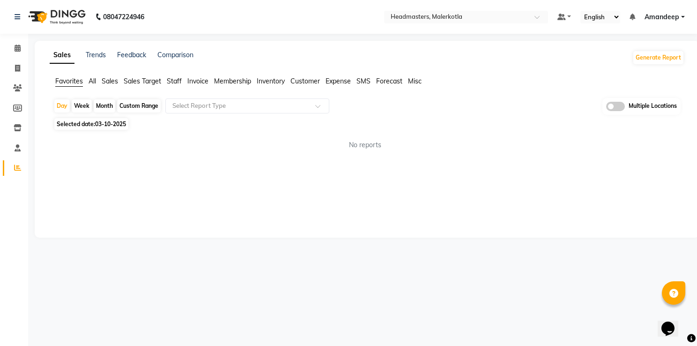
click at [92, 126] on span "Selected date: 03-10-2025" at bounding box center [91, 124] width 74 height 12
select select "10"
select select "2025"
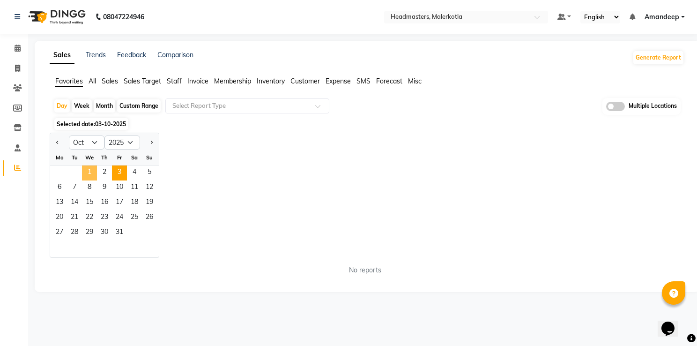
click at [94, 174] on span "1" at bounding box center [89, 172] width 15 height 15
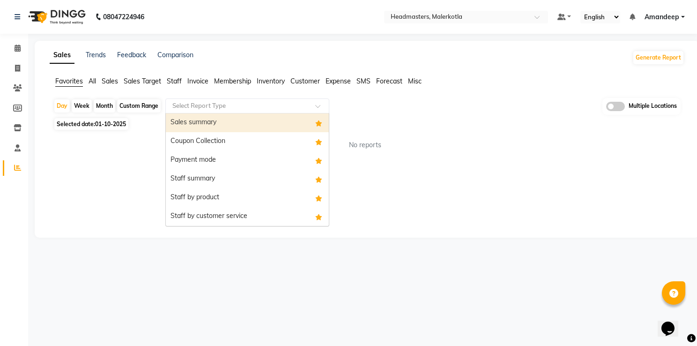
click at [221, 105] on input "text" at bounding box center [237, 105] width 135 height 9
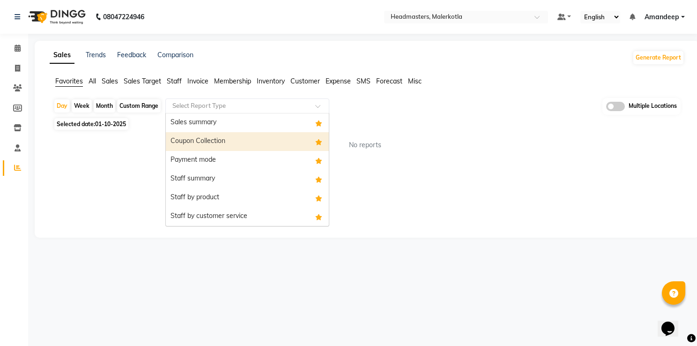
click at [223, 136] on div "Coupon Collection" at bounding box center [247, 141] width 163 height 19
select select "full_report"
select select "csv"
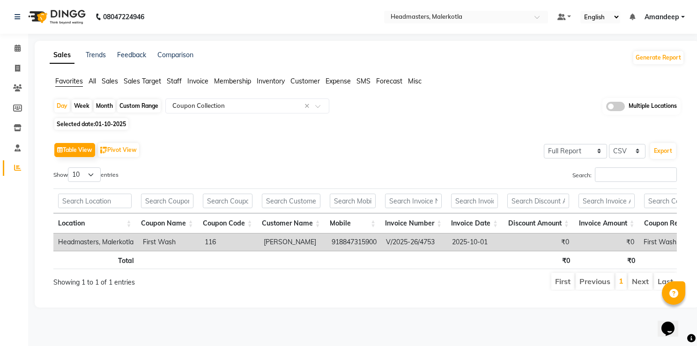
click at [106, 126] on span "01-10-2025" at bounding box center [110, 123] width 31 height 7
select select "10"
select select "2025"
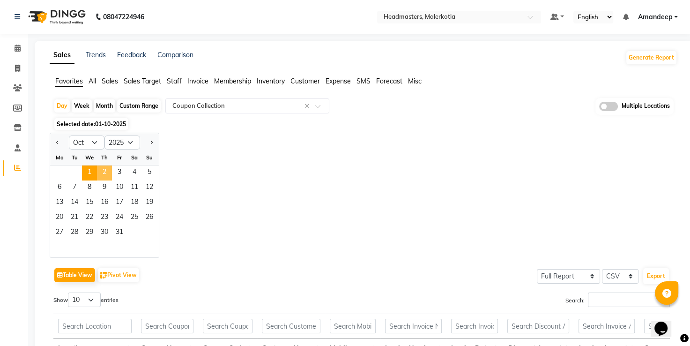
click at [106, 173] on span "2" at bounding box center [104, 172] width 15 height 15
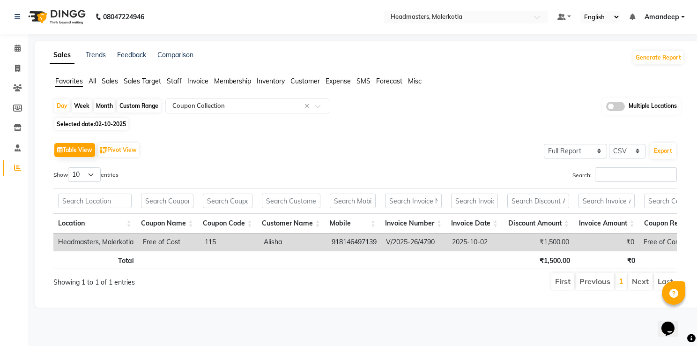
click at [299, 125] on div "Selected date: [DATE]" at bounding box center [368, 124] width 631 height 10
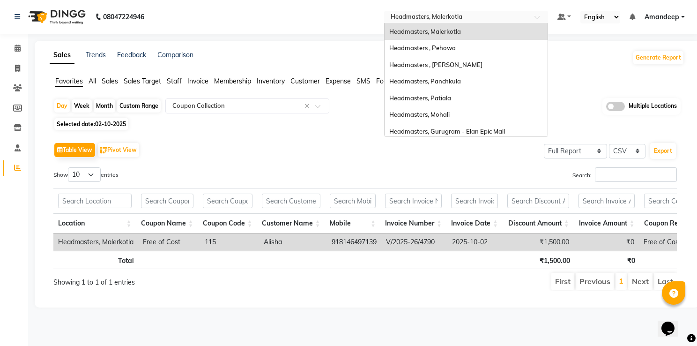
click at [480, 18] on input "text" at bounding box center [457, 17] width 136 height 9
drag, startPoint x: 454, startPoint y: 92, endPoint x: 455, endPoint y: 84, distance: 7.6
click at [455, 84] on div "Headmasters, Malerkotla Headmasters , Pehowa Headmasters , [PERSON_NAME] Sahib …" at bounding box center [466, 131] width 163 height 216
click at [455, 84] on span "Headmasters, Panchkula" at bounding box center [425, 80] width 72 height 7
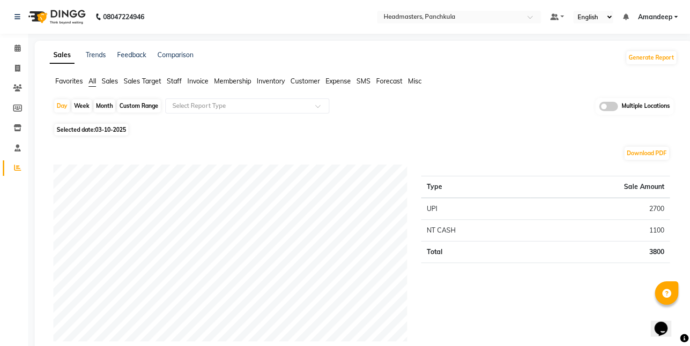
click at [68, 81] on span "Favorites" at bounding box center [69, 81] width 28 height 8
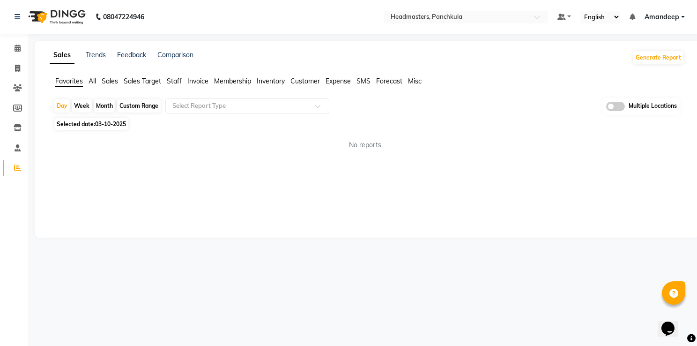
click at [95, 125] on span "Selected date: 03-10-2025" at bounding box center [91, 124] width 74 height 12
select select "10"
select select "2025"
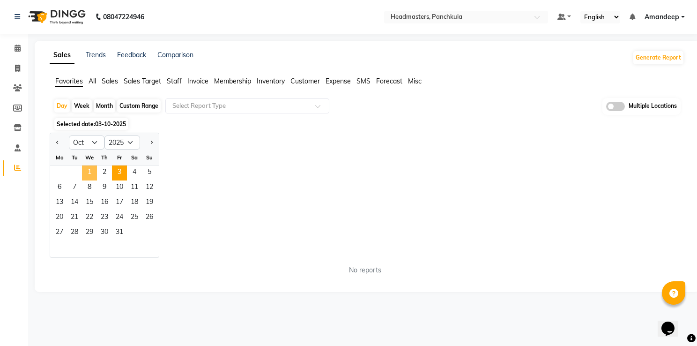
click at [88, 172] on span "1" at bounding box center [89, 172] width 15 height 15
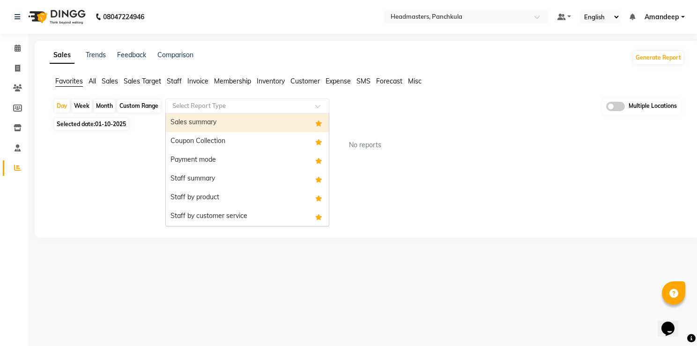
drag, startPoint x: 207, startPoint y: 108, endPoint x: 209, endPoint y: 126, distance: 17.4
click at [209, 113] on ng-select "Select Report Type Sales summary Coupon Collection Payment mode Staff summary S…" at bounding box center [247, 105] width 164 height 15
click at [209, 126] on div "Sales summary" at bounding box center [247, 122] width 163 height 19
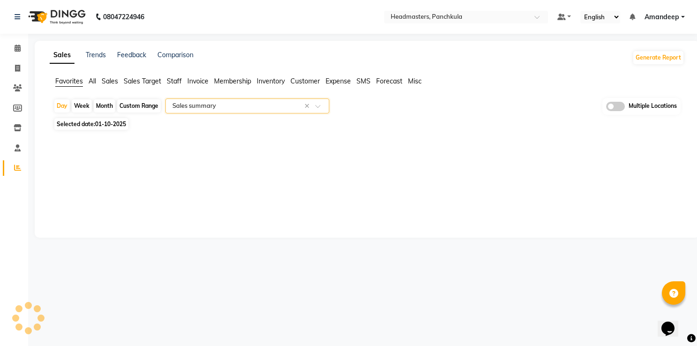
select select "full_report"
select select "csv"
click at [104, 123] on span "01-10-2025" at bounding box center [110, 123] width 31 height 7
select select "10"
select select "2025"
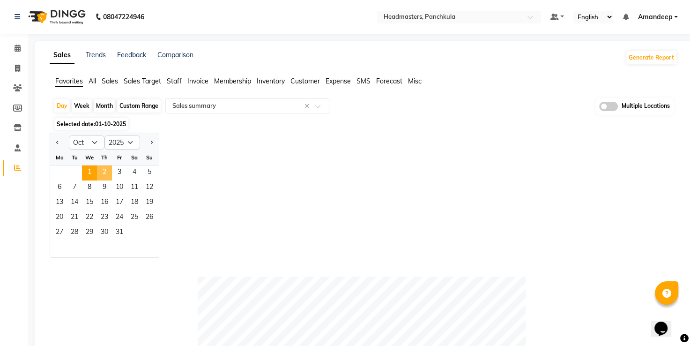
click at [101, 177] on span "2" at bounding box center [104, 172] width 15 height 15
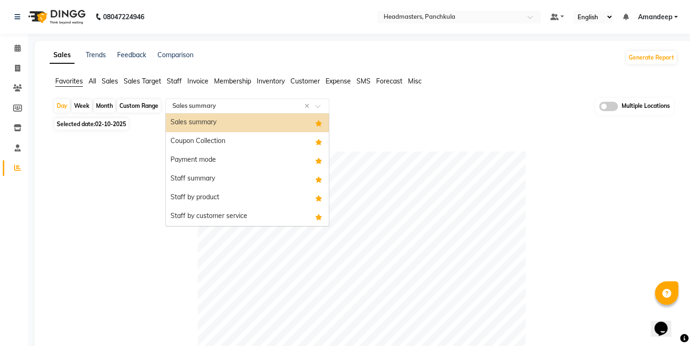
click at [218, 102] on input "text" at bounding box center [237, 105] width 135 height 9
click at [202, 168] on div "Payment mode" at bounding box center [247, 160] width 163 height 19
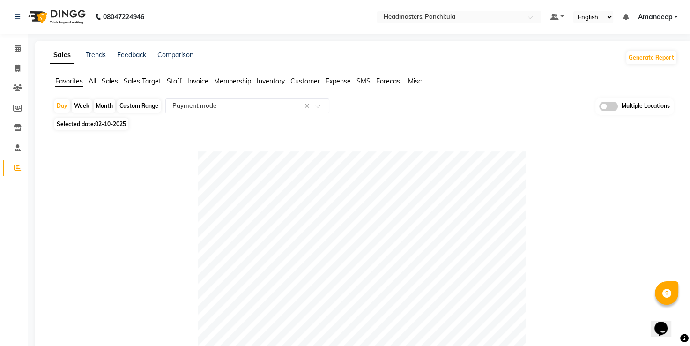
click at [116, 128] on span "Selected date: [DATE]" at bounding box center [91, 124] width 74 height 12
select select "10"
select select "2025"
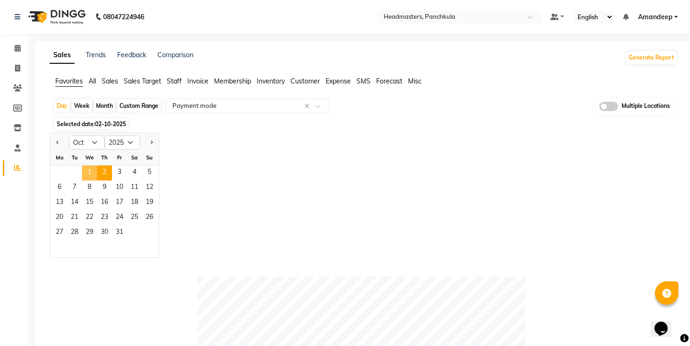
click at [92, 167] on span "1" at bounding box center [89, 172] width 15 height 15
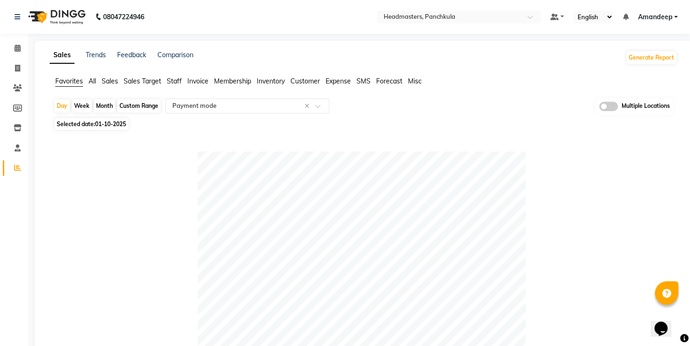
click at [114, 124] on span "01-10-2025" at bounding box center [110, 123] width 31 height 7
select select "10"
select select "2025"
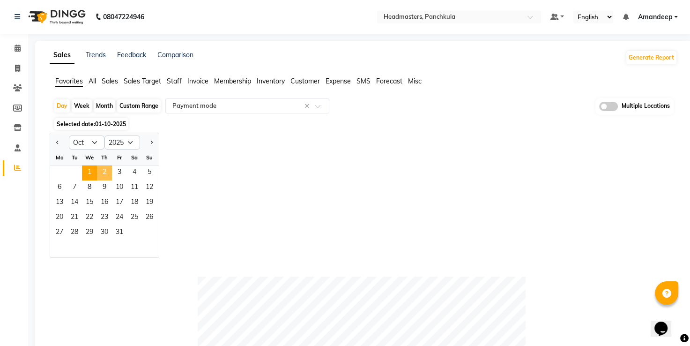
click at [104, 170] on span "2" at bounding box center [104, 172] width 15 height 15
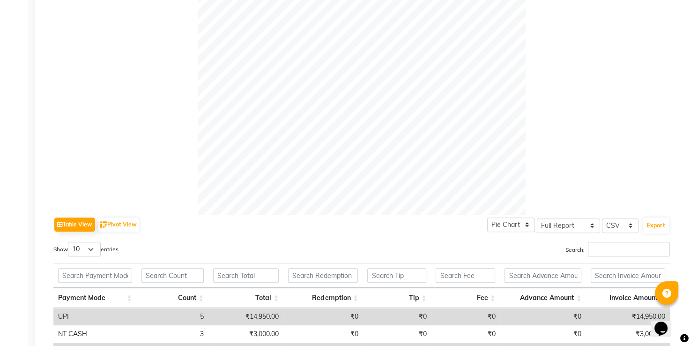
scroll to position [355, 0]
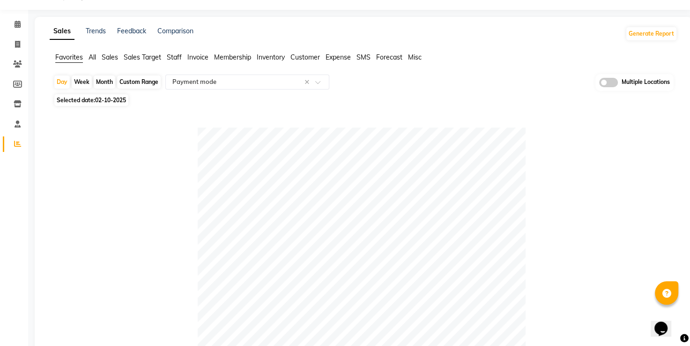
scroll to position [0, 0]
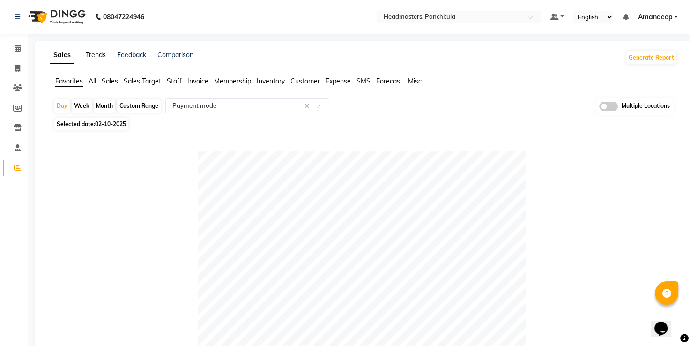
click at [89, 58] on link "Trends" at bounding box center [96, 55] width 20 height 8
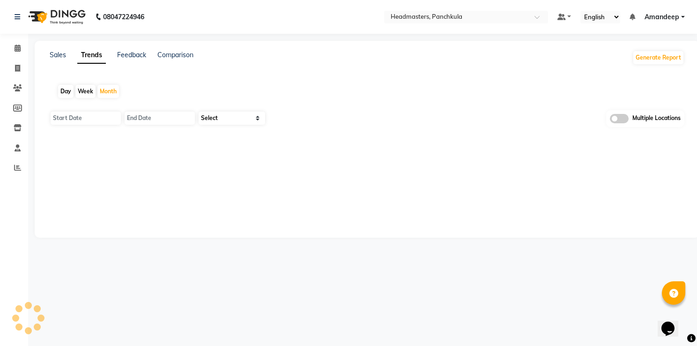
type input "01-10-2025"
type input "[DATE]"
select select "by_client"
click at [61, 94] on div "Day" at bounding box center [65, 91] width 15 height 13
type input "03-10-2025"
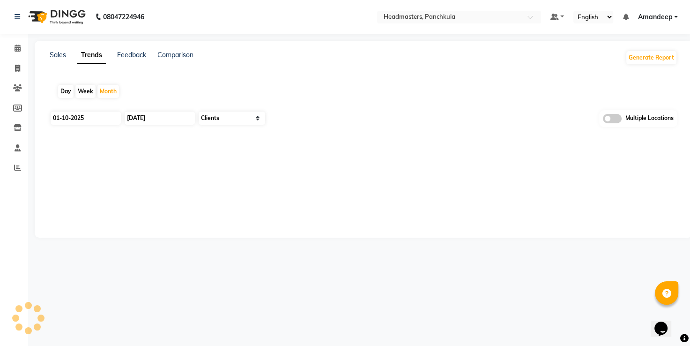
type input "03-10-2025"
click at [71, 116] on input "03-10-2025" at bounding box center [86, 117] width 70 height 13
select select "10"
select select "2025"
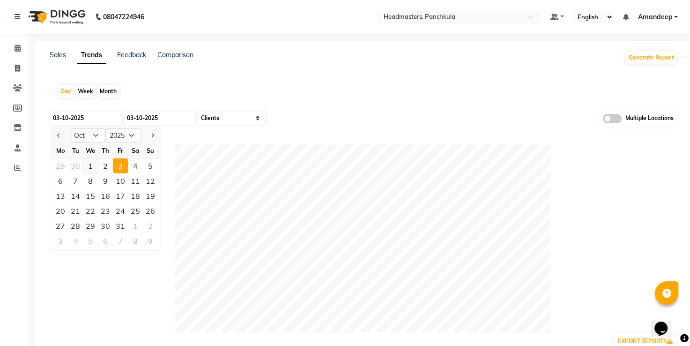
click at [92, 163] on div "1" at bounding box center [90, 165] width 15 height 15
type input "01-10-2025"
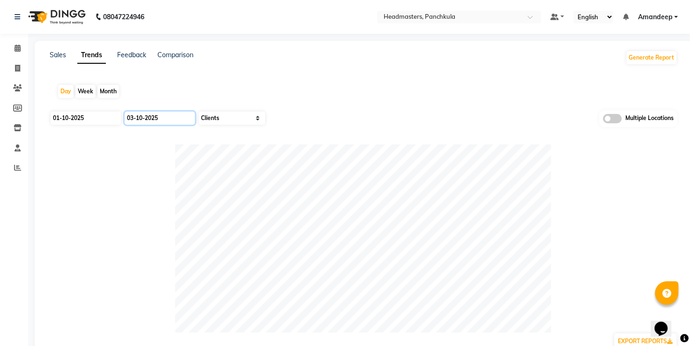
click at [163, 123] on input "03-10-2025" at bounding box center [160, 117] width 70 height 13
select select "10"
select select "2025"
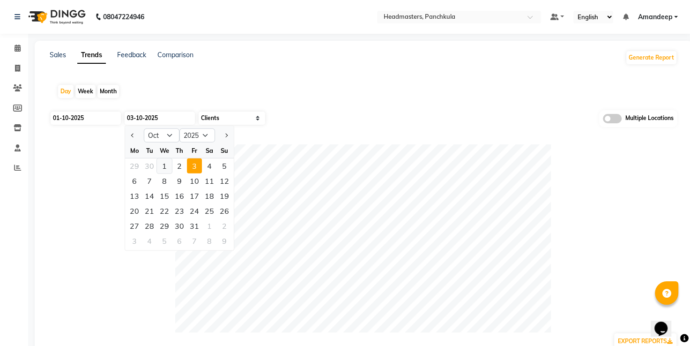
click at [166, 169] on div "1" at bounding box center [164, 165] width 15 height 15
type input "01-10-2025"
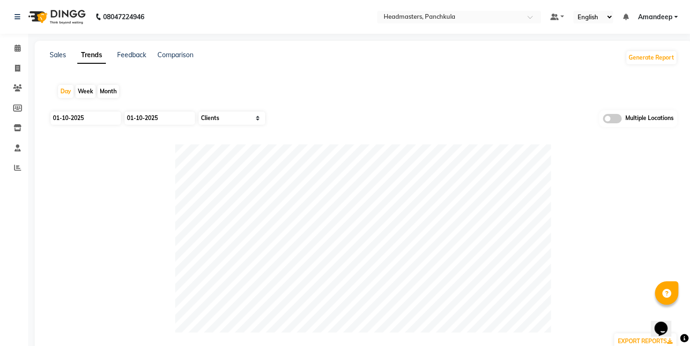
click at [337, 67] on div "Sales Trends Feedback Comparison Generate Report Day Week Month [DATE] [DATE] S…" at bounding box center [364, 246] width 658 height 411
click at [69, 120] on input "01-10-2025" at bounding box center [86, 117] width 70 height 13
select select "10"
select select "2025"
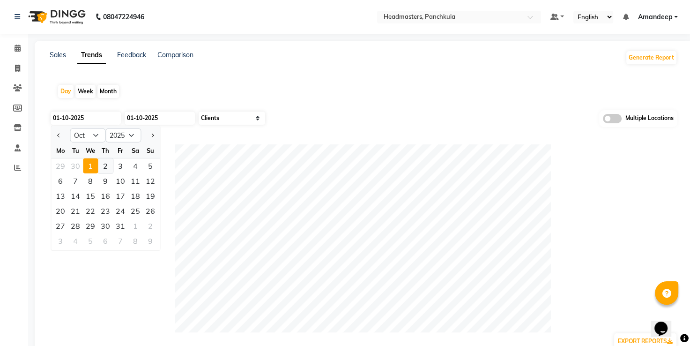
click at [103, 169] on div "2" at bounding box center [105, 165] width 15 height 15
type input "02-10-2025"
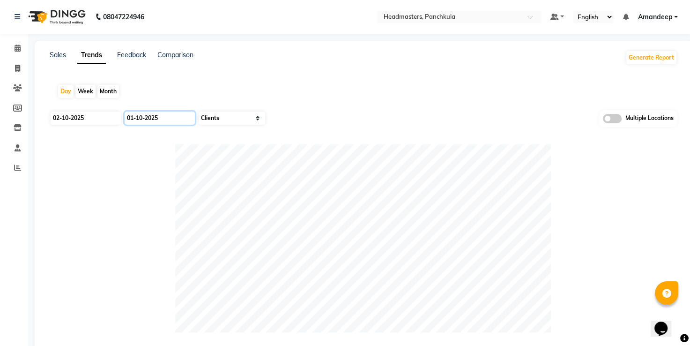
click at [156, 112] on input "01-10-2025" at bounding box center [160, 117] width 70 height 13
select select "10"
select select "2025"
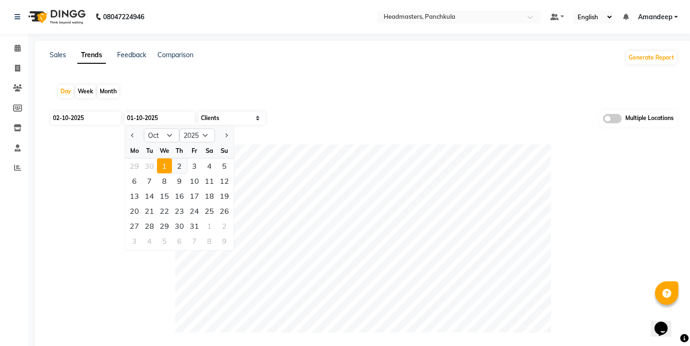
click at [175, 162] on div "2" at bounding box center [179, 165] width 15 height 15
type input "02-10-2025"
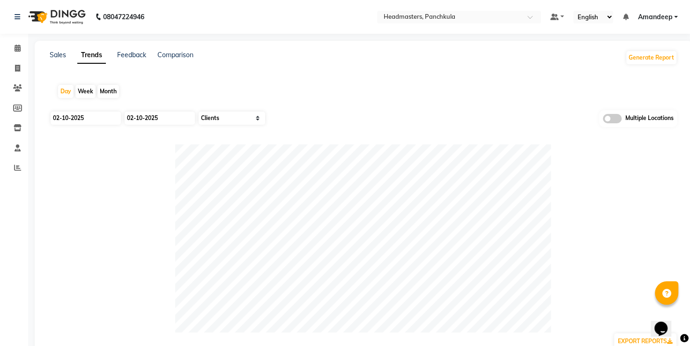
click at [361, 71] on div "Sales Trends Feedback Comparison Generate Report Day Week Month [DATE] [DATE] S…" at bounding box center [364, 246] width 658 height 411
click at [58, 55] on link "Sales" at bounding box center [58, 55] width 16 height 8
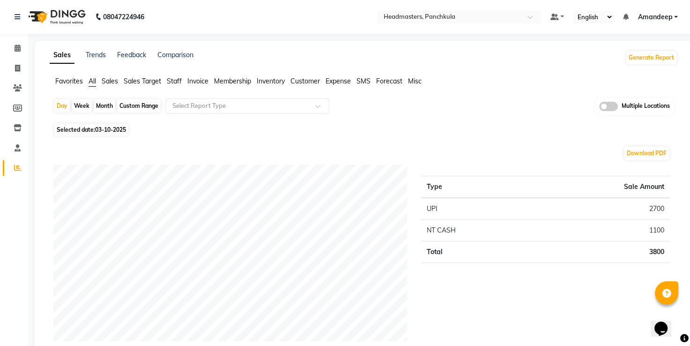
click at [67, 82] on span "Favorites" at bounding box center [69, 81] width 28 height 8
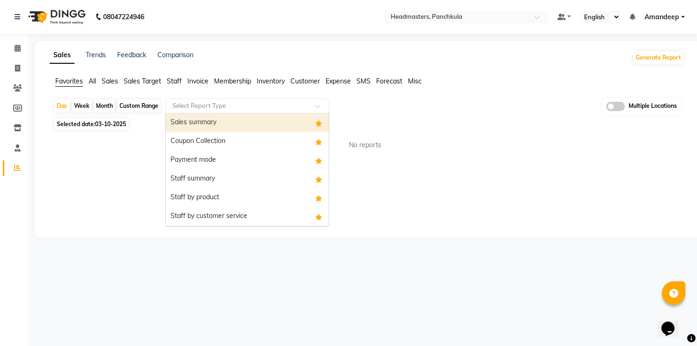
click at [190, 98] on div "Select Report Type" at bounding box center [247, 105] width 164 height 15
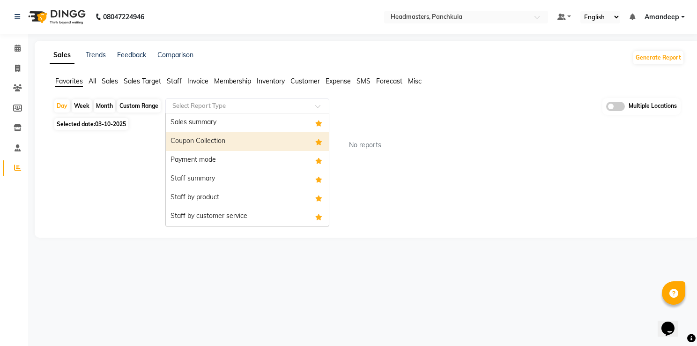
click at [211, 137] on div "Coupon Collection" at bounding box center [247, 141] width 163 height 19
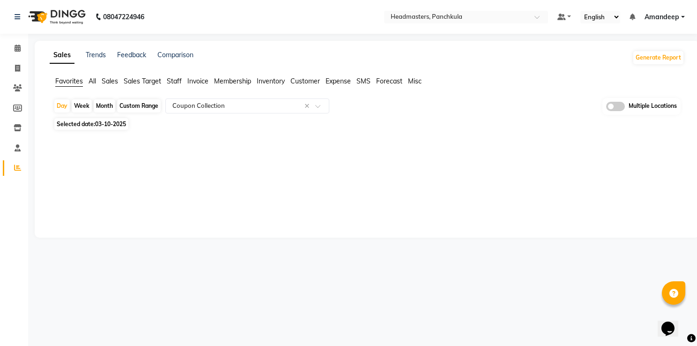
click at [108, 125] on span "03-10-2025" at bounding box center [110, 123] width 31 height 7
select select "10"
select select "2025"
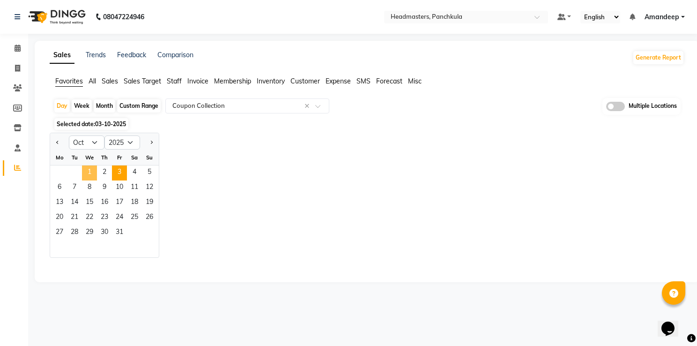
click at [86, 175] on span "1" at bounding box center [89, 172] width 15 height 15
select select "full_report"
select select "csv"
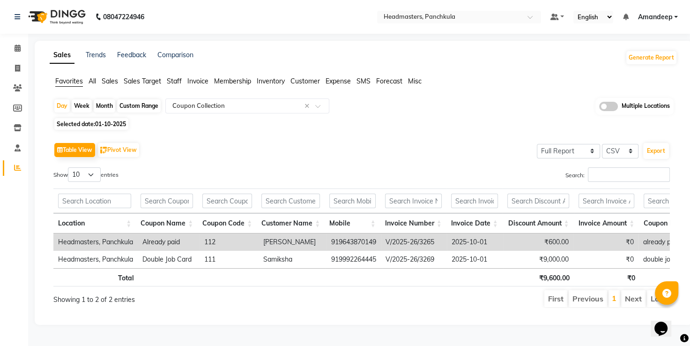
click at [230, 152] on div "Table View Pivot View Select Full Report Filtered Report Select CSV PDF Export" at bounding box center [361, 150] width 616 height 20
click at [116, 111] on div "Day Week Month Custom Range Select Report Type × Coupon Collection × Multiple L…" at bounding box center [364, 206] width 628 height 217
click at [112, 120] on span "01-10-2025" at bounding box center [110, 123] width 31 height 7
select select "10"
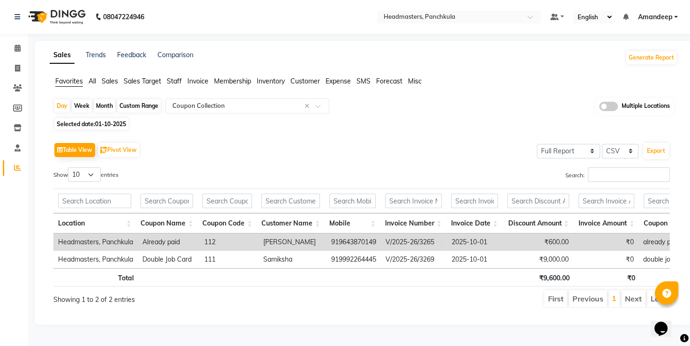
select select "2025"
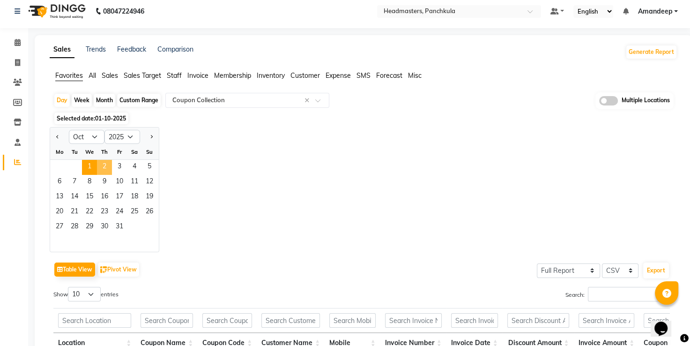
click at [111, 161] on span "2" at bounding box center [104, 167] width 15 height 15
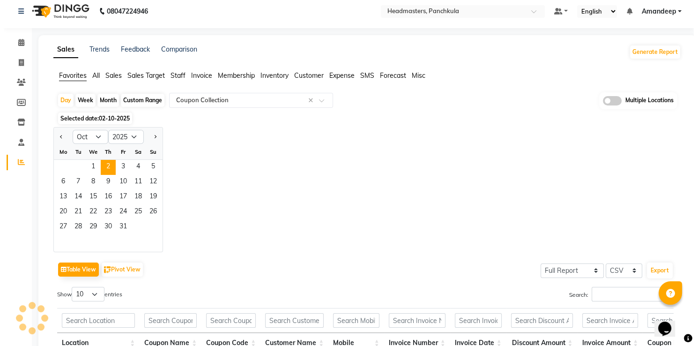
scroll to position [0, 0]
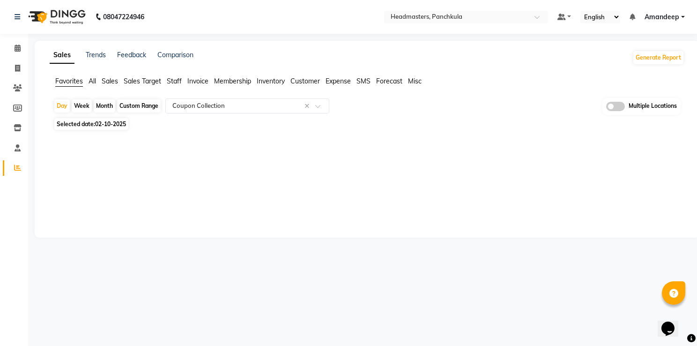
click at [259, 156] on div "Sales Trends Feedback Comparison Generate Report Favorites All Sales Sales Targ…" at bounding box center [367, 139] width 665 height 197
